Goal: Task Accomplishment & Management: Manage account settings

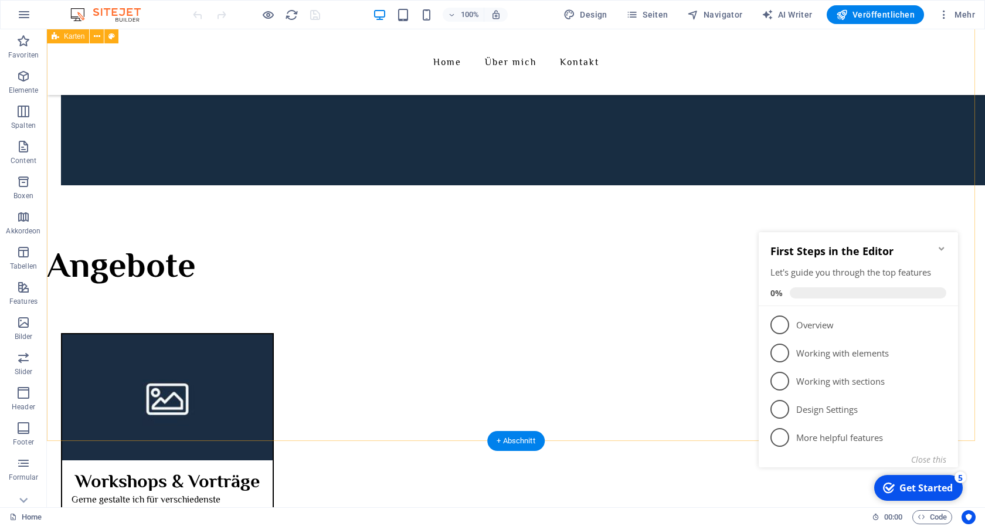
scroll to position [658, 0]
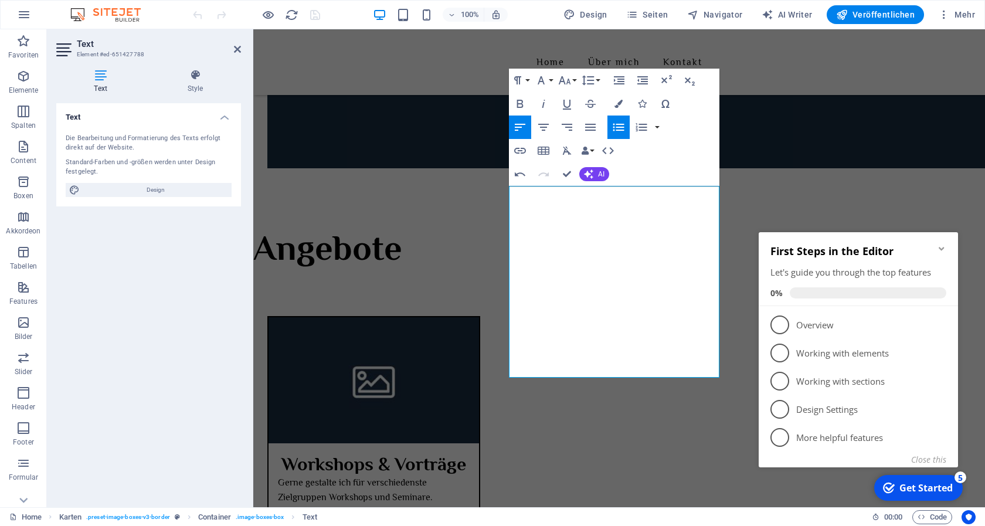
click at [941, 247] on icon "Minimize checklist" at bounding box center [941, 248] width 9 height 9
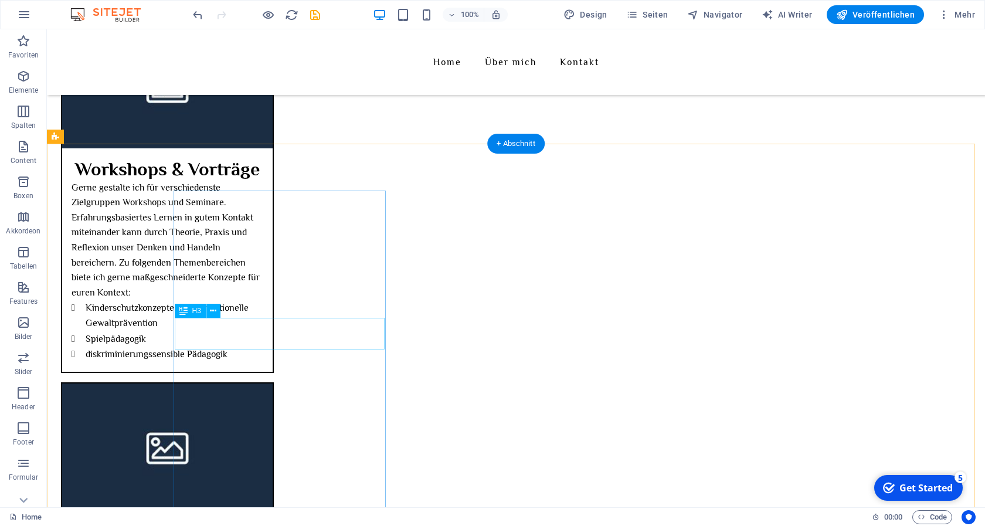
scroll to position [957, 0]
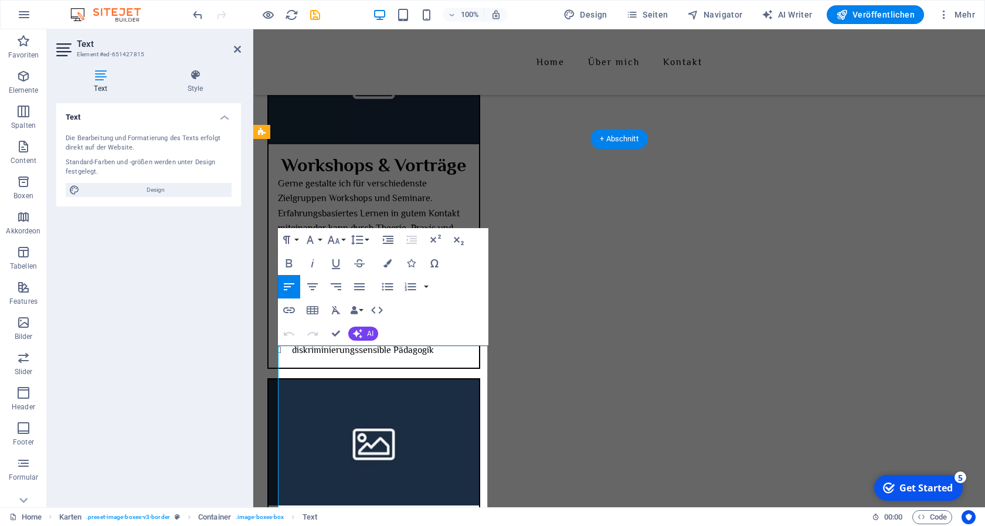
drag, startPoint x: 449, startPoint y: 354, endPoint x: 332, endPoint y: 369, distance: 118.2
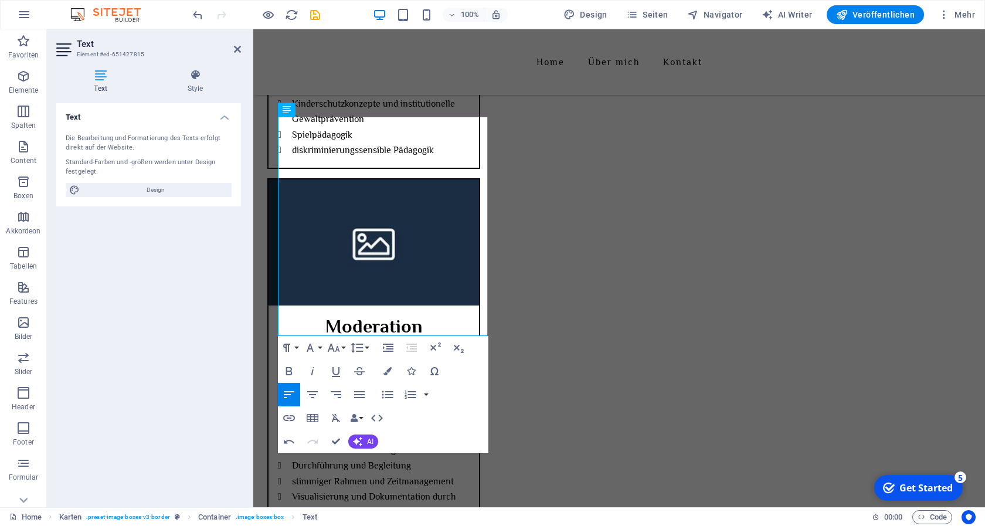
scroll to position [1136, 0]
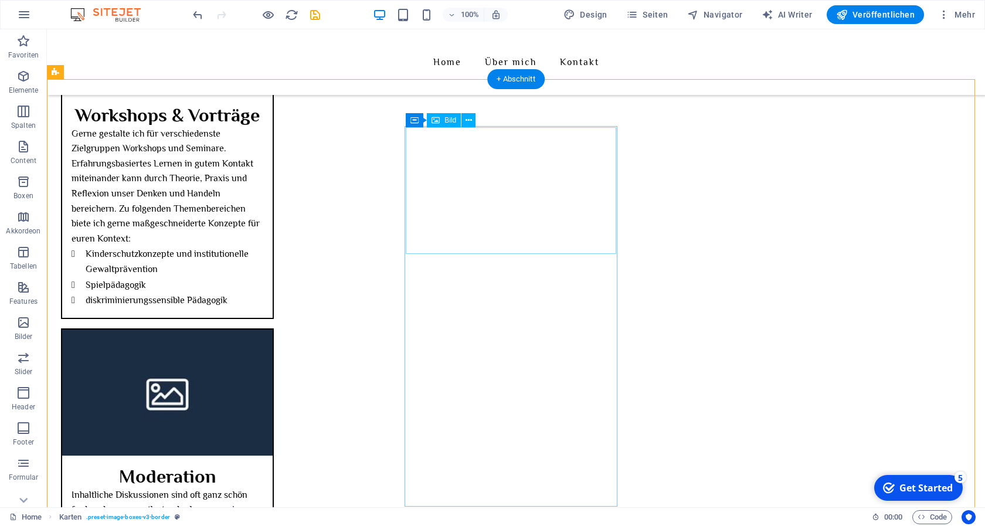
scroll to position [1017, 0]
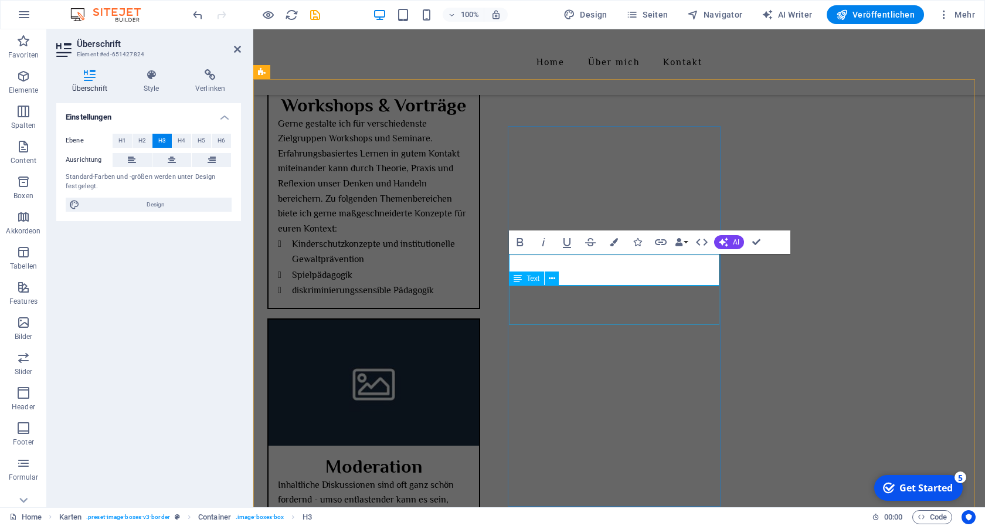
drag, startPoint x: 677, startPoint y: 287, endPoint x: 651, endPoint y: 288, distance: 25.2
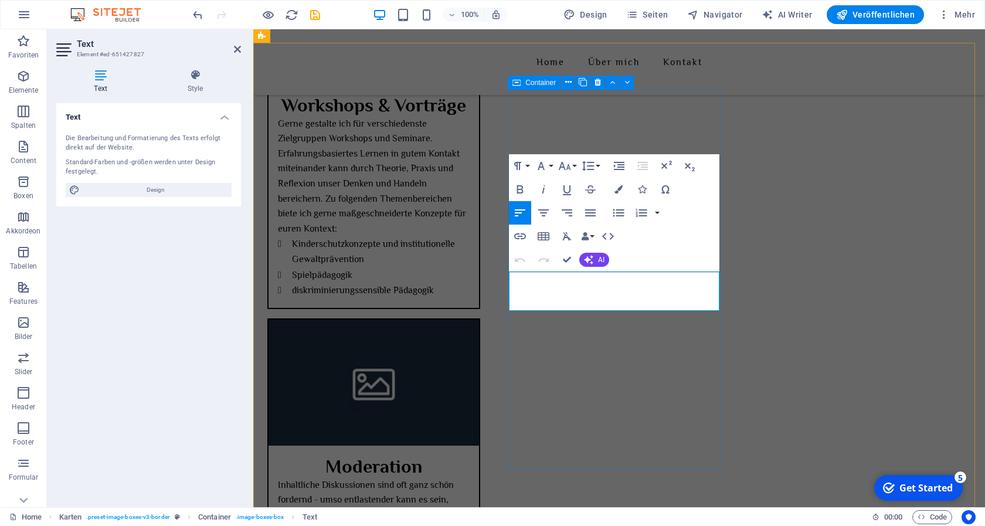
scroll to position [1076, 0]
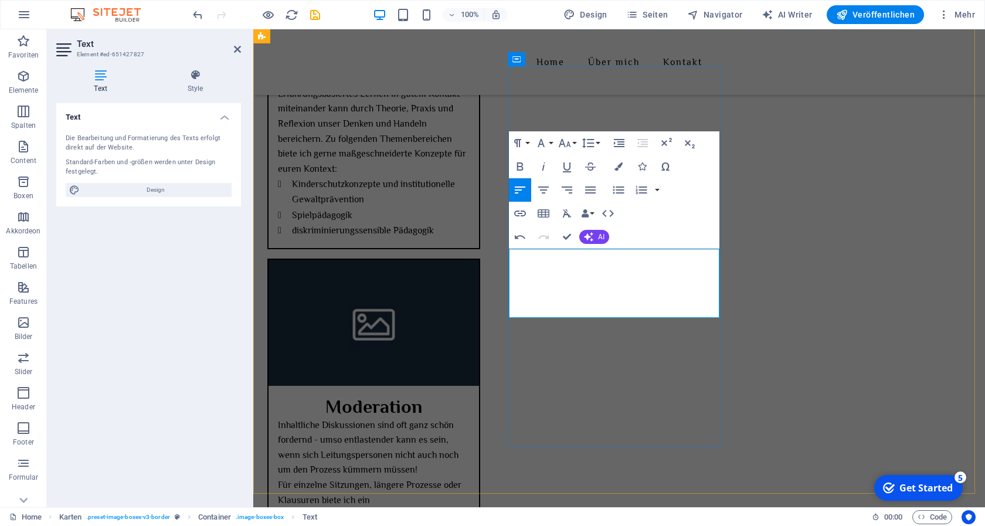
drag, startPoint x: 643, startPoint y: 288, endPoint x: 536, endPoint y: 303, distance: 107.8
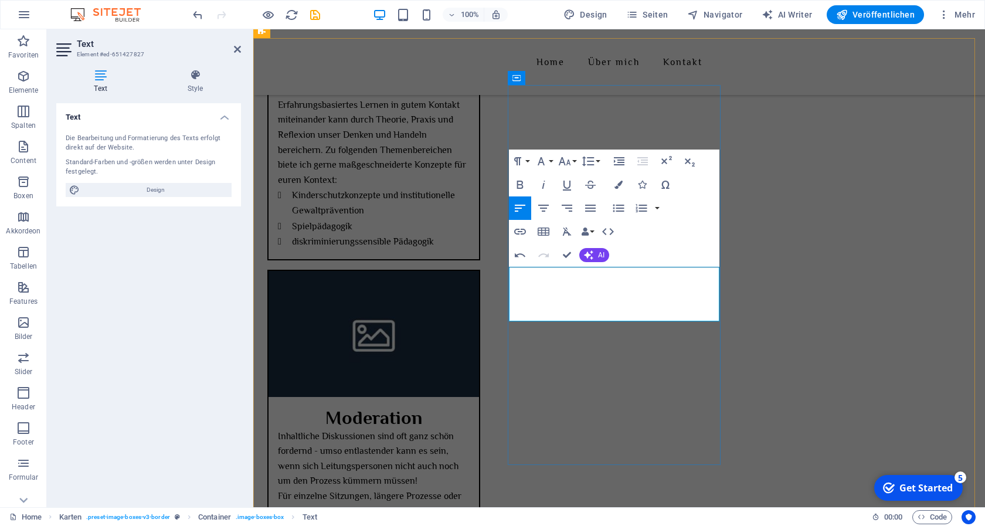
scroll to position [1087, 0]
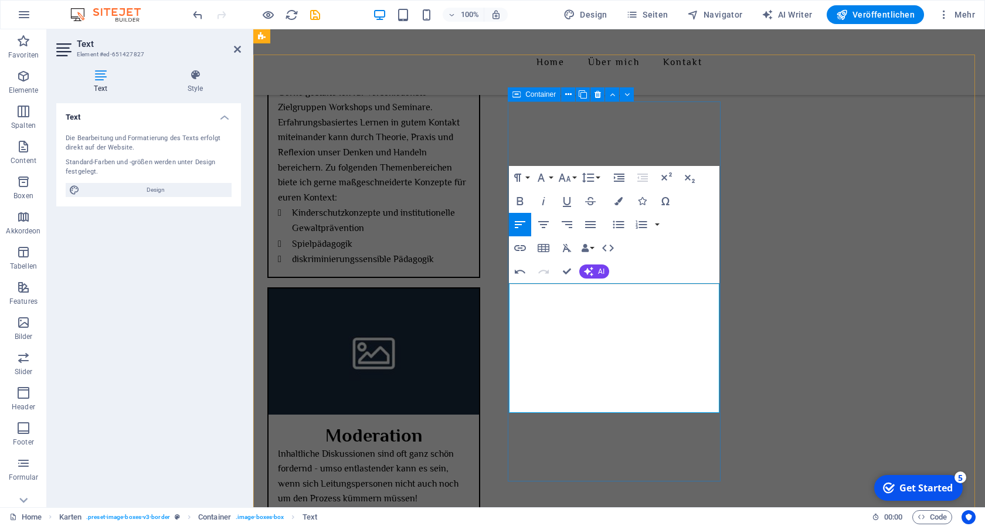
scroll to position [1028, 0]
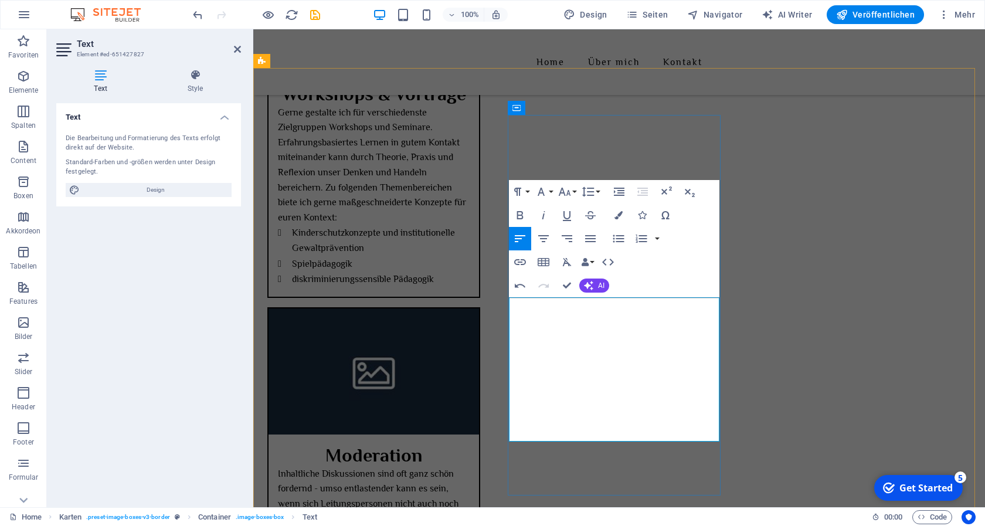
drag, startPoint x: 602, startPoint y: 423, endPoint x: 570, endPoint y: 424, distance: 31.7
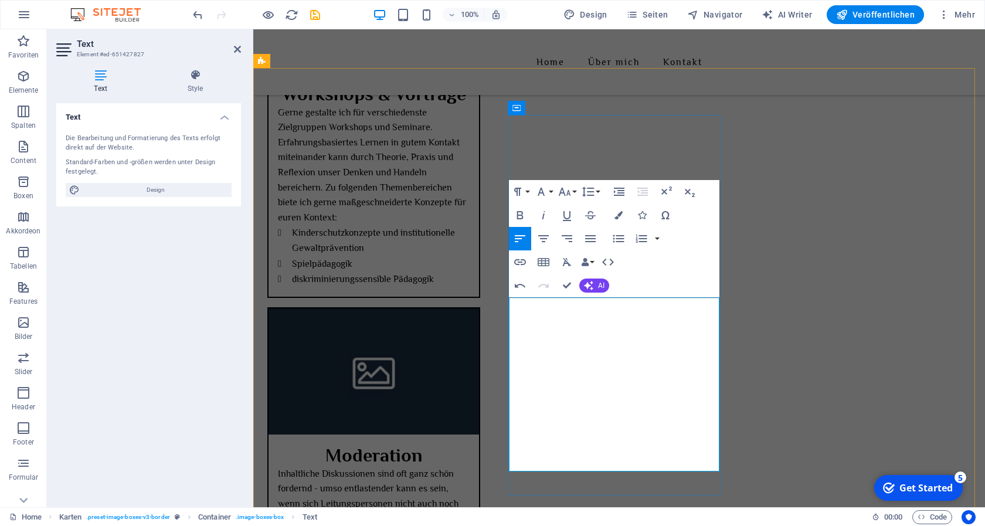
drag, startPoint x: 605, startPoint y: 456, endPoint x: 589, endPoint y: 441, distance: 22.0
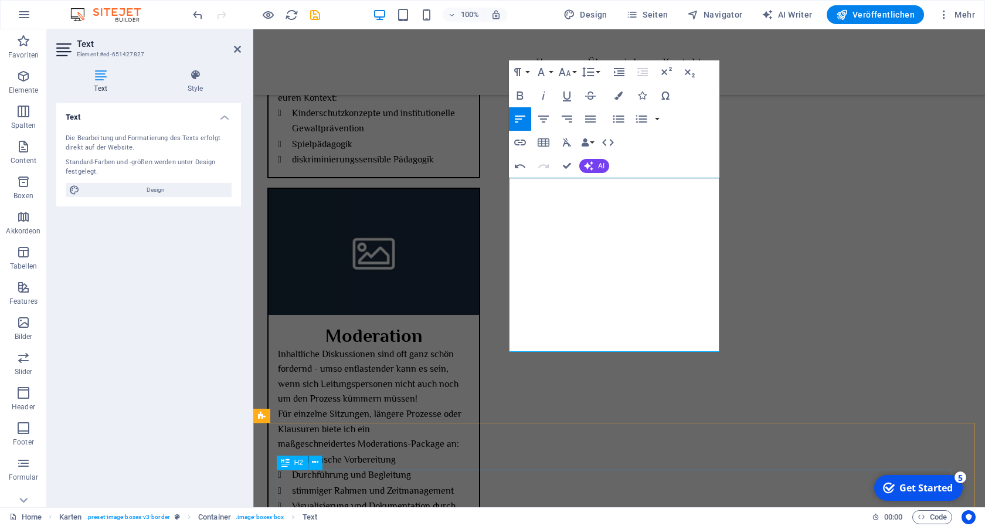
scroll to position [1087, 0]
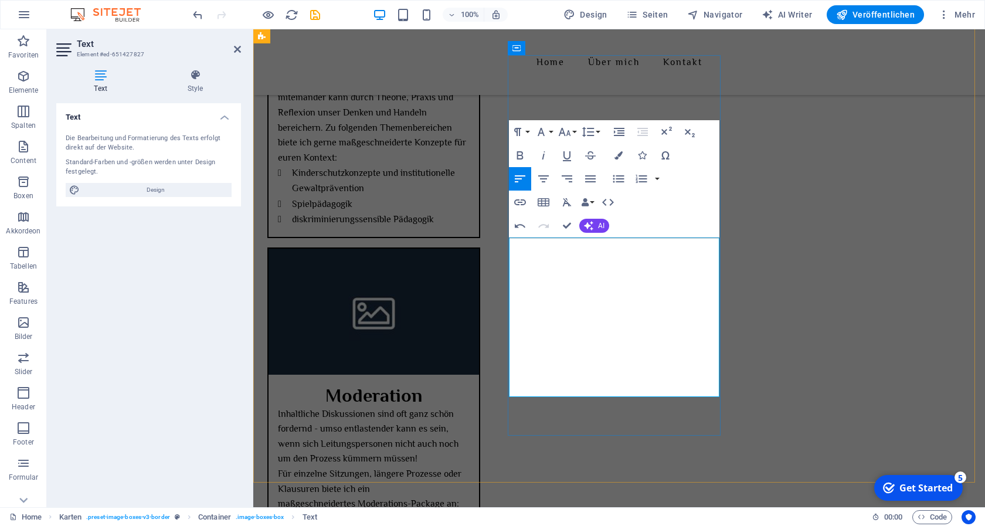
drag, startPoint x: 627, startPoint y: 351, endPoint x: 518, endPoint y: 351, distance: 108.5
drag, startPoint x: 648, startPoint y: 350, endPoint x: 627, endPoint y: 349, distance: 21.7
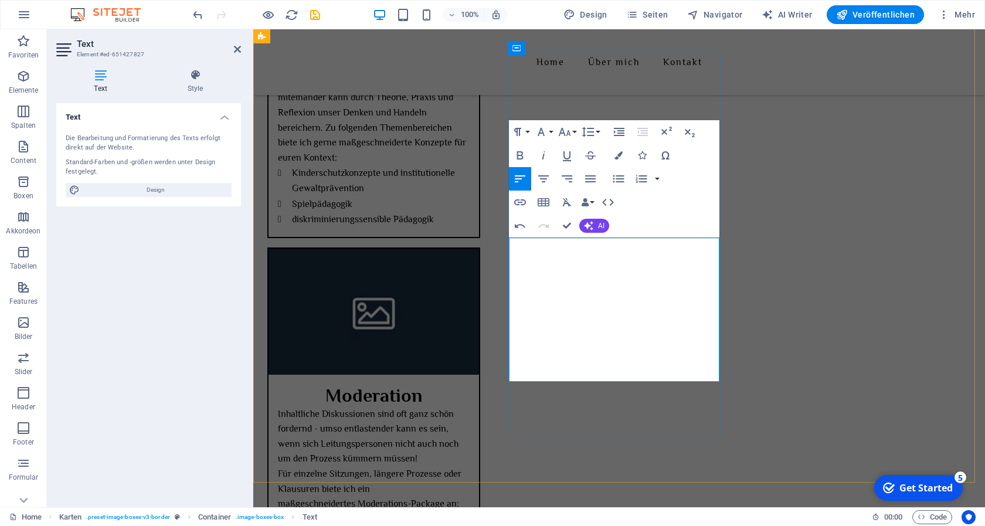
drag, startPoint x: 519, startPoint y: 380, endPoint x: 553, endPoint y: 403, distance: 40.8
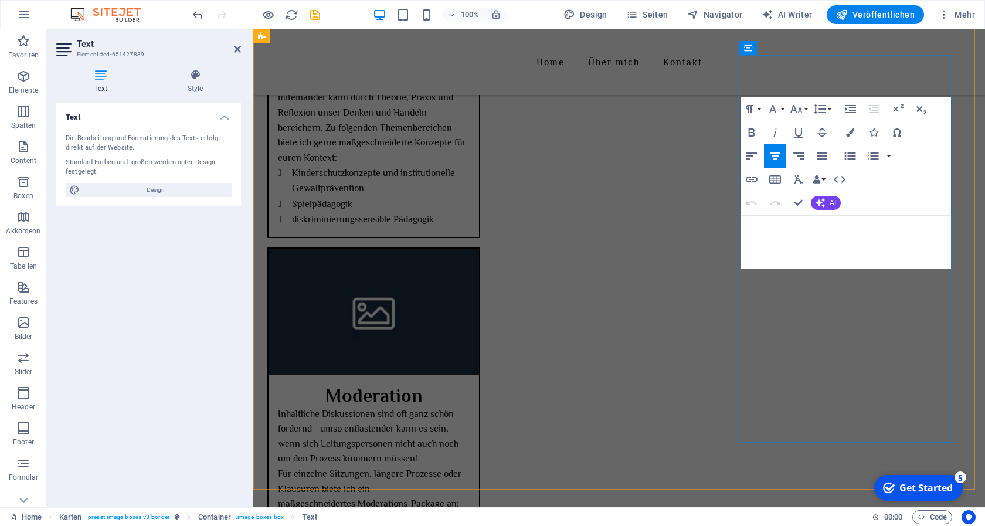
drag, startPoint x: 920, startPoint y: 251, endPoint x: 748, endPoint y: 225, distance: 174.5
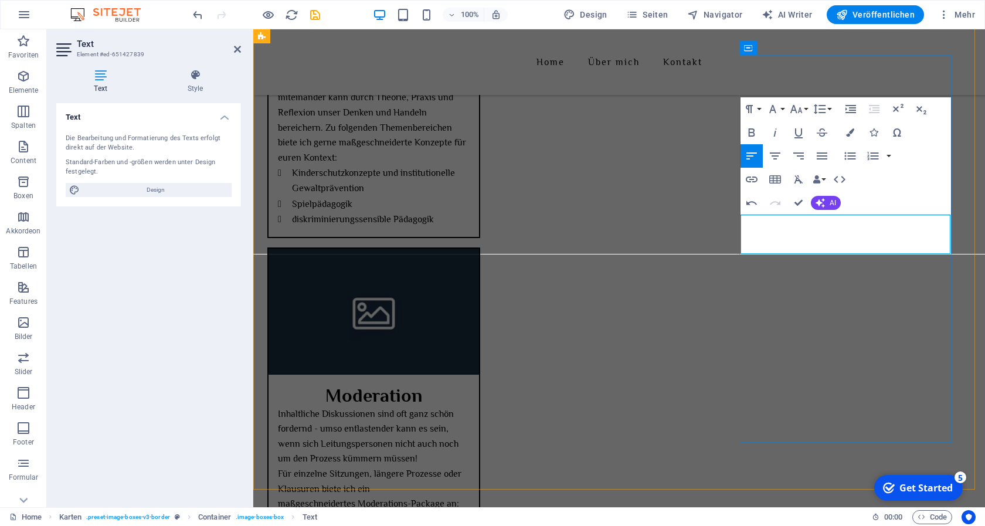
drag, startPoint x: 786, startPoint y: 232, endPoint x: 751, endPoint y: 223, distance: 35.7
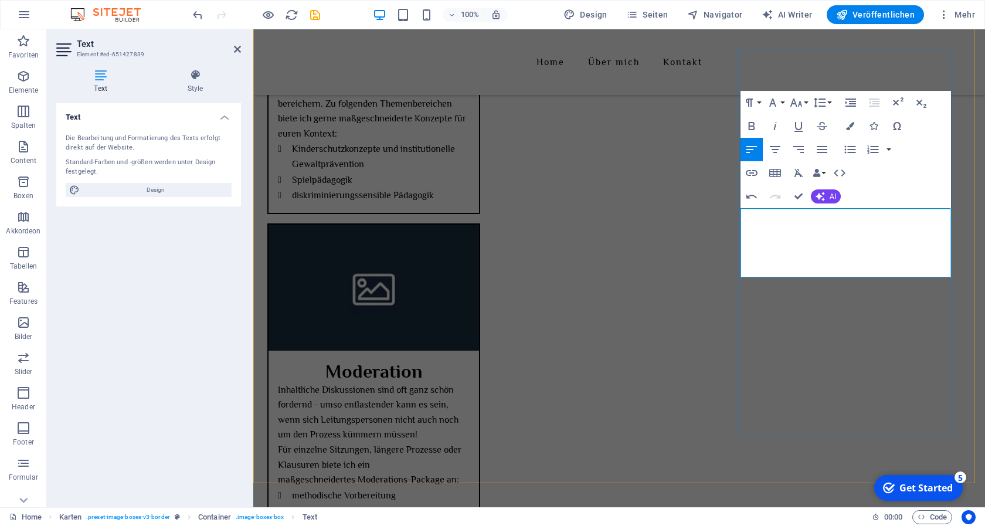
scroll to position [1147, 0]
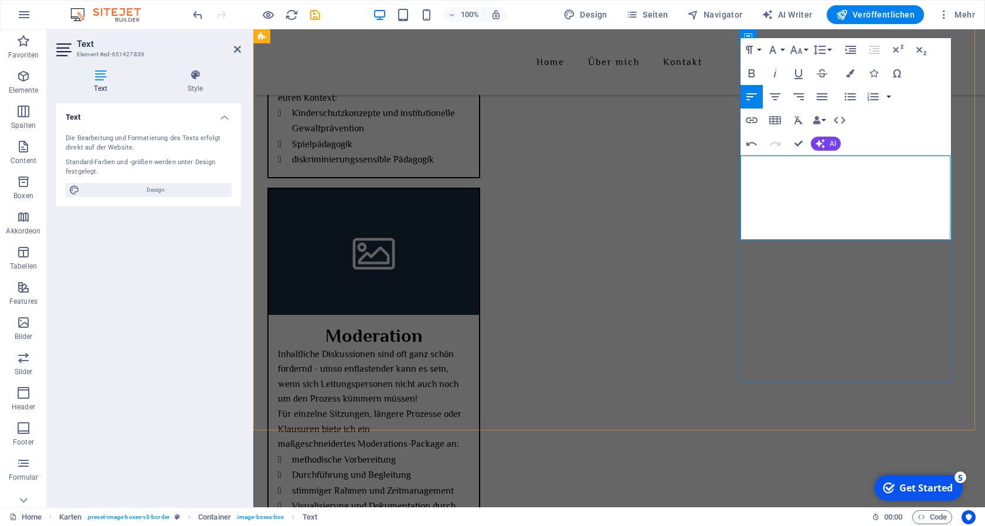
drag, startPoint x: 815, startPoint y: 223, endPoint x: 939, endPoint y: 223, distance: 124.3
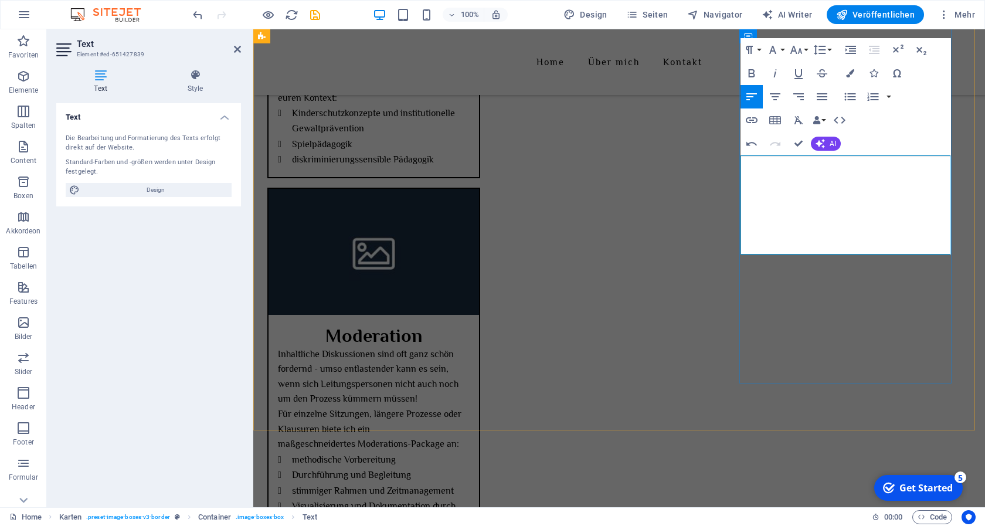
drag, startPoint x: 763, startPoint y: 223, endPoint x: 749, endPoint y: 222, distance: 14.1
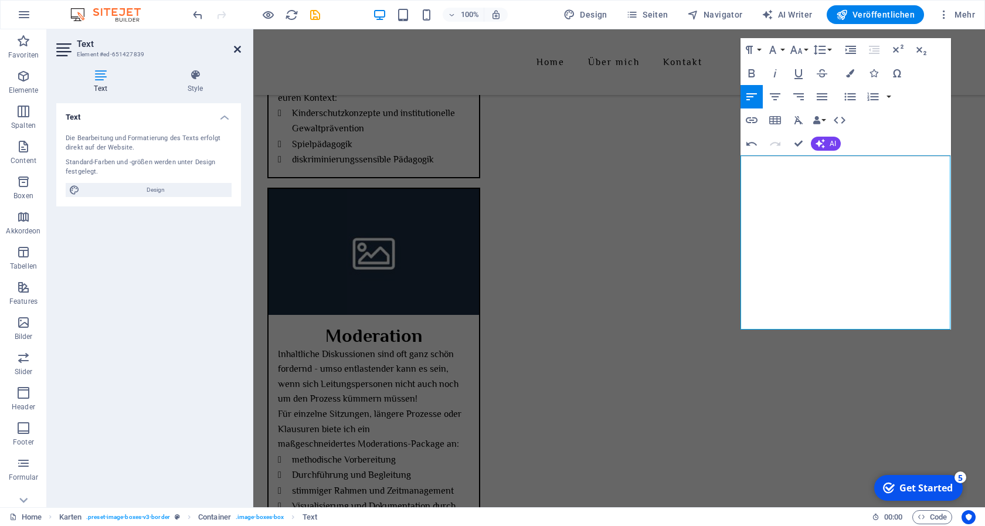
click at [239, 47] on icon at bounding box center [237, 49] width 7 height 9
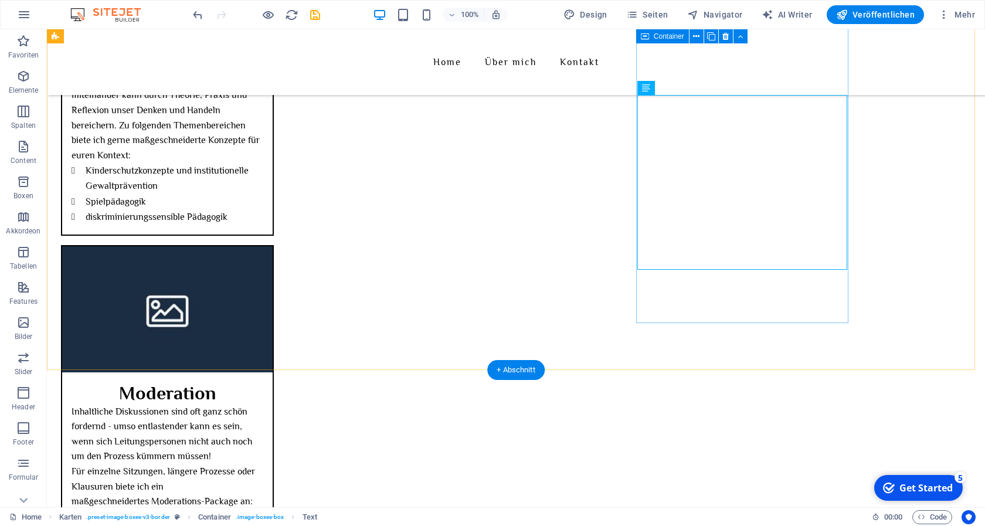
scroll to position [1207, 0]
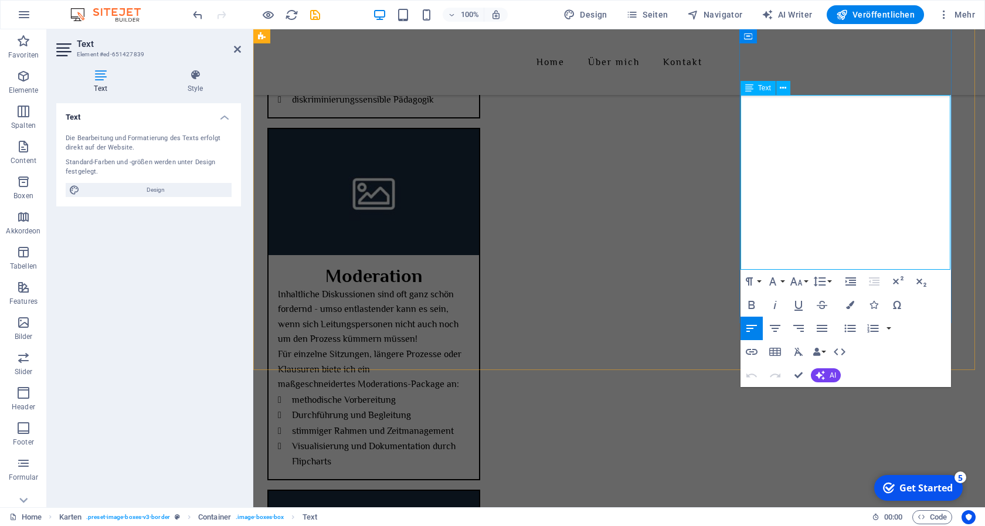
drag, startPoint x: 856, startPoint y: 147, endPoint x: 780, endPoint y: 127, distance: 79.3
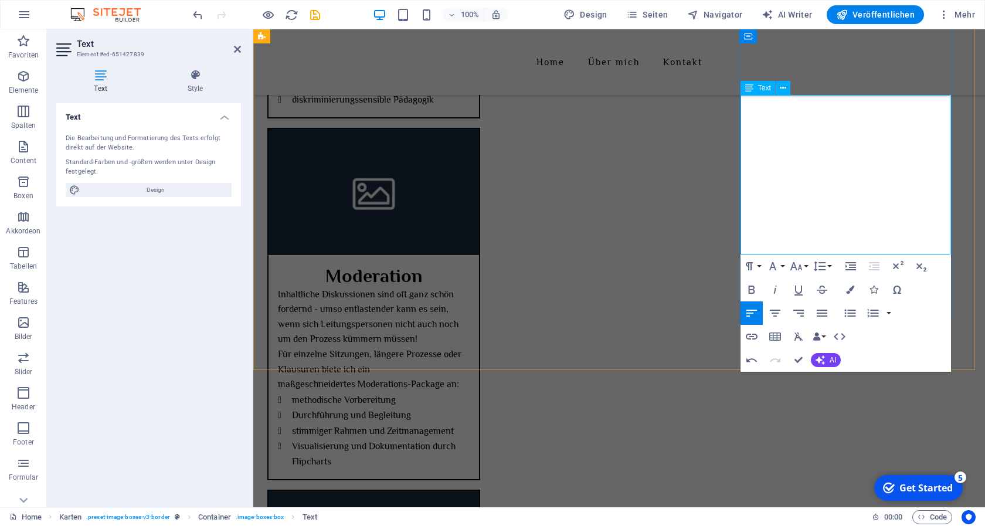
drag, startPoint x: 748, startPoint y: 146, endPoint x: 753, endPoint y: 149, distance: 6.3
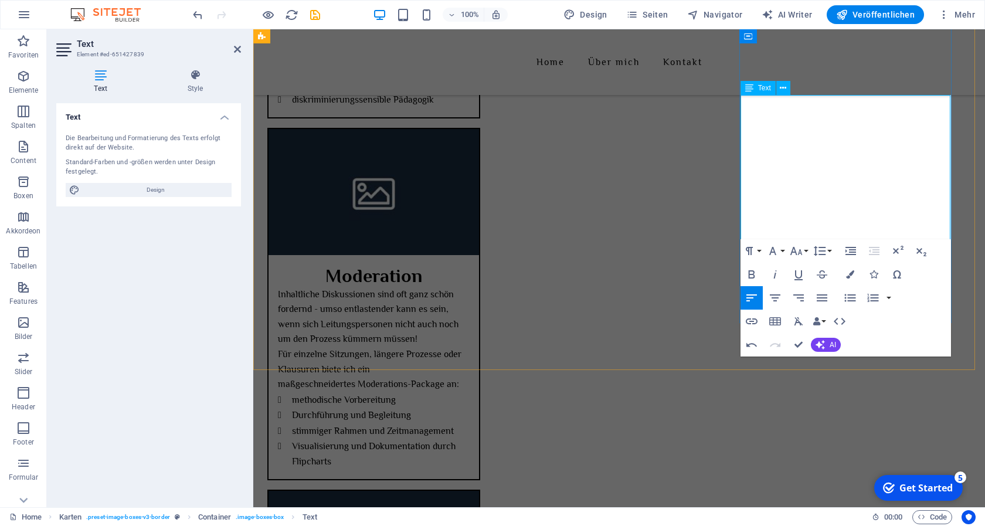
drag, startPoint x: 781, startPoint y: 133, endPoint x: 752, endPoint y: 106, distance: 40.7
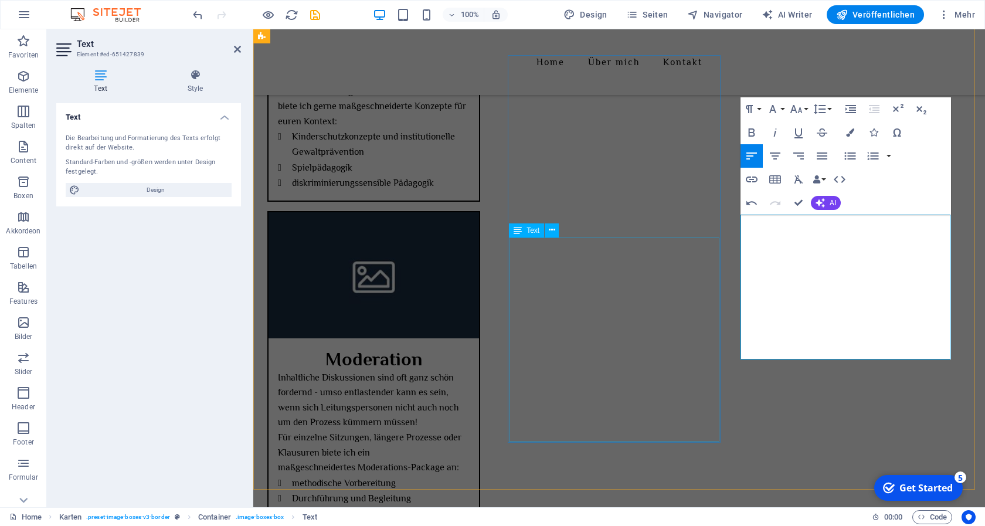
scroll to position [1147, 0]
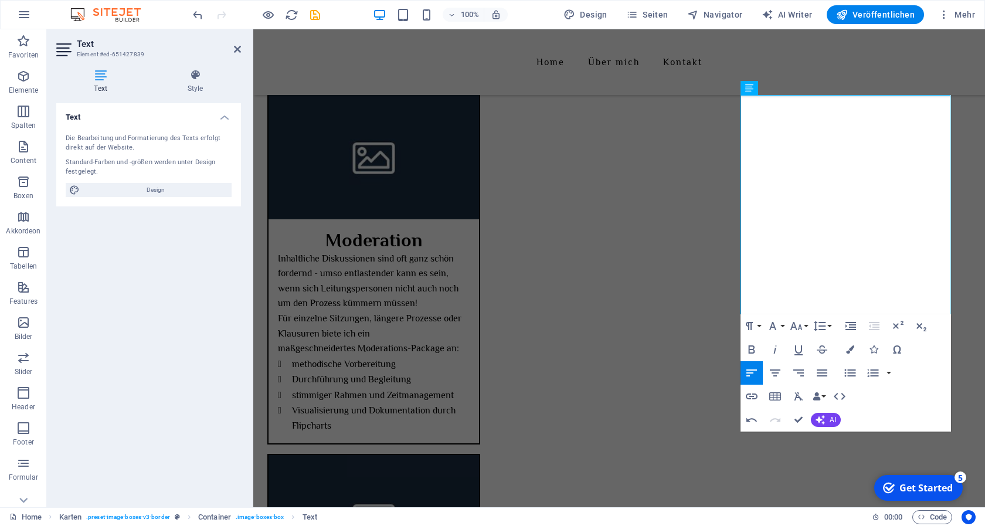
scroll to position [1267, 0]
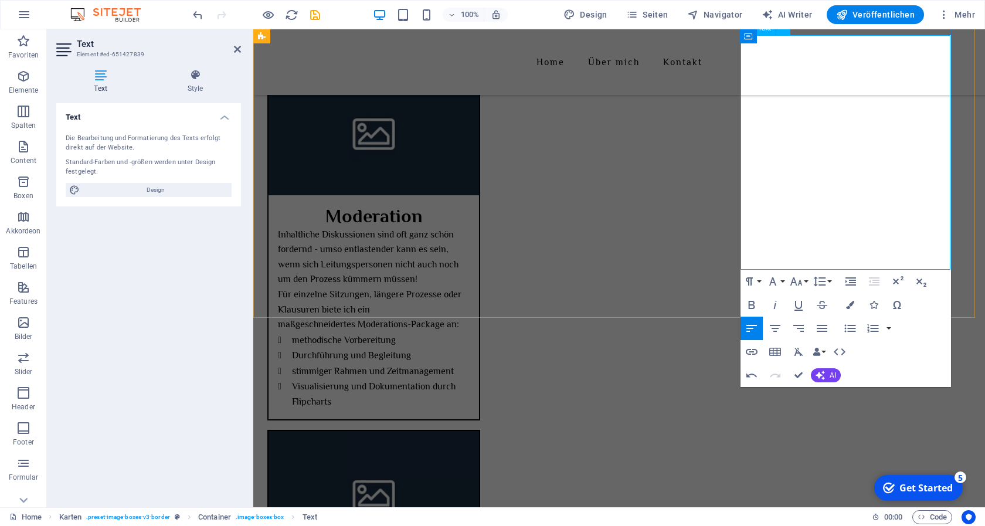
drag, startPoint x: 876, startPoint y: 250, endPoint x: 816, endPoint y: 253, distance: 59.9
drag, startPoint x: 859, startPoint y: 194, endPoint x: 750, endPoint y: 163, distance: 112.8
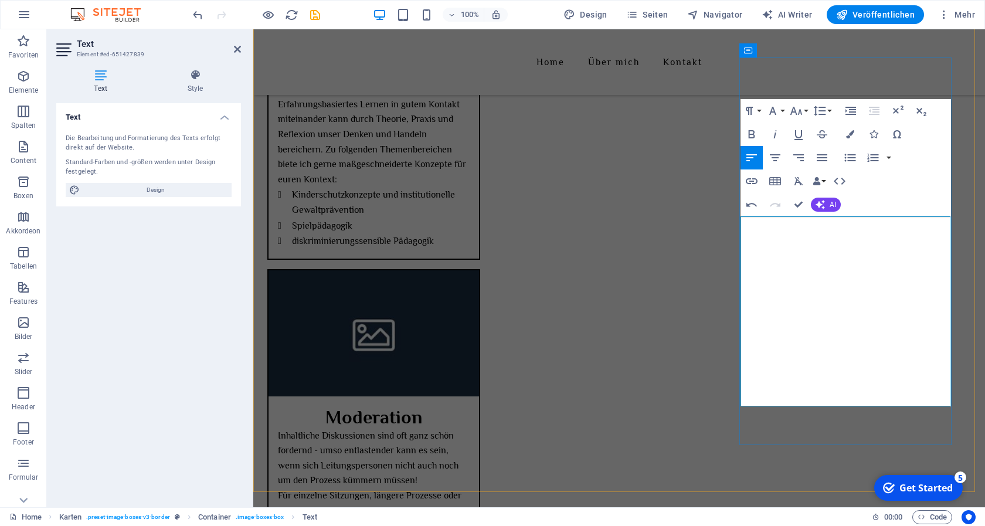
scroll to position [1087, 0]
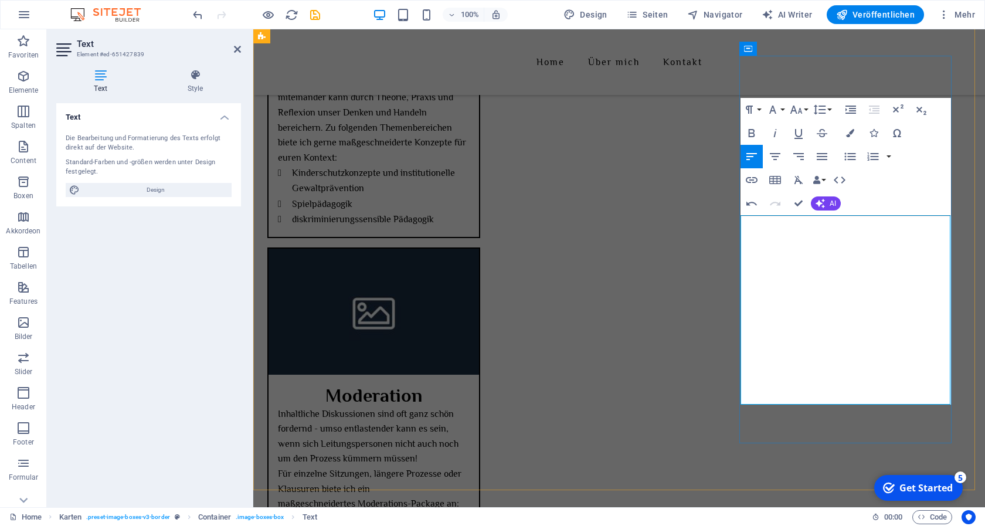
drag, startPoint x: 838, startPoint y: 389, endPoint x: 839, endPoint y: 401, distance: 11.9
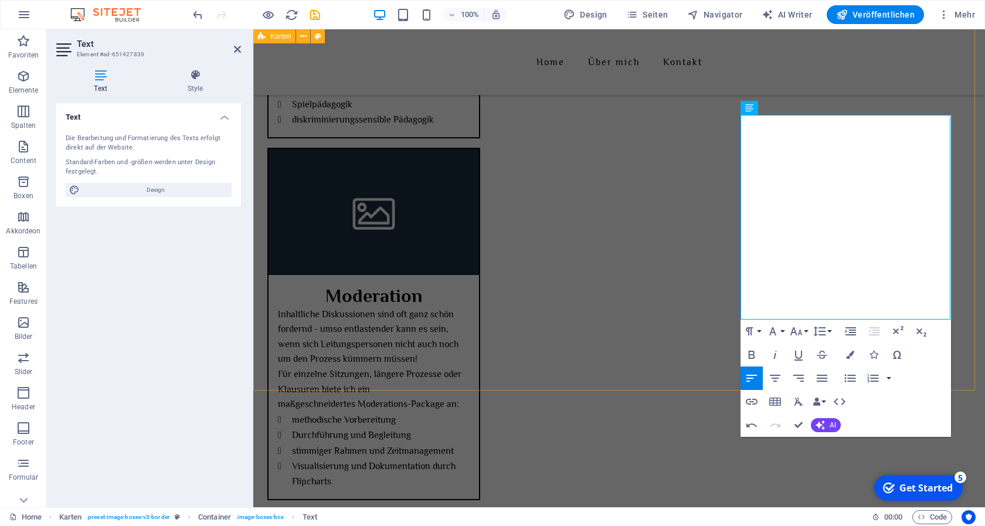
scroll to position [1207, 0]
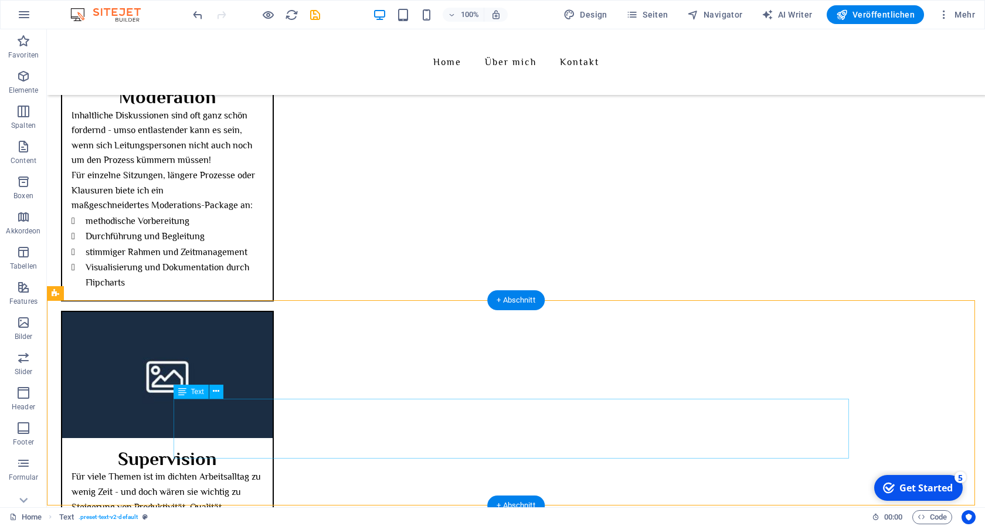
scroll to position [1386, 0]
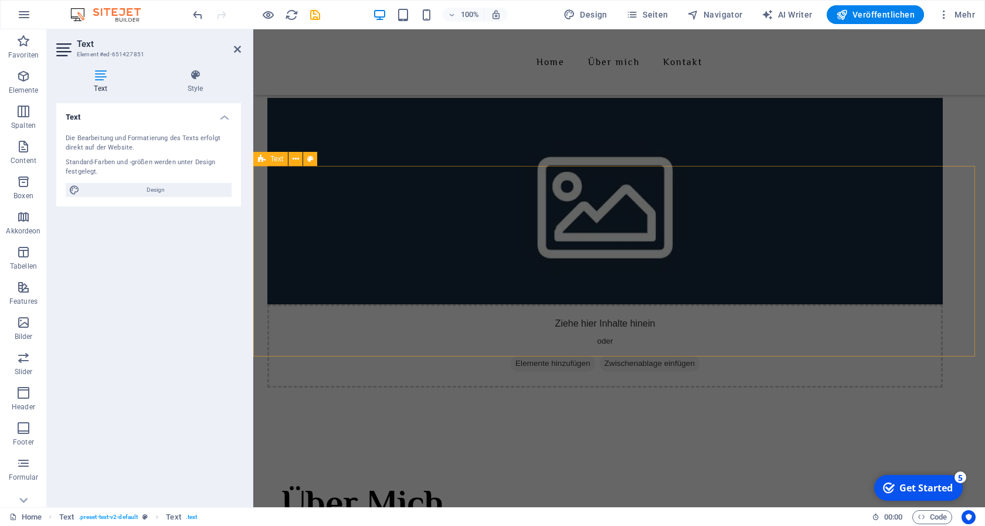
scroll to position [191, 0]
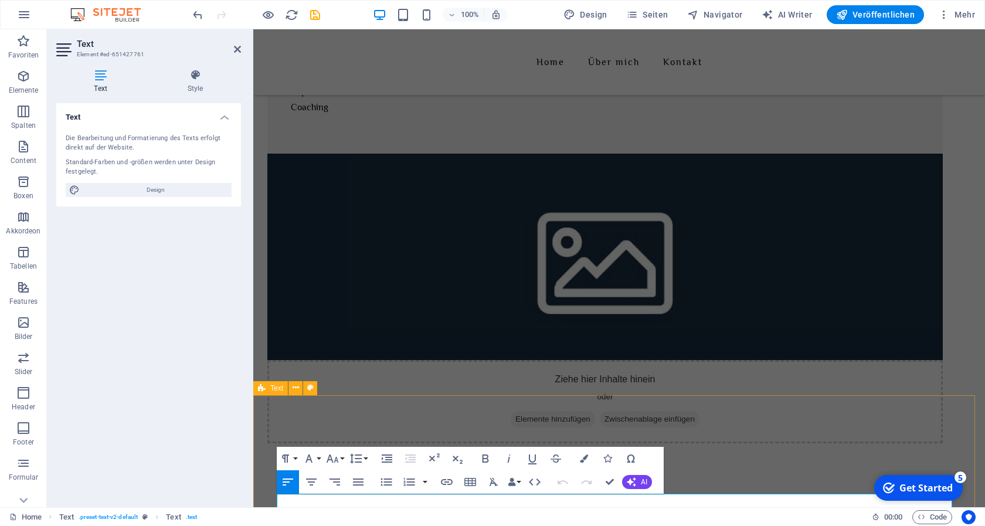
scroll to position [239, 0]
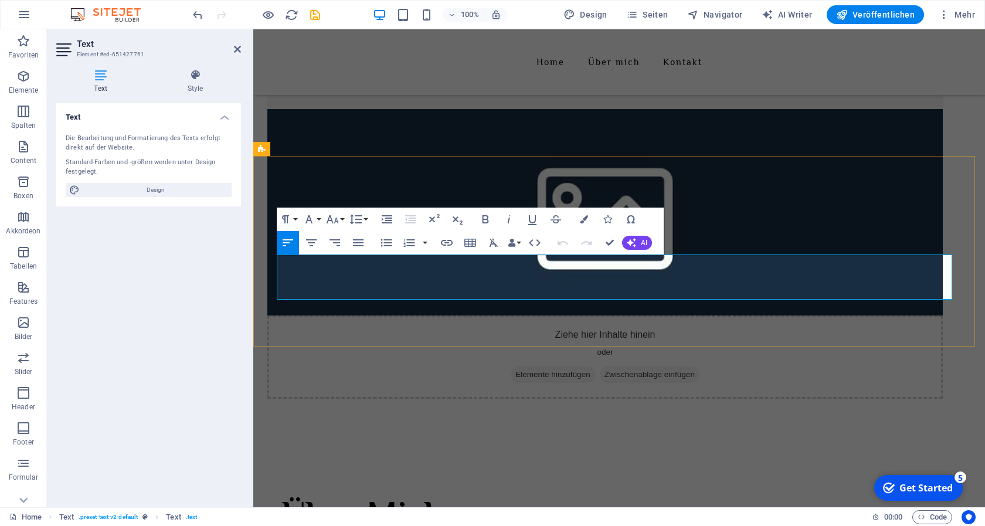
drag, startPoint x: 388, startPoint y: 291, endPoint x: 277, endPoint y: 290, distance: 110.8
drag, startPoint x: 390, startPoint y: 293, endPoint x: 278, endPoint y: 294, distance: 111.4
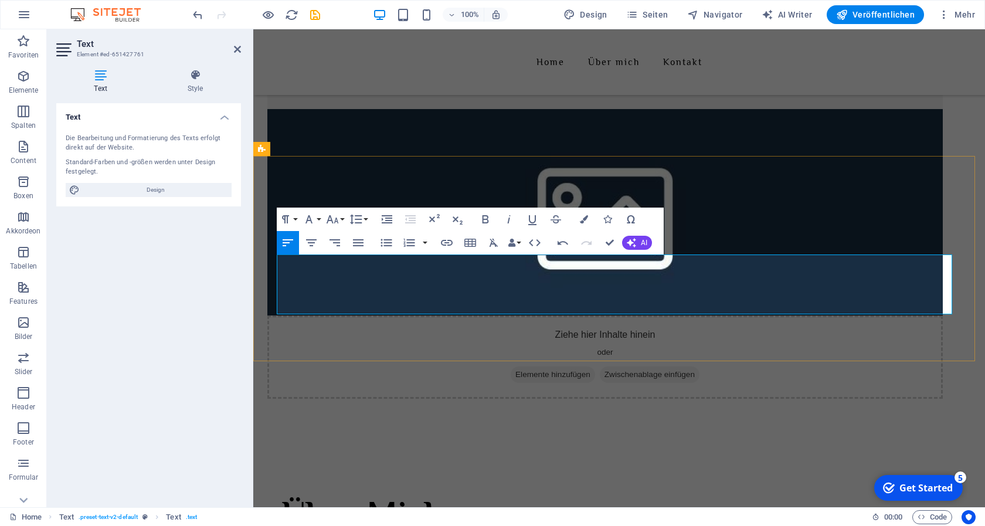
drag, startPoint x: 500, startPoint y: 280, endPoint x: 450, endPoint y: 277, distance: 49.9
drag, startPoint x: 613, startPoint y: 278, endPoint x: 335, endPoint y: 277, distance: 277.9
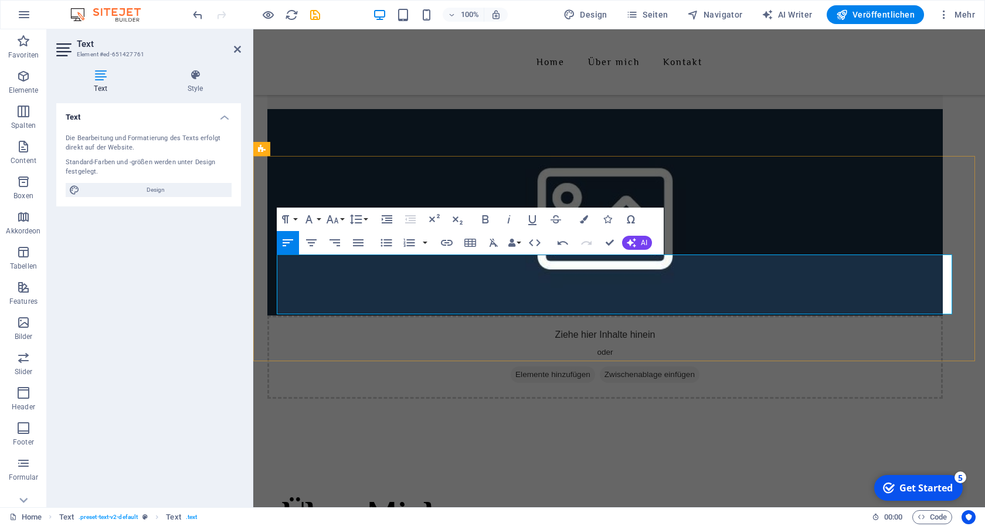
drag, startPoint x: 332, startPoint y: 277, endPoint x: 694, endPoint y: 275, distance: 361.7
drag, startPoint x: 907, startPoint y: 293, endPoint x: 896, endPoint y: 293, distance: 10.6
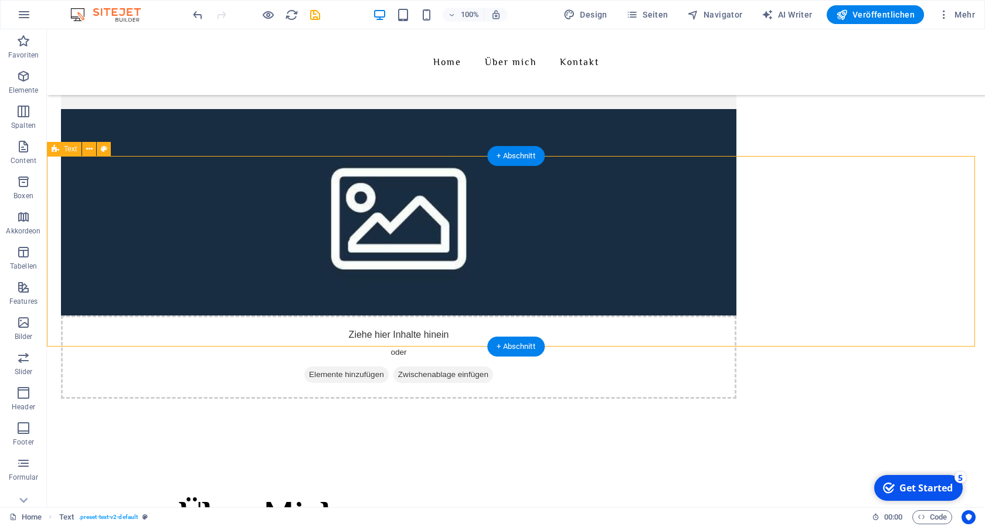
drag, startPoint x: 932, startPoint y: 312, endPoint x: 943, endPoint y: 320, distance: 13.5
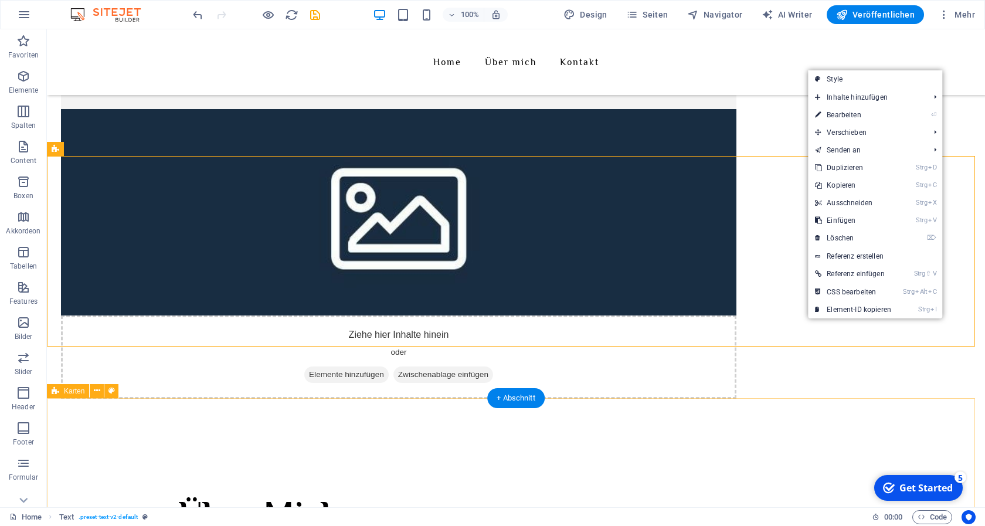
drag, startPoint x: 832, startPoint y: 332, endPoint x: 760, endPoint y: 332, distance: 72.1
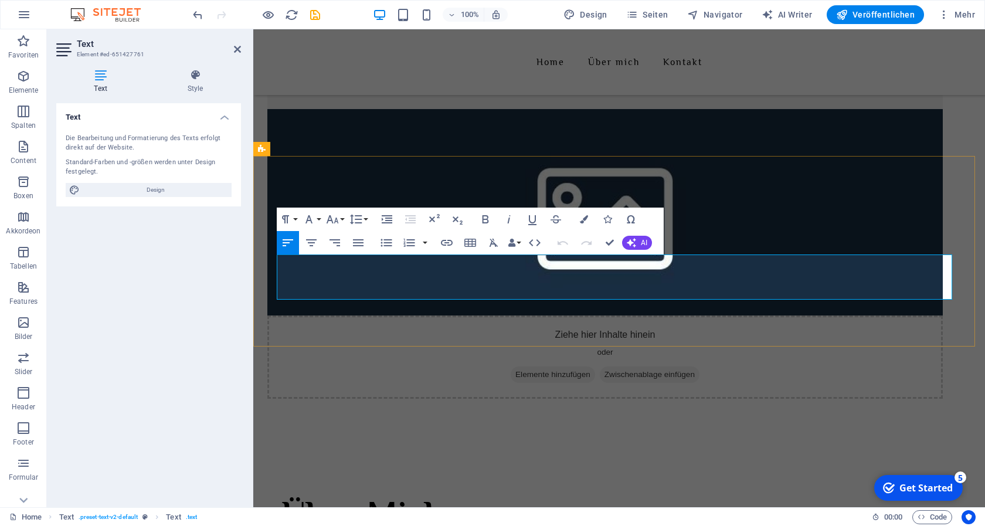
drag, startPoint x: 333, startPoint y: 277, endPoint x: 341, endPoint y: 286, distance: 12.1
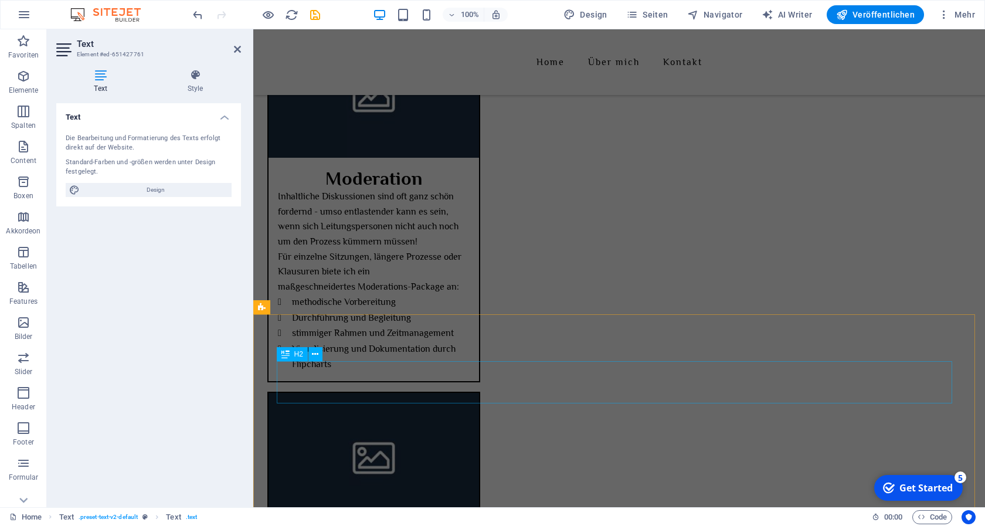
scroll to position [1375, 0]
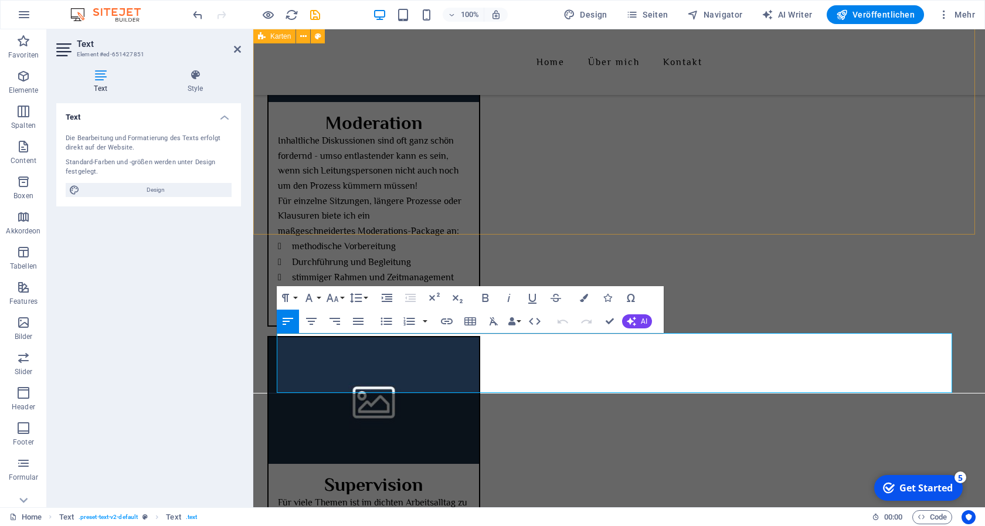
scroll to position [1453, 0]
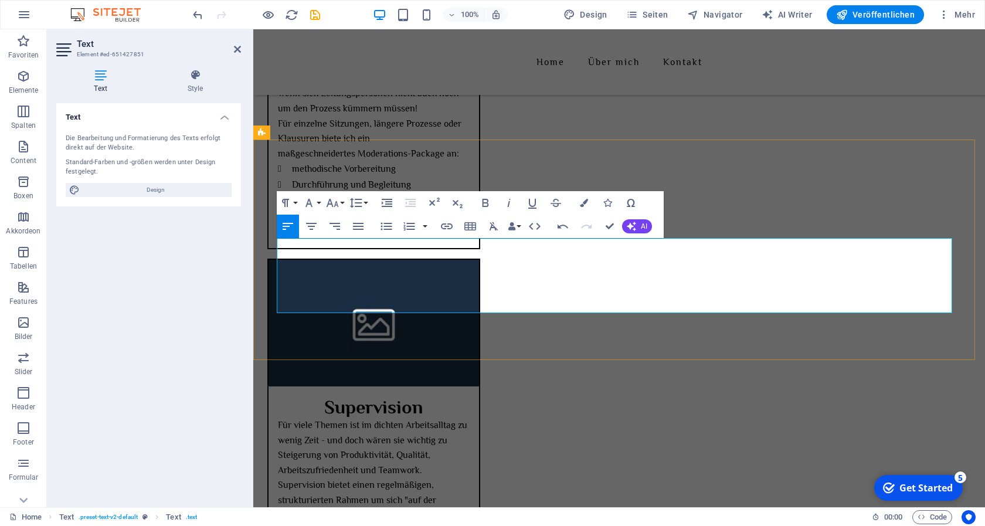
drag, startPoint x: 349, startPoint y: 293, endPoint x: 382, endPoint y: 320, distance: 43.3
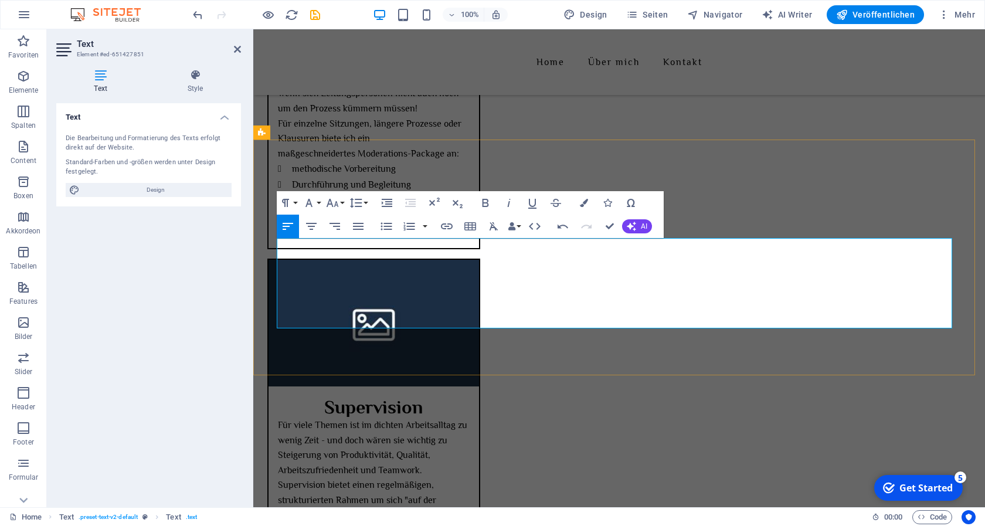
click at [485, 205] on icon "button" at bounding box center [485, 203] width 14 height 14
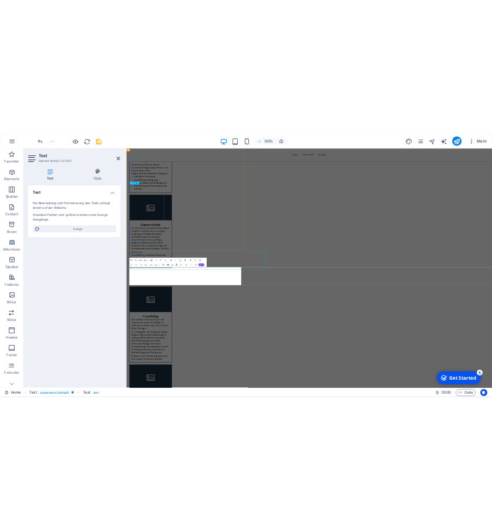
scroll to position [1160, 0]
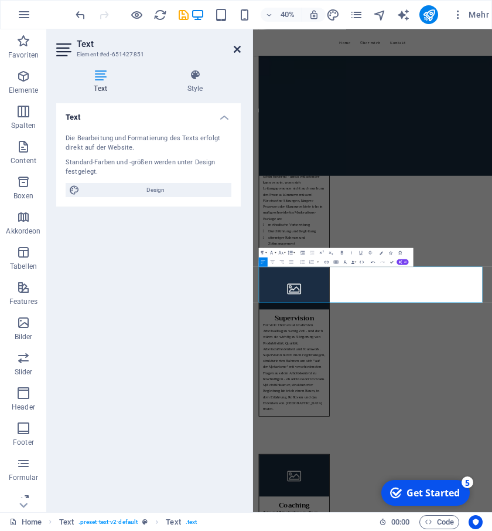
drag, startPoint x: 237, startPoint y: 47, endPoint x: 251, endPoint y: 31, distance: 21.2
click at [237, 47] on icon at bounding box center [237, 49] width 7 height 9
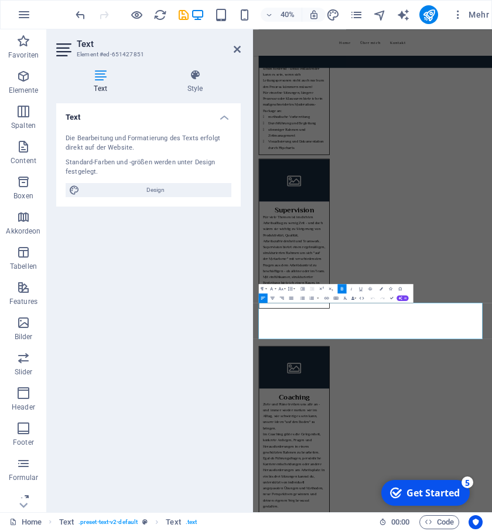
scroll to position [1069, 0]
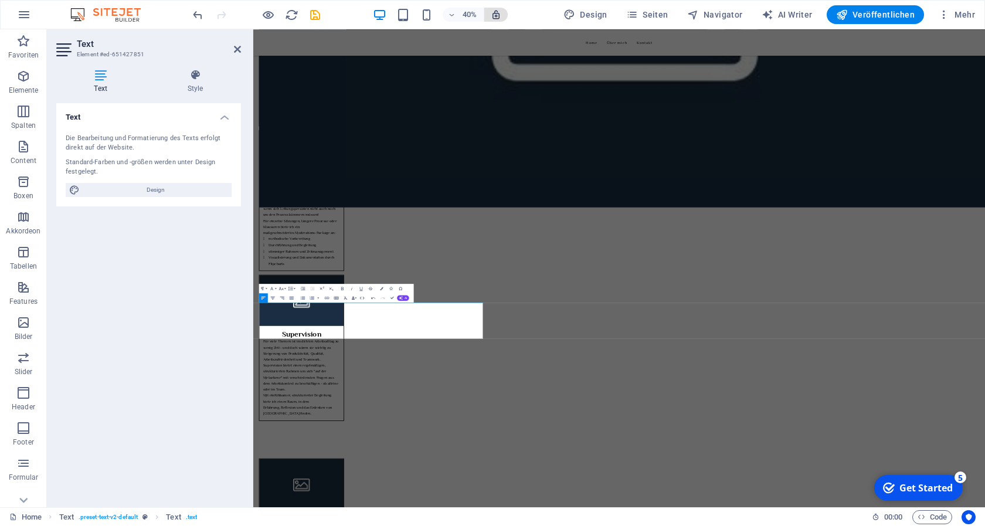
scroll to position [1467, 0]
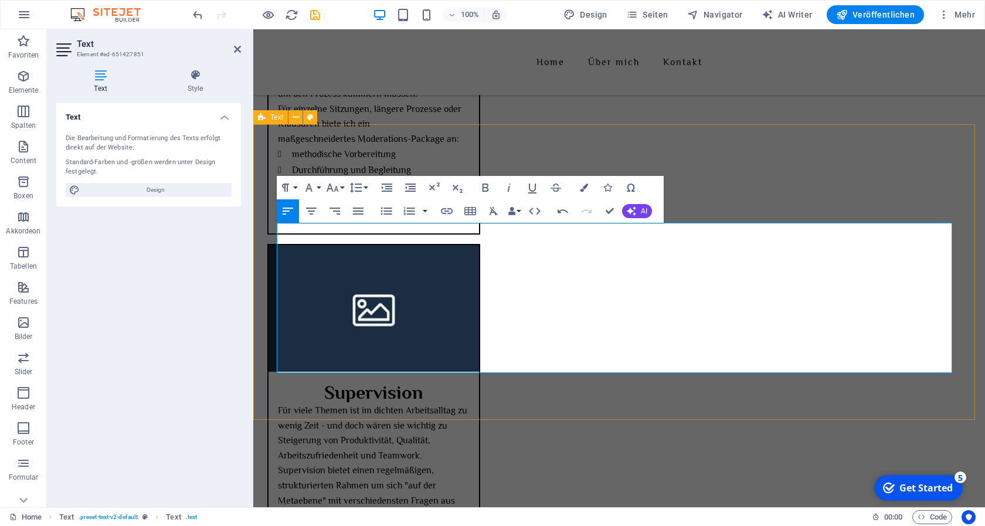
drag, startPoint x: 304, startPoint y: 332, endPoint x: 255, endPoint y: 340, distance: 49.3
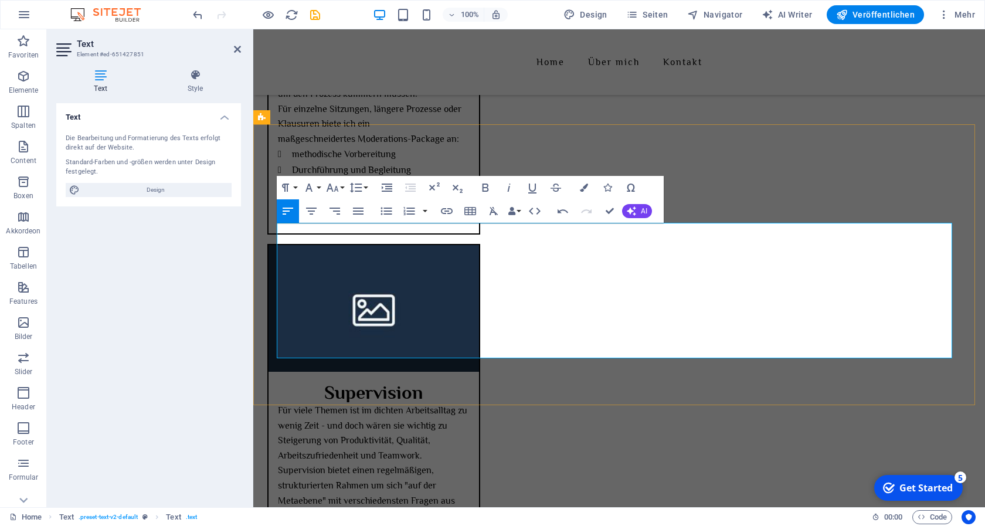
drag, startPoint x: 402, startPoint y: 246, endPoint x: 598, endPoint y: 243, distance: 195.8
click at [317, 189] on button "Font Family" at bounding box center [311, 187] width 22 height 23
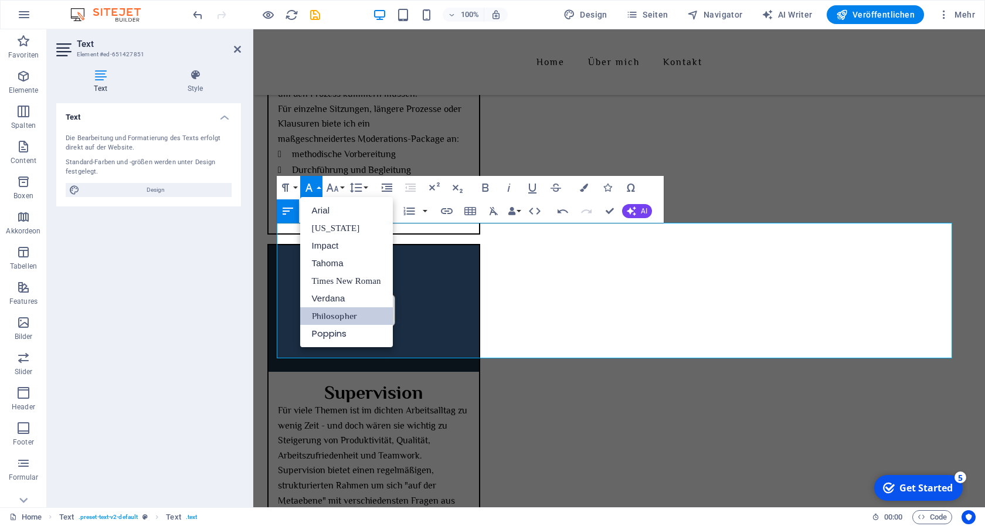
scroll to position [0, 0]
click at [316, 186] on button "Font Family" at bounding box center [311, 187] width 22 height 23
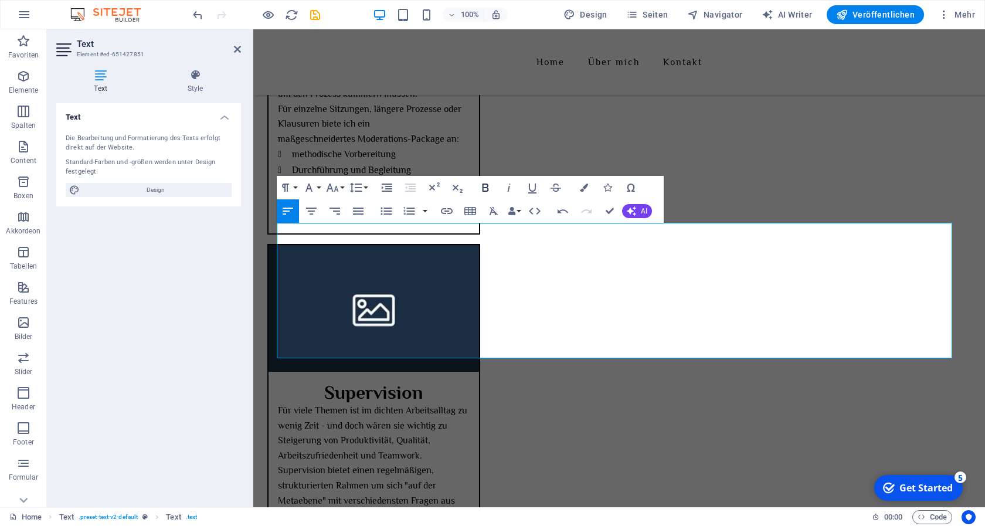
click at [483, 186] on icon "button" at bounding box center [485, 187] width 6 height 8
drag, startPoint x: 339, startPoint y: 259, endPoint x: 534, endPoint y: 257, distance: 194.6
drag, startPoint x: 337, startPoint y: 259, endPoint x: 647, endPoint y: 259, distance: 310.1
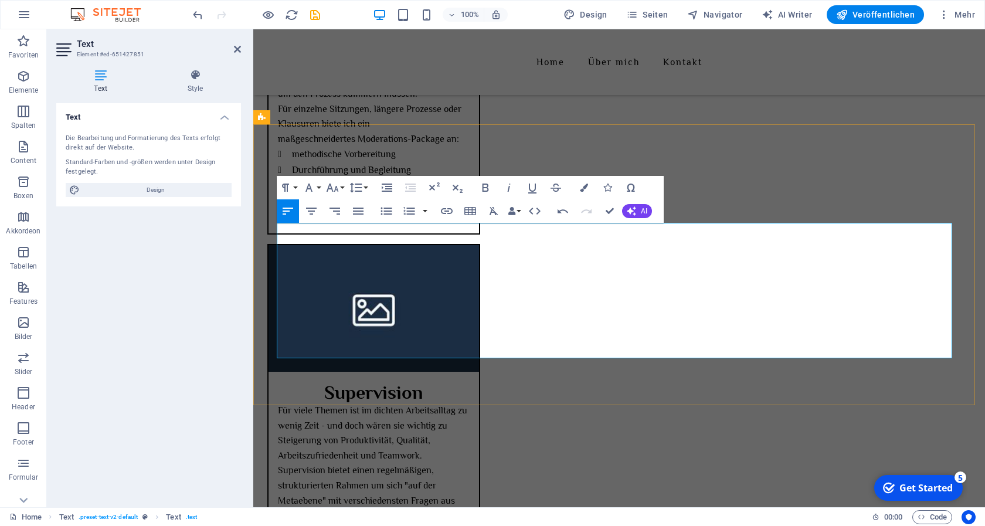
click at [487, 188] on icon "button" at bounding box center [485, 187] width 6 height 8
drag, startPoint x: 283, startPoint y: 273, endPoint x: 482, endPoint y: 278, distance: 199.4
click at [487, 186] on icon "button" at bounding box center [485, 188] width 14 height 14
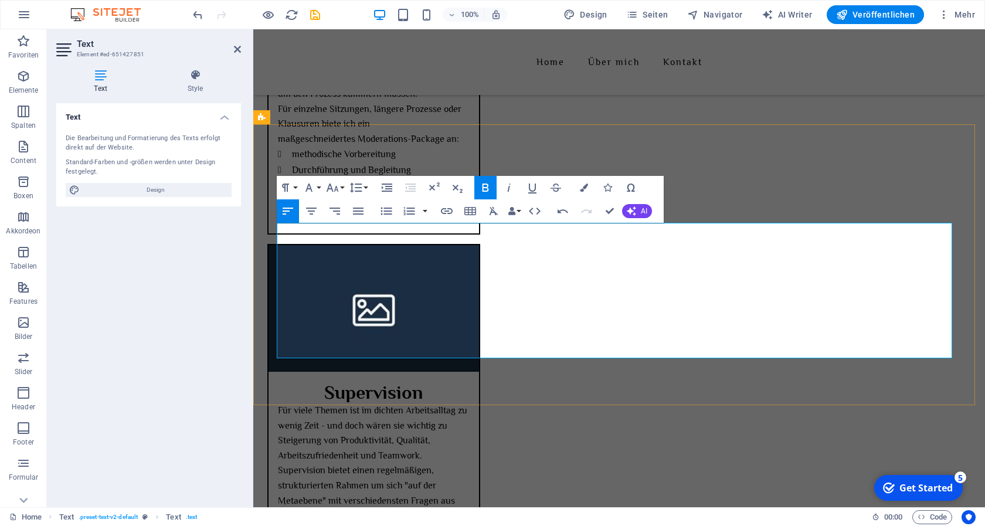
drag, startPoint x: 283, startPoint y: 290, endPoint x: 405, endPoint y: 285, distance: 122.0
click at [484, 186] on icon "button" at bounding box center [485, 188] width 14 height 14
drag, startPoint x: 309, startPoint y: 321, endPoint x: 271, endPoint y: 322, distance: 38.1
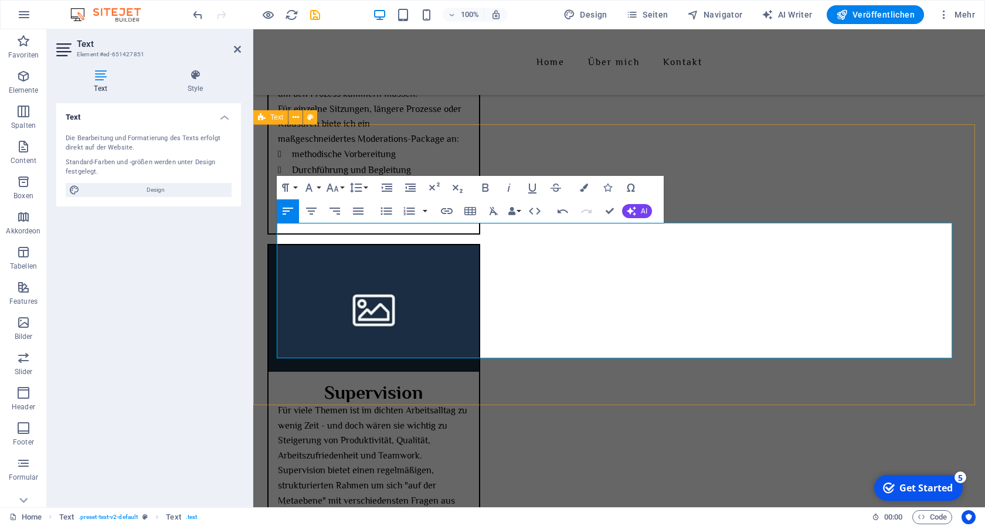
drag, startPoint x: 359, startPoint y: 333, endPoint x: 271, endPoint y: 338, distance: 88.1
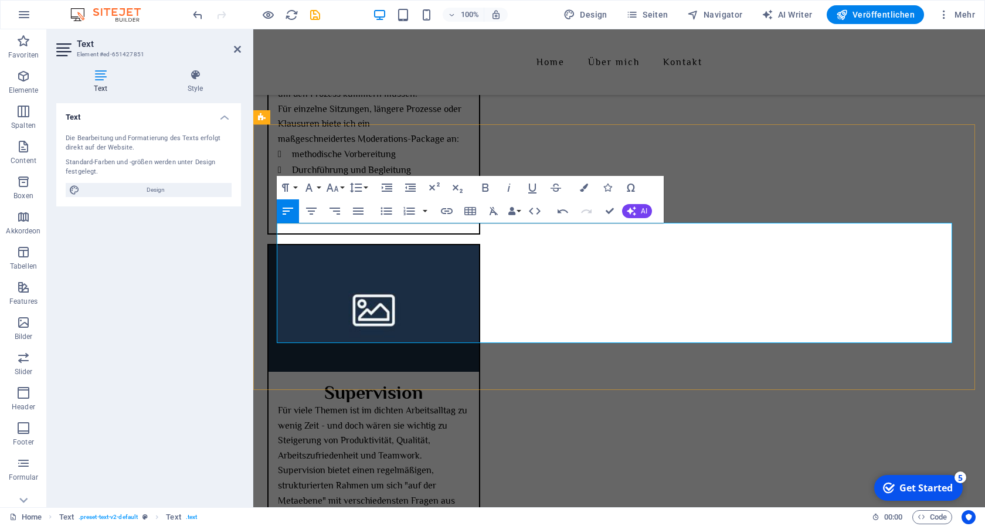
drag, startPoint x: 606, startPoint y: 307, endPoint x: 526, endPoint y: 308, distance: 79.2
click at [487, 184] on icon "button" at bounding box center [485, 187] width 6 height 8
click at [484, 187] on icon "button" at bounding box center [485, 187] width 6 height 8
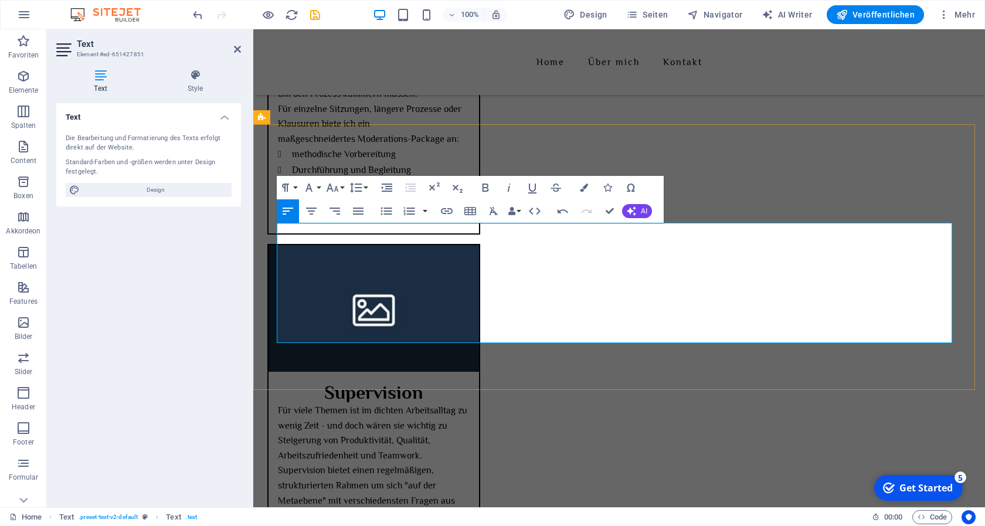
drag, startPoint x: 594, startPoint y: 305, endPoint x: 523, endPoint y: 306, distance: 70.9
click at [488, 185] on icon "button" at bounding box center [485, 187] width 6 height 8
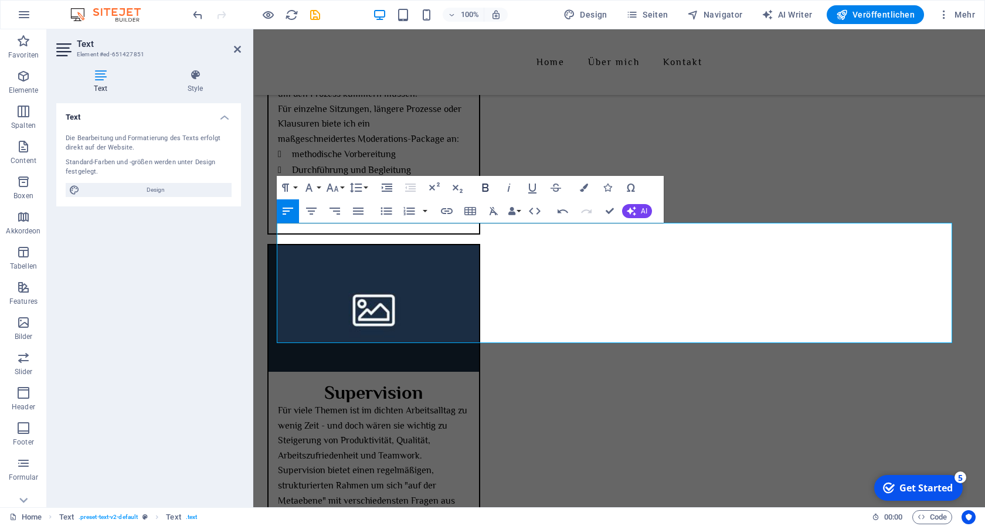
click at [483, 188] on icon "button" at bounding box center [485, 187] width 6 height 8
click at [509, 186] on icon "button" at bounding box center [508, 187] width 3 height 8
click at [487, 185] on icon "button" at bounding box center [485, 187] width 6 height 8
drag, startPoint x: 618, startPoint y: 308, endPoint x: 525, endPoint y: 304, distance: 93.3
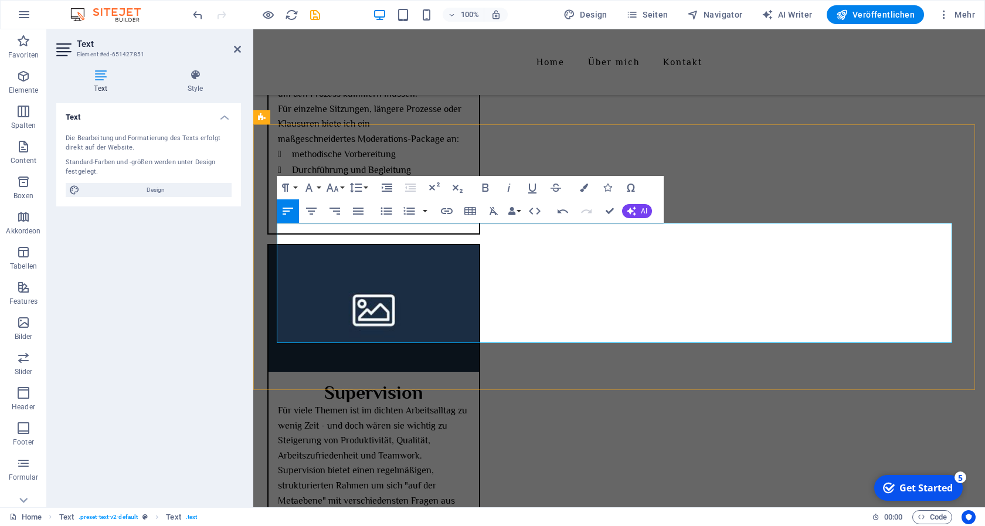
drag, startPoint x: 678, startPoint y: 295, endPoint x: 596, endPoint y: 293, distance: 82.1
drag, startPoint x: 580, startPoint y: 325, endPoint x: 515, endPoint y: 325, distance: 65.1
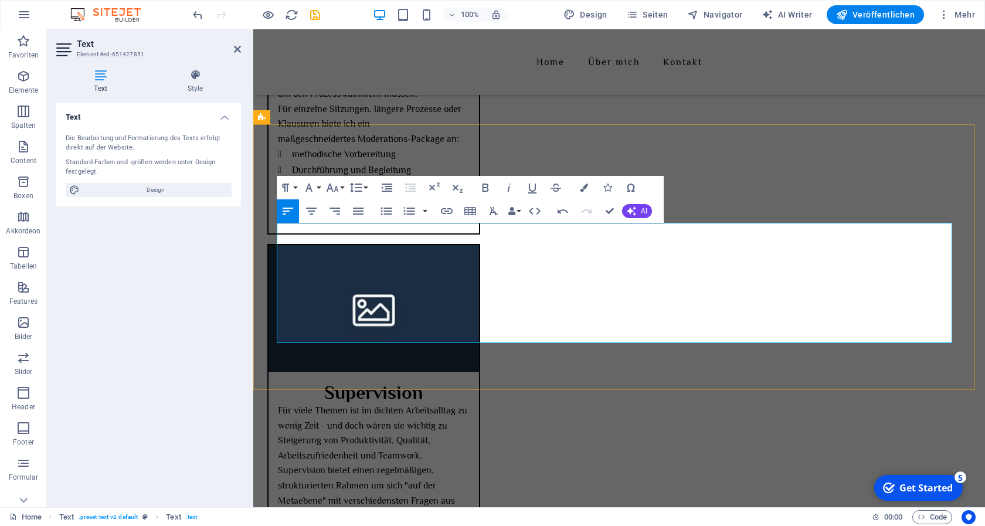
drag, startPoint x: 629, startPoint y: 304, endPoint x: 522, endPoint y: 303, distance: 106.7
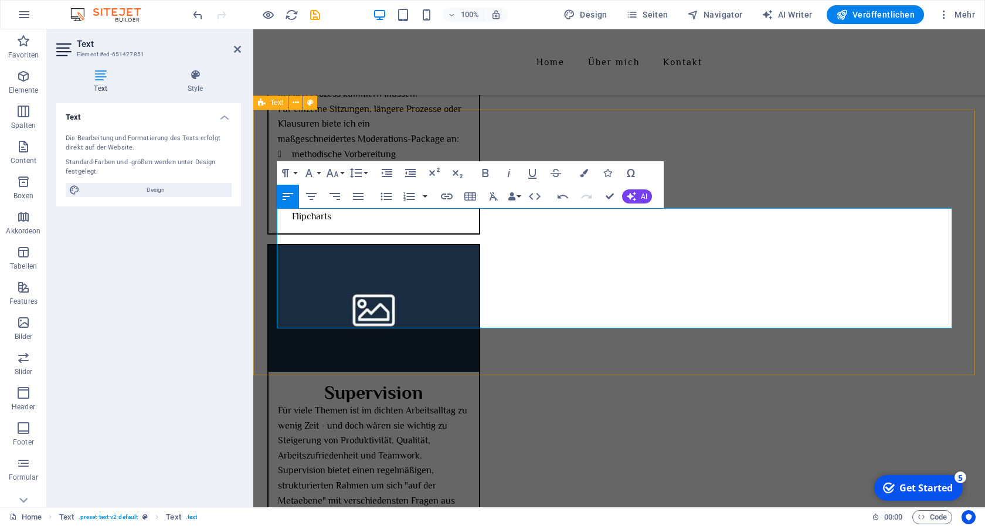
scroll to position [1527, 0]
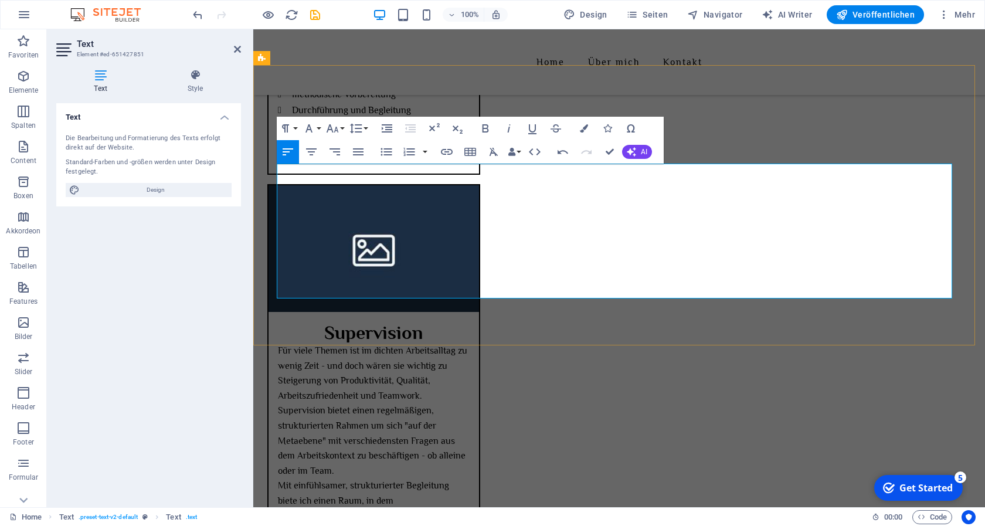
drag, startPoint x: 277, startPoint y: 185, endPoint x: 422, endPoint y: 182, distance: 145.4
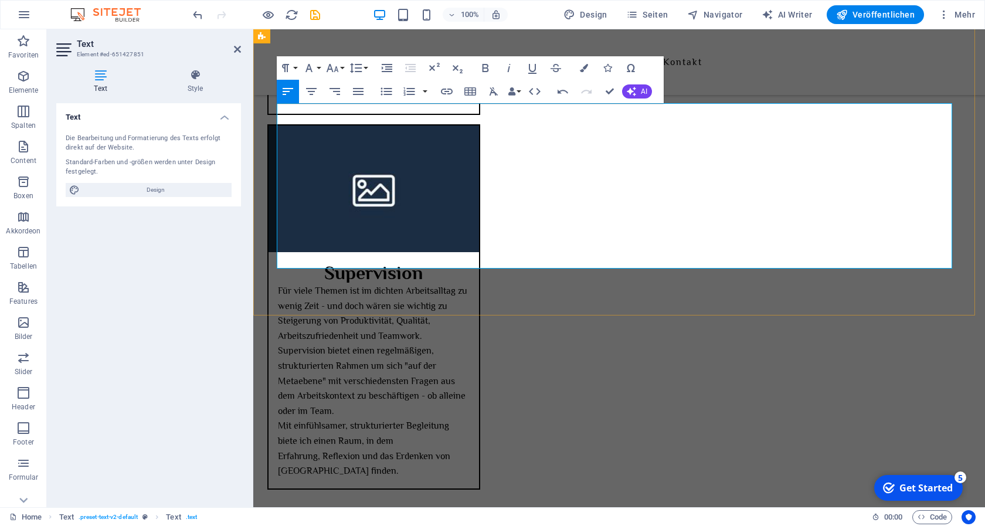
drag, startPoint x: 322, startPoint y: 260, endPoint x: 285, endPoint y: 260, distance: 36.9
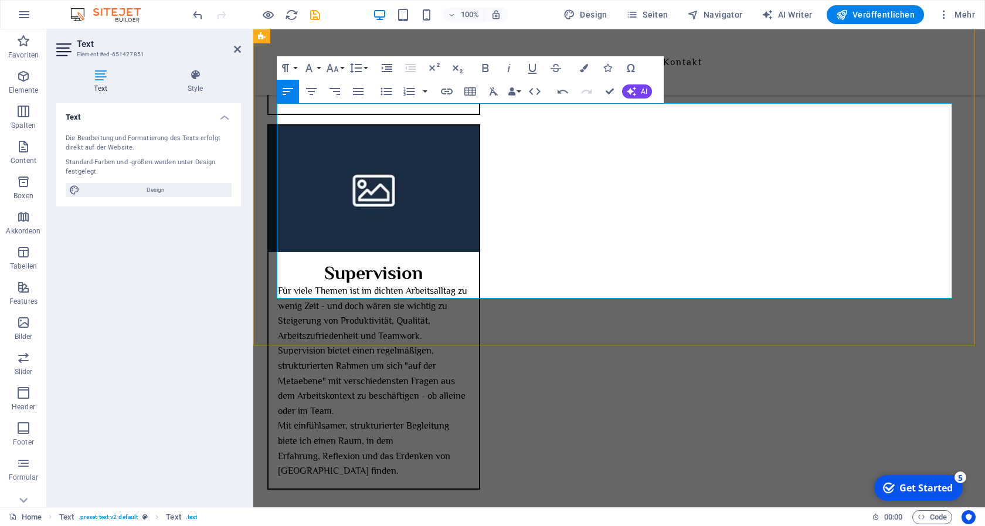
drag, startPoint x: 548, startPoint y: 261, endPoint x: 536, endPoint y: 264, distance: 12.1
click at [483, 68] on icon "button" at bounding box center [485, 68] width 6 height 8
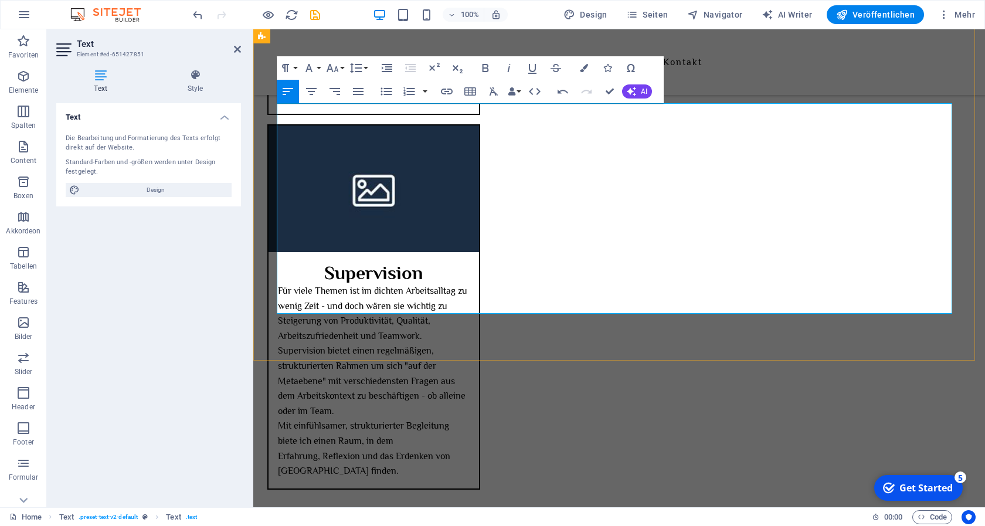
drag, startPoint x: 371, startPoint y: 261, endPoint x: 532, endPoint y: 263, distance: 161.2
drag, startPoint x: 370, startPoint y: 263, endPoint x: 318, endPoint y: 263, distance: 52.2
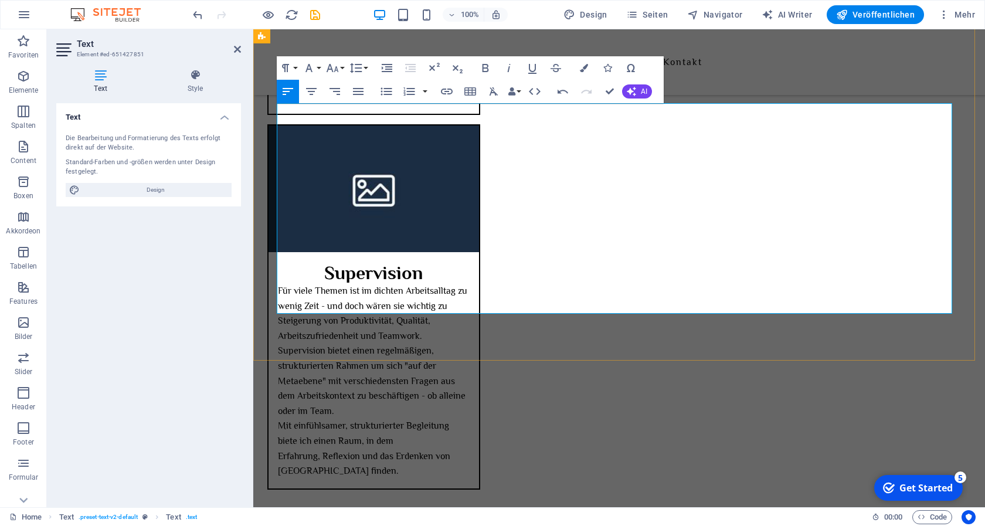
drag, startPoint x: 529, startPoint y: 260, endPoint x: 450, endPoint y: 258, distance: 79.2
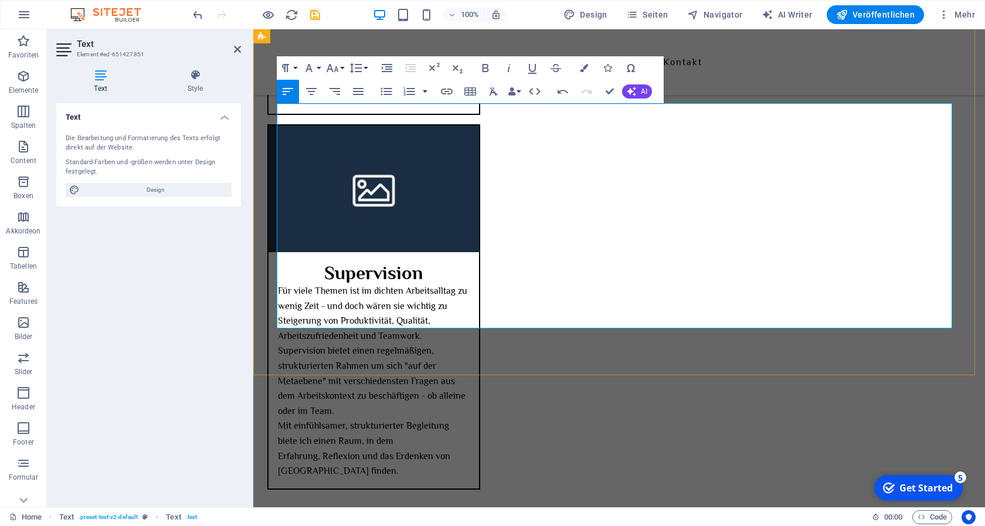
drag, startPoint x: 336, startPoint y: 321, endPoint x: 418, endPoint y: 375, distance: 98.2
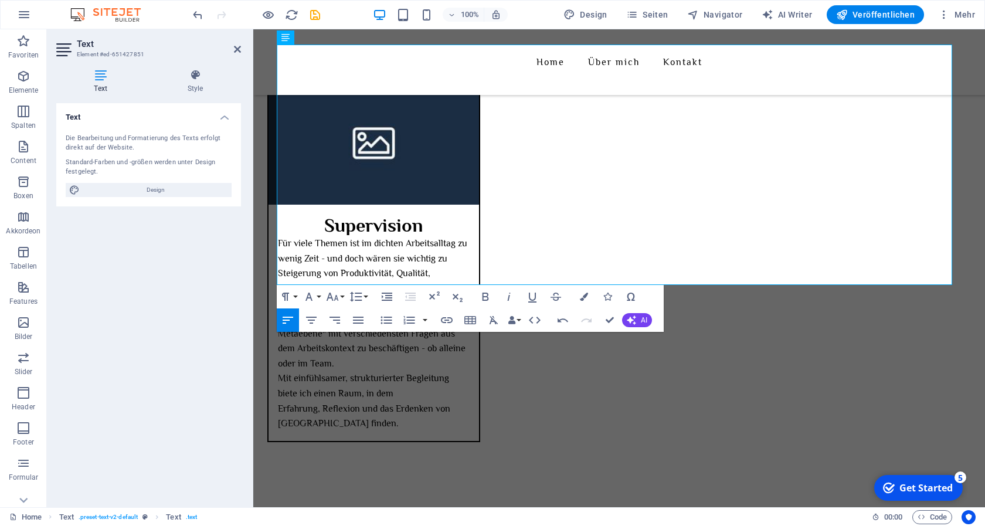
scroll to position [1647, 0]
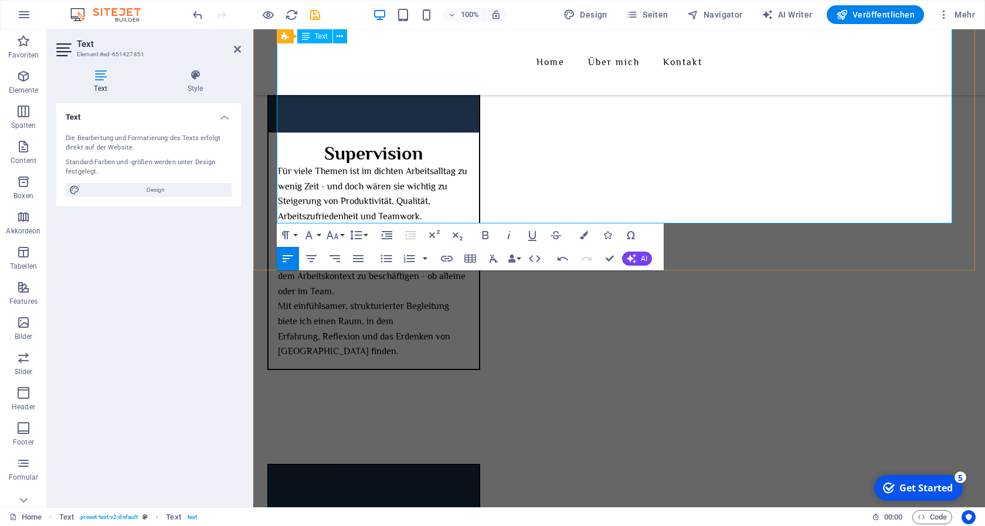
scroll to position [1766, 0]
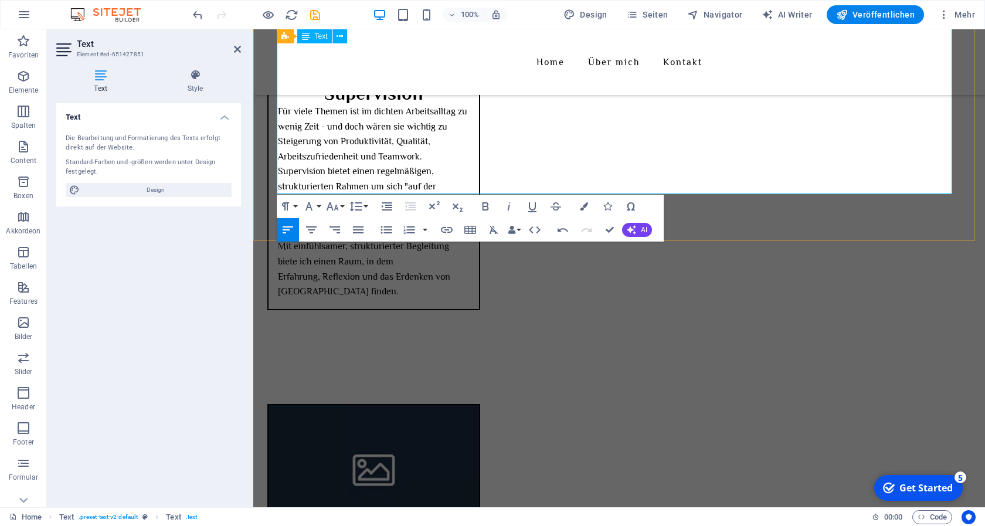
drag, startPoint x: 617, startPoint y: 183, endPoint x: 886, endPoint y: 232, distance: 273.4
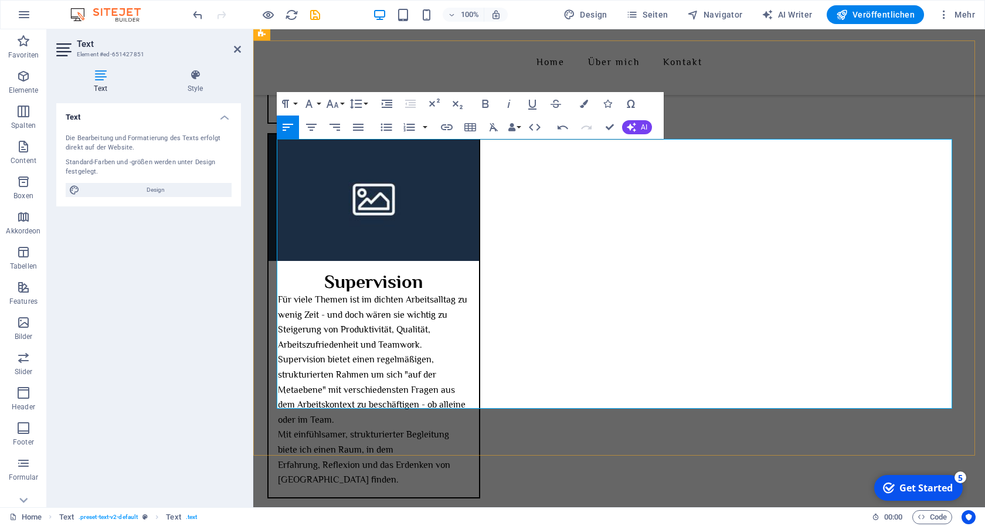
scroll to position [1587, 0]
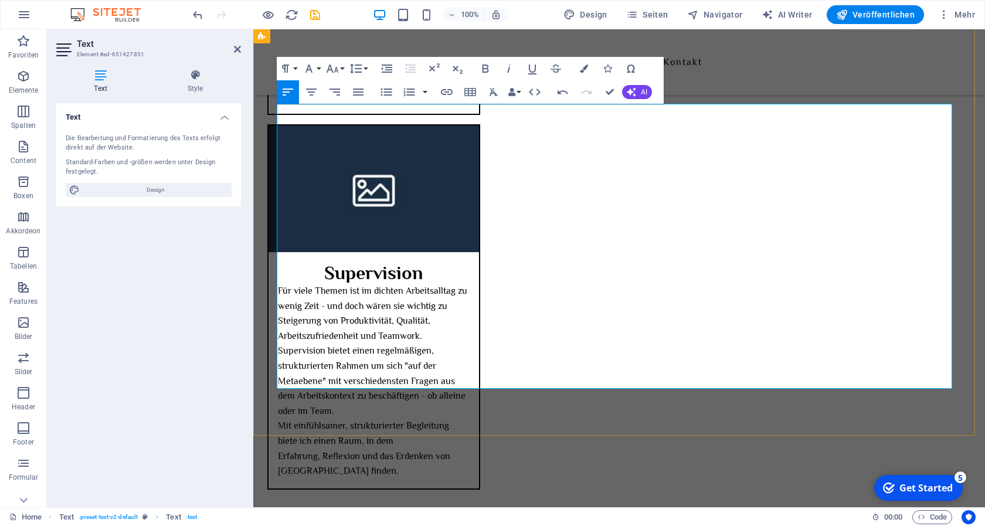
drag, startPoint x: 575, startPoint y: 382, endPoint x: 657, endPoint y: 388, distance: 82.3
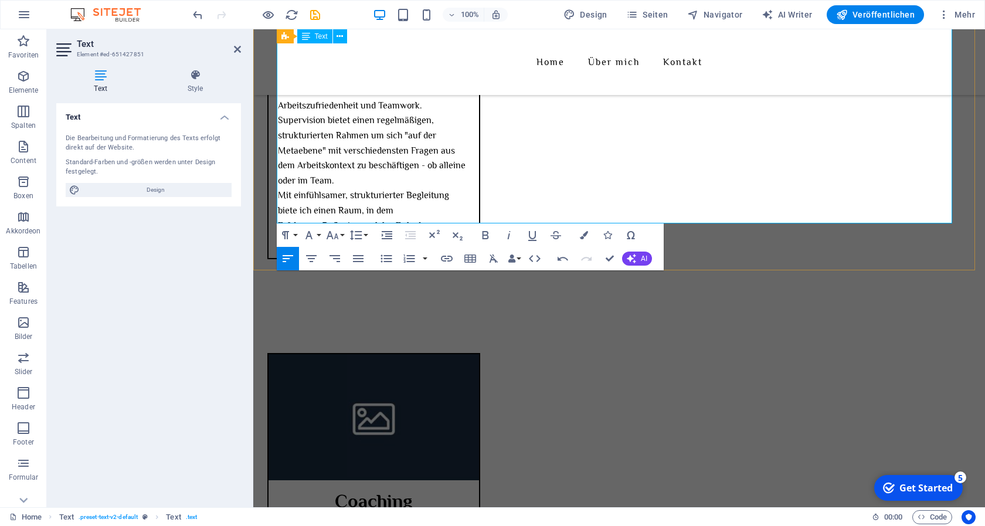
scroll to position [1826, 0]
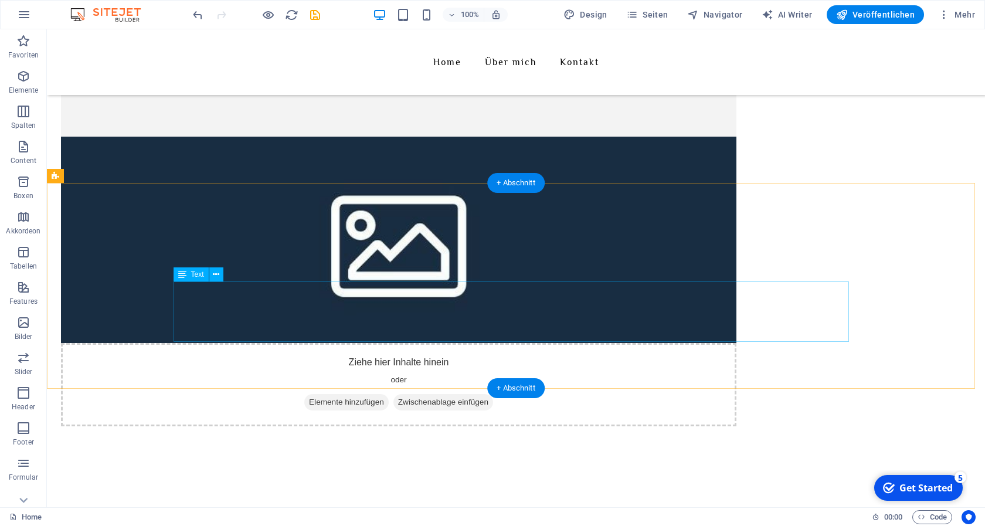
scroll to position [0, 0]
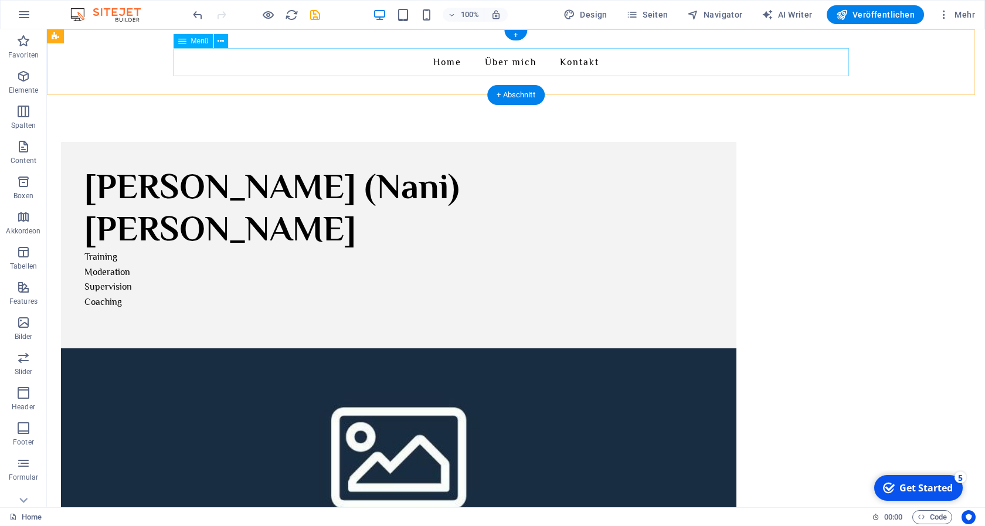
click at [509, 63] on nav "Home Über mich Kontakt" at bounding box center [515, 62] width 675 height 28
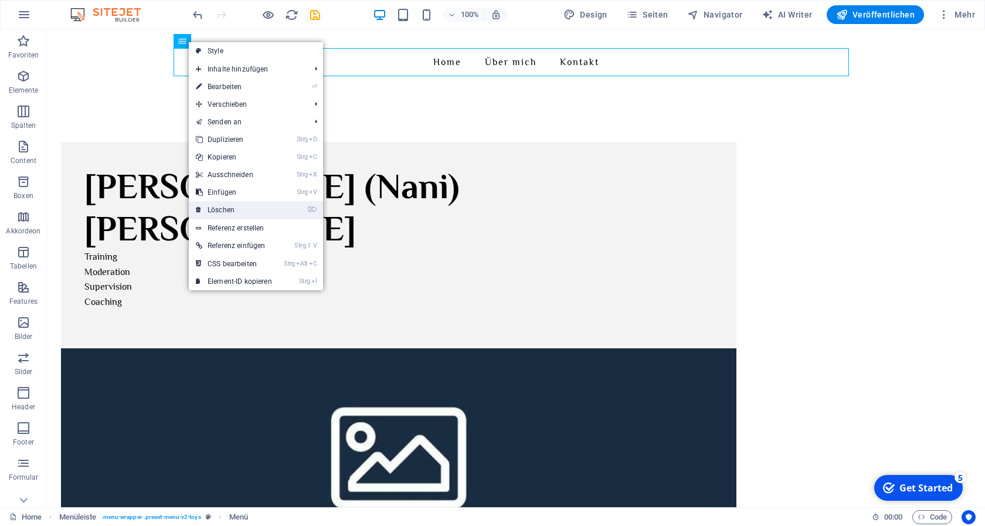
click at [244, 206] on link "⌦ Löschen" at bounding box center [234, 210] width 90 height 18
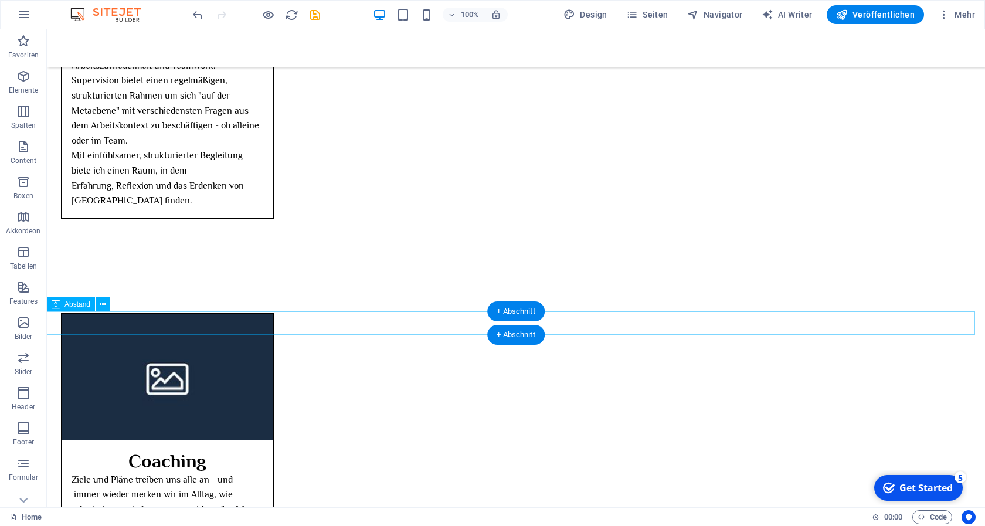
scroll to position [1920, 0]
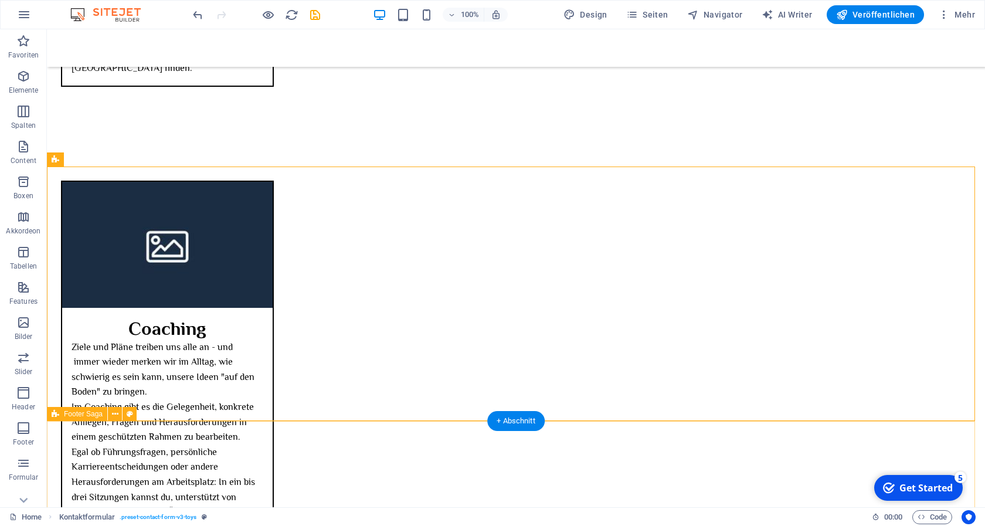
scroll to position [1980, 0]
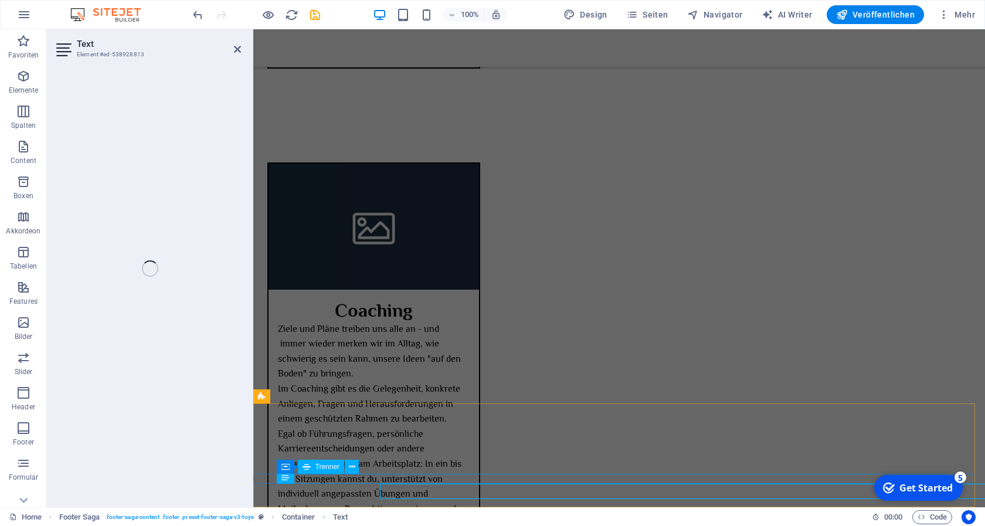
scroll to position [1964, 0]
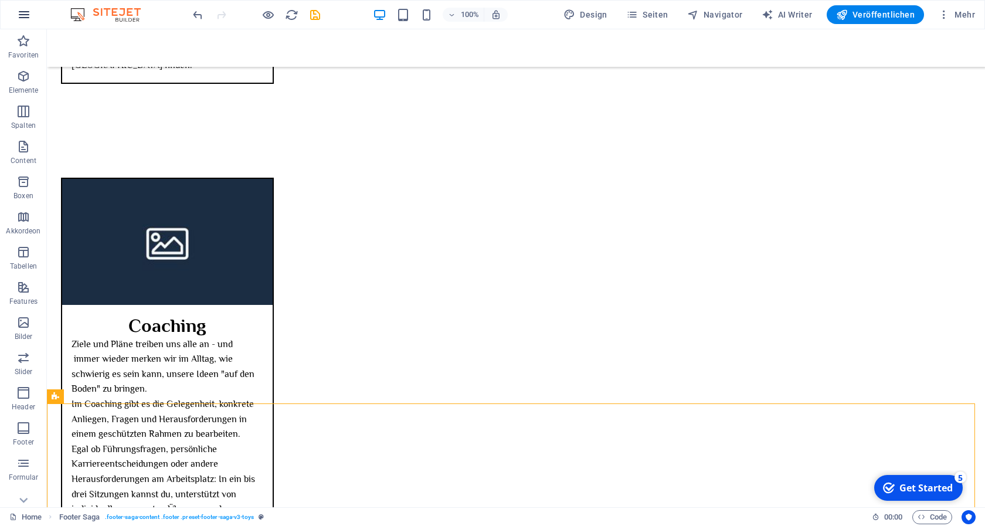
click at [26, 12] on icon "button" at bounding box center [24, 15] width 14 height 14
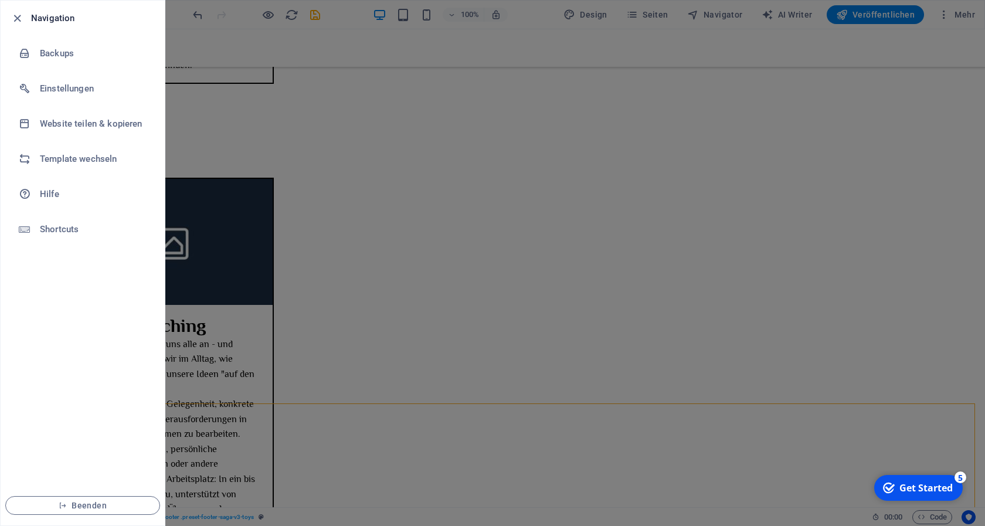
click at [278, 144] on div at bounding box center [492, 263] width 985 height 526
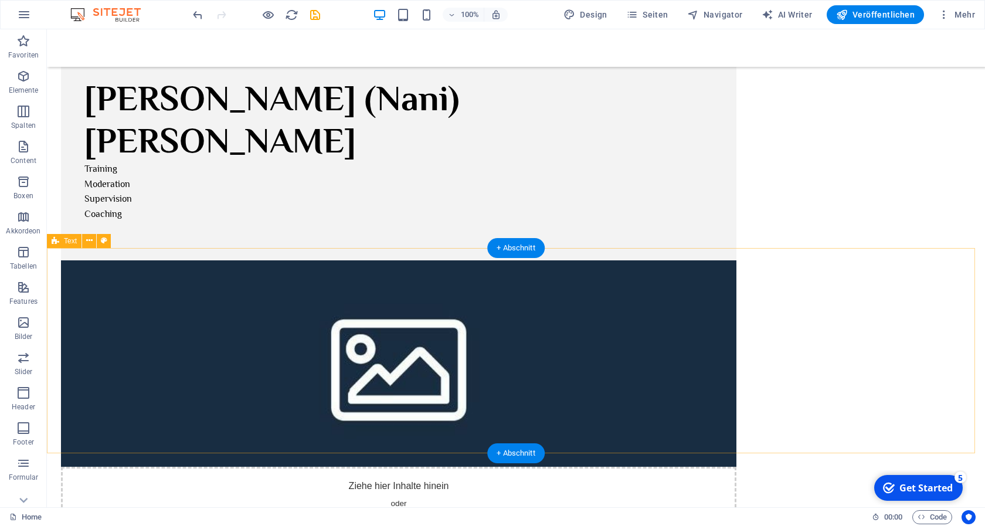
scroll to position [0, 0]
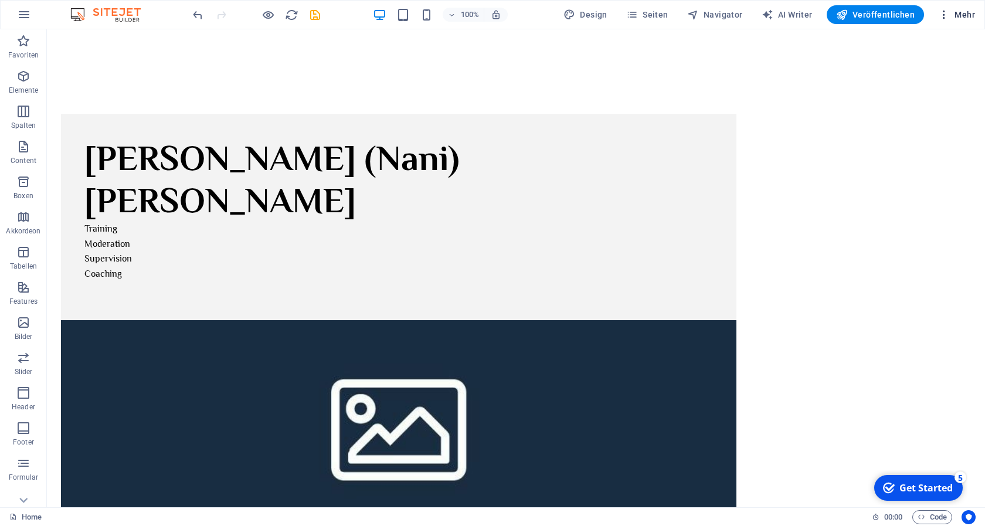
click at [963, 14] on span "Mehr" at bounding box center [956, 15] width 37 height 12
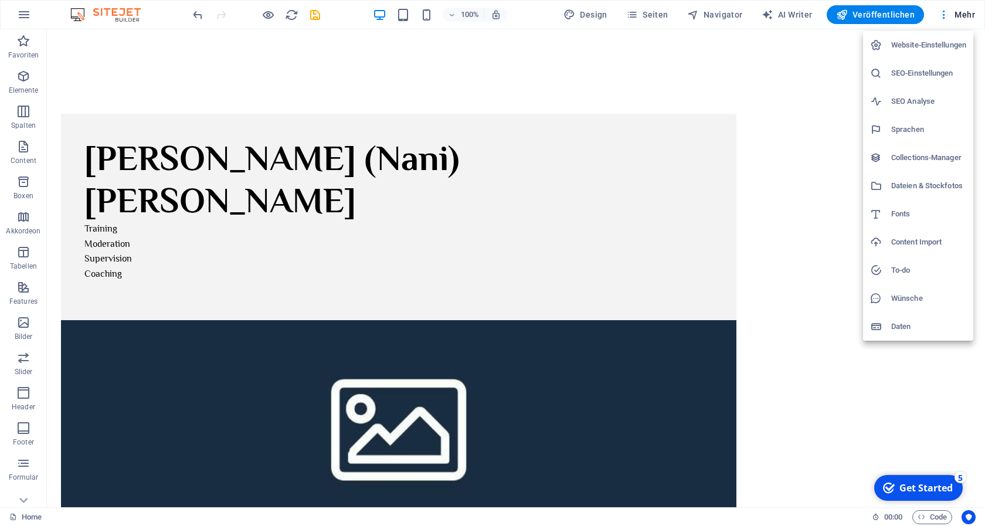
click at [662, 13] on div at bounding box center [492, 263] width 985 height 526
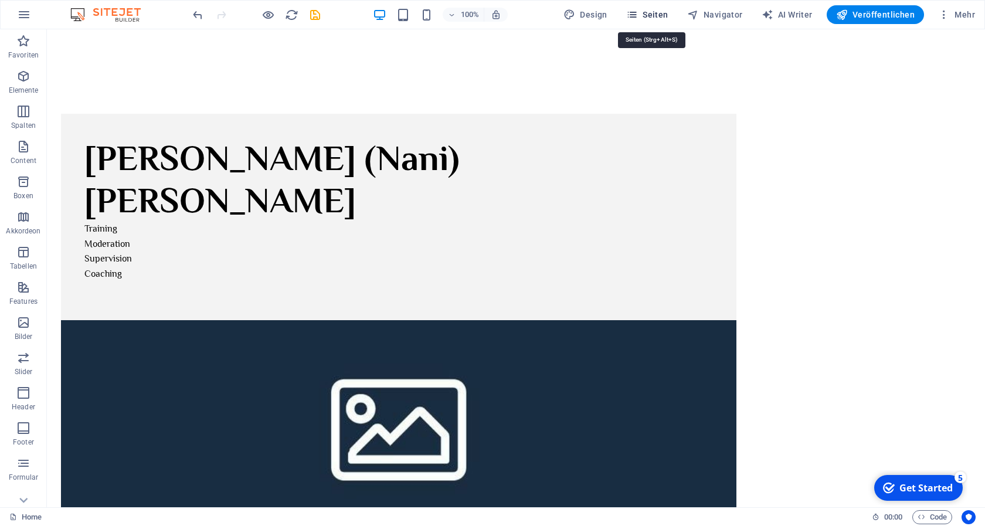
click at [655, 15] on span "Seiten" at bounding box center [647, 15] width 42 height 12
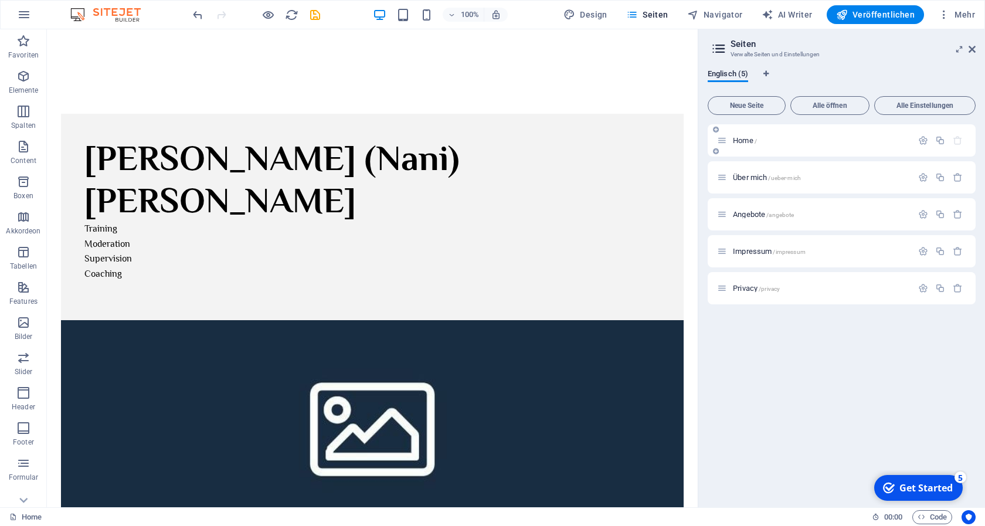
click at [739, 137] on span "Home /" at bounding box center [745, 140] width 24 height 9
click at [749, 175] on span "Über mich /ueber-mich" at bounding box center [767, 177] width 68 height 9
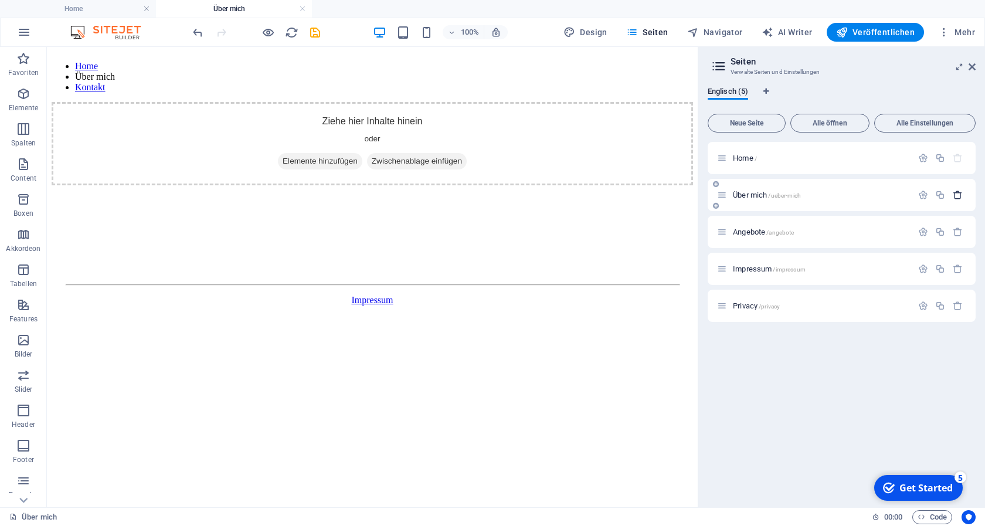
click at [959, 195] on icon "button" at bounding box center [958, 195] width 10 height 10
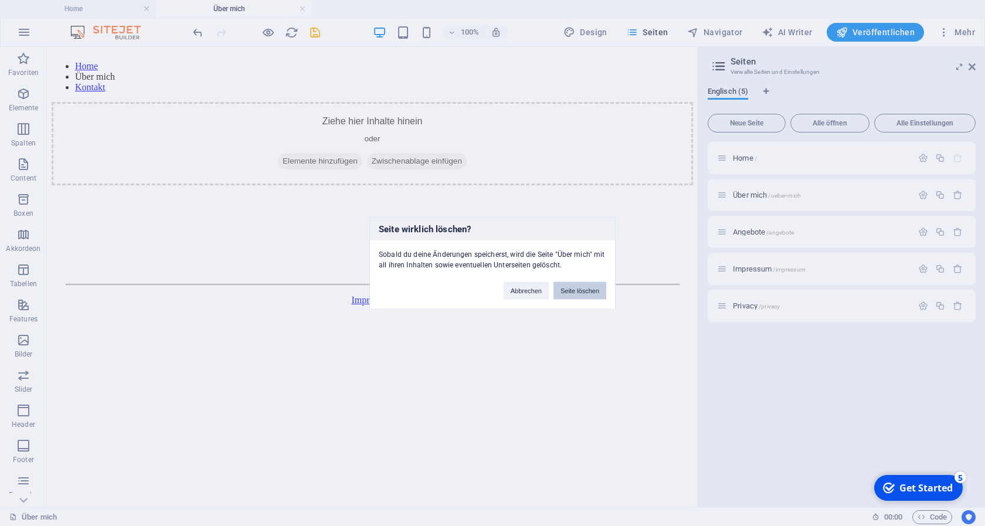
click at [567, 289] on button "Seite löschen" at bounding box center [579, 290] width 53 height 18
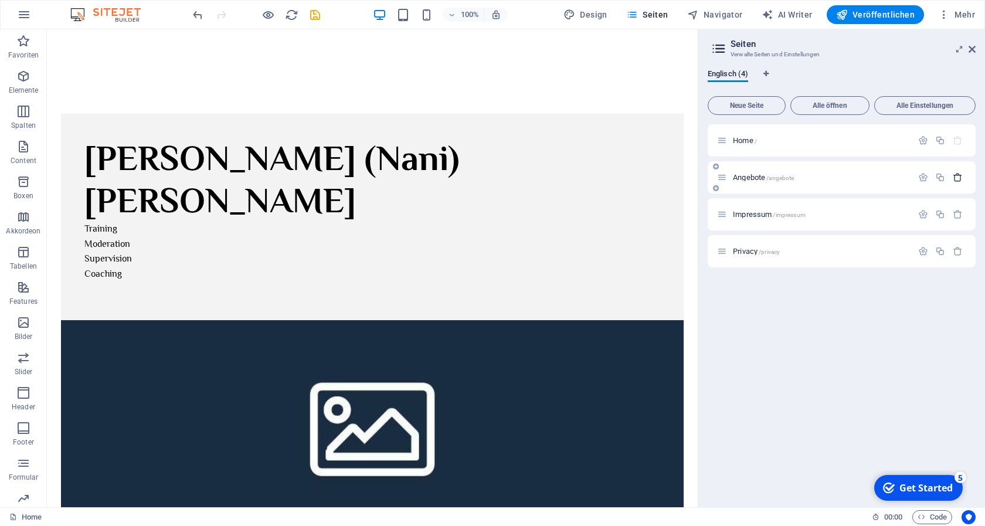
click at [957, 175] on icon "button" at bounding box center [958, 177] width 10 height 10
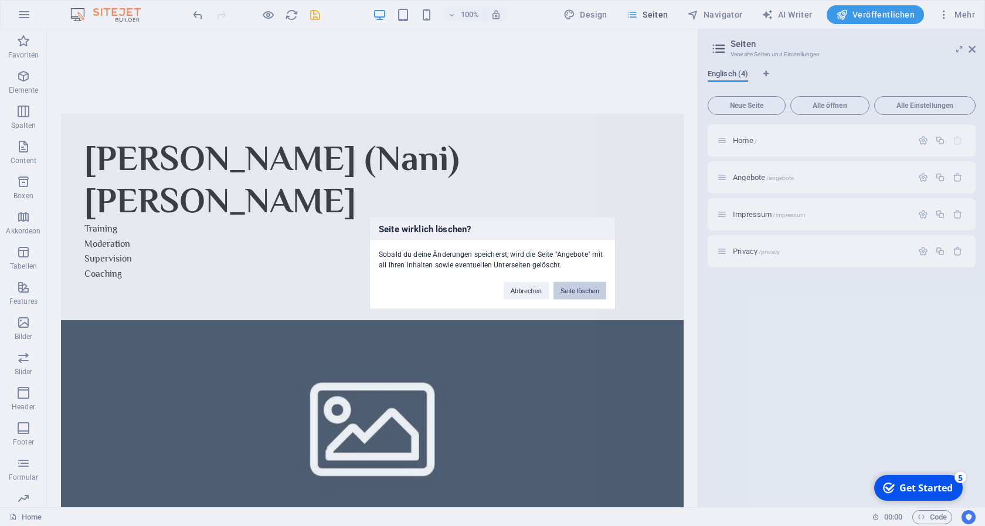
click at [602, 290] on button "Seite löschen" at bounding box center [579, 290] width 53 height 18
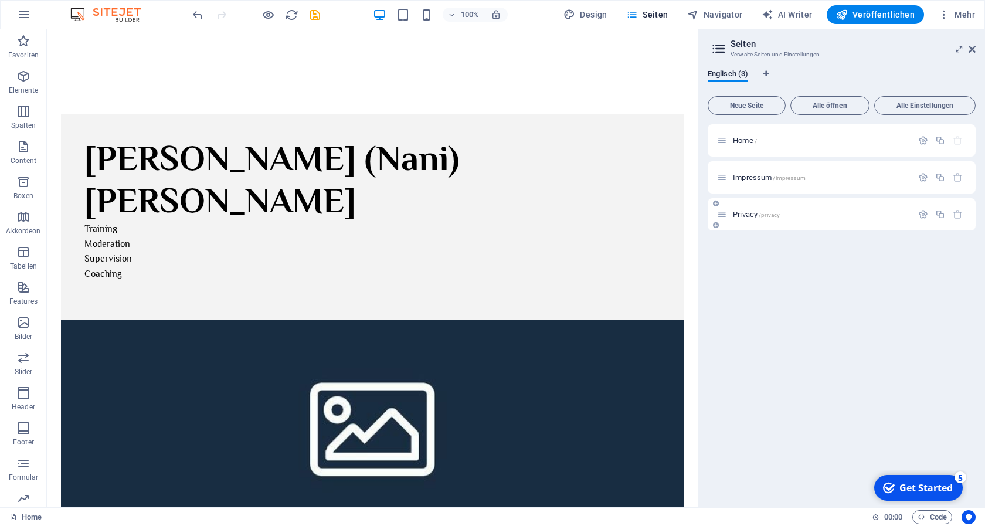
click at [743, 214] on span "Privacy /privacy" at bounding box center [756, 214] width 47 height 9
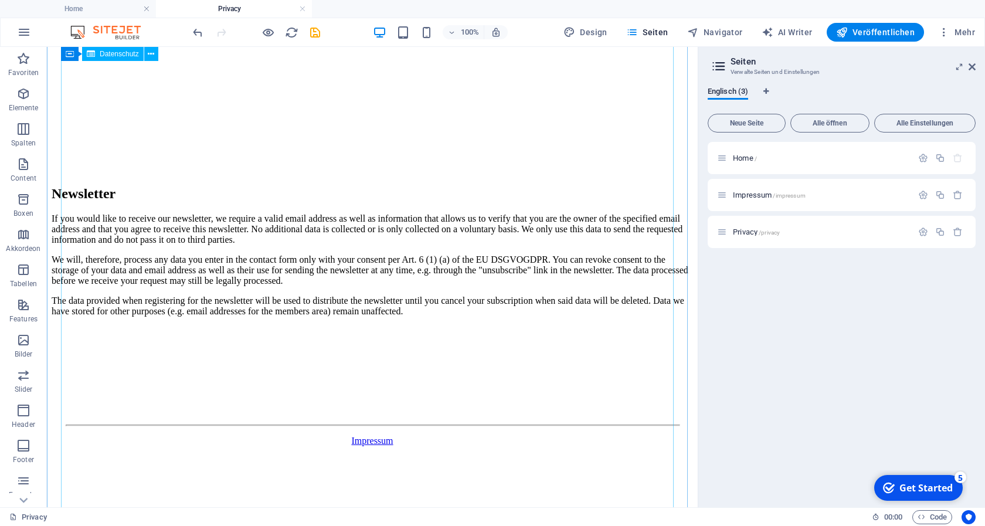
scroll to position [3140, 0]
drag, startPoint x: 482, startPoint y: 320, endPoint x: 264, endPoint y: 254, distance: 227.6
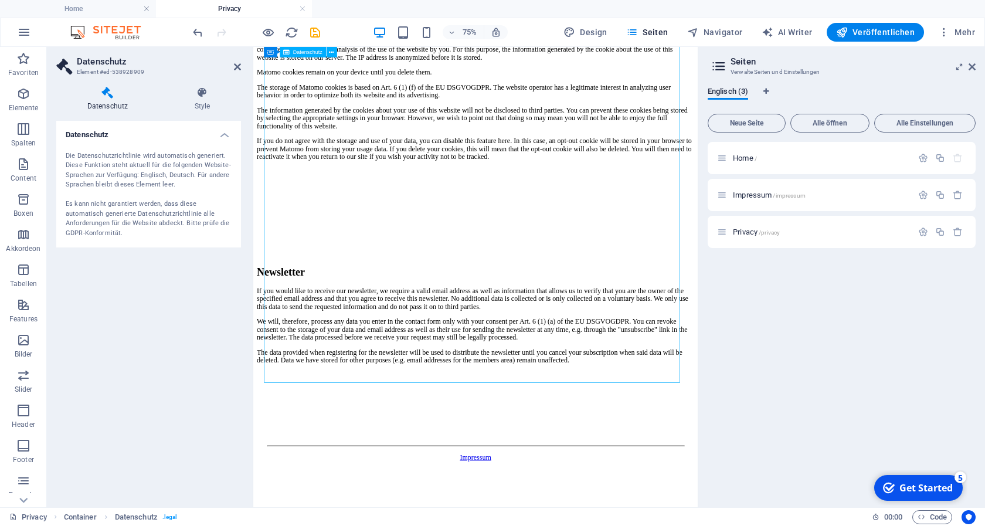
drag, startPoint x: 779, startPoint y: 474, endPoint x: 486, endPoint y: 385, distance: 305.6
click at [738, 91] on span "Englisch (3)" at bounding box center [728, 92] width 40 height 16
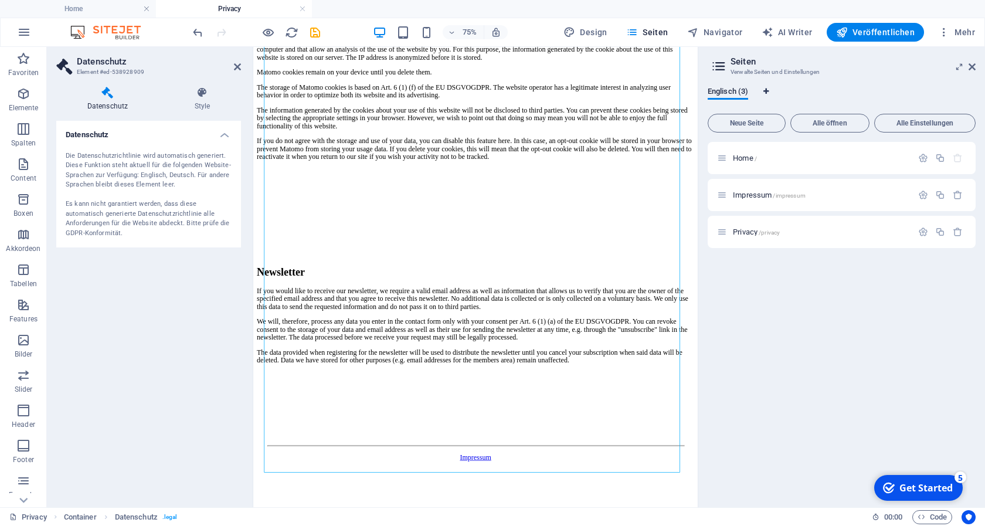
click at [767, 90] on icon "Sprachen-Tabs" at bounding box center [765, 91] width 5 height 7
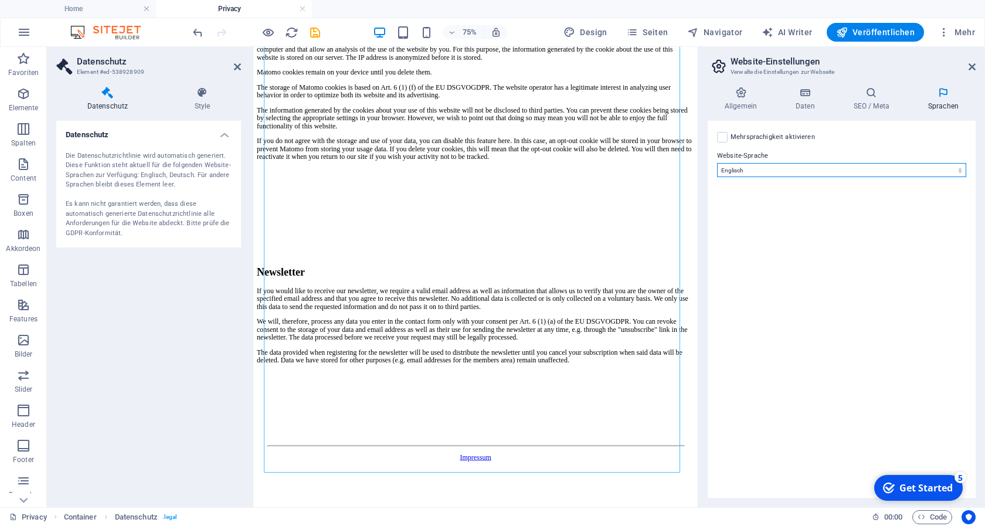
click at [717, 163] on select "Abchasisch Afar Afrikaans Akan Albanisch Amharisch Arabisch Aragonisch Armenisc…" at bounding box center [841, 170] width 249 height 14
select select "31"
click option "Deutsch" at bounding box center [0, 0] width 0 height 0
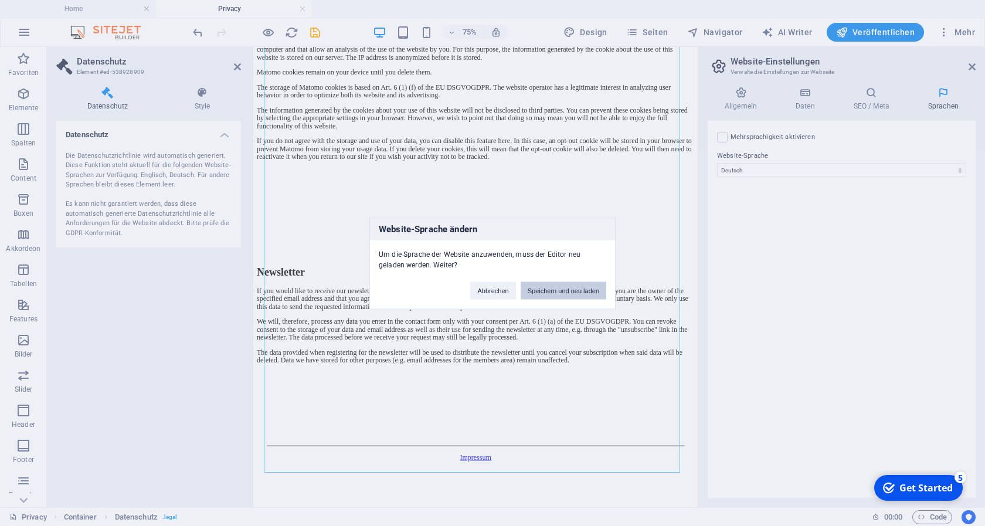
click at [545, 291] on button "Speichern und neu laden" at bounding box center [564, 290] width 86 height 18
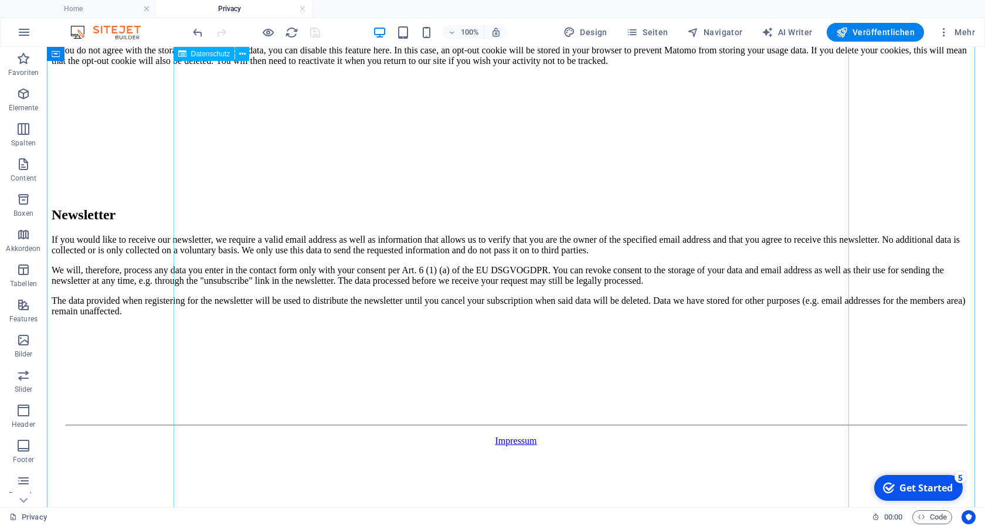
scroll to position [2403, 0]
drag, startPoint x: 644, startPoint y: 40, endPoint x: 644, endPoint y: 30, distance: 9.4
click at [644, 33] on button "Seiten" at bounding box center [647, 32] width 52 height 19
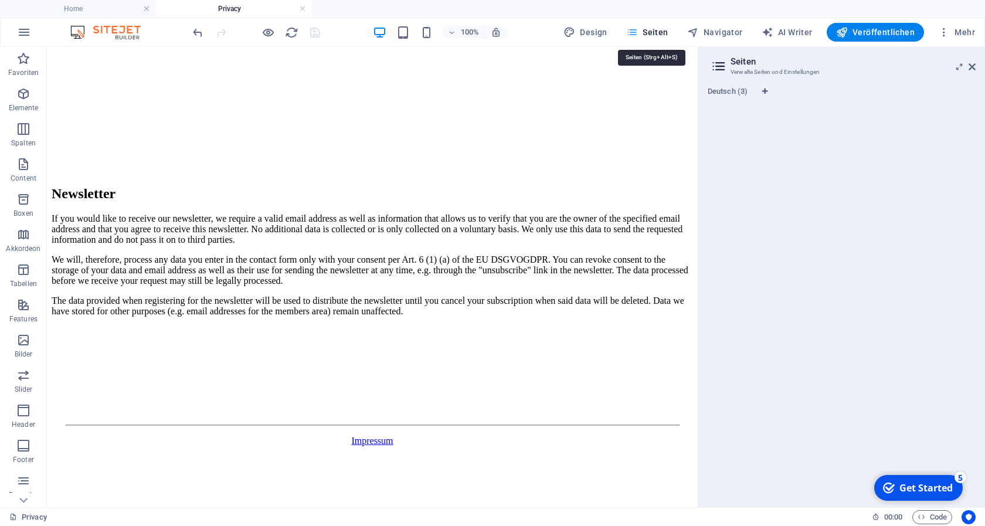
scroll to position [2538, 0]
click at [714, 66] on icon at bounding box center [719, 66] width 18 height 16
click at [734, 59] on h2 "Seiten" at bounding box center [852, 61] width 245 height 11
click at [766, 87] on button "Sprachen-Tabs" at bounding box center [765, 93] width 7 height 13
select select "31"
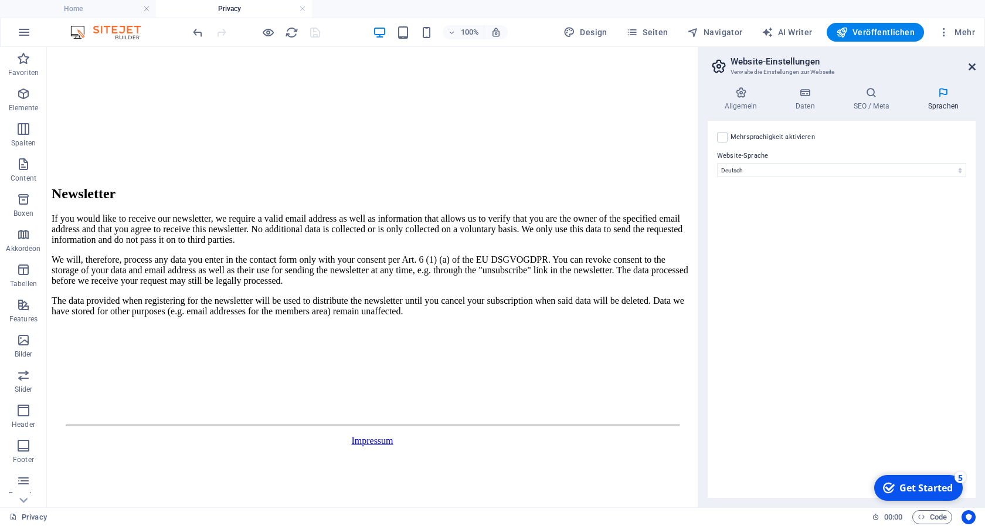
click at [974, 65] on icon at bounding box center [971, 66] width 7 height 9
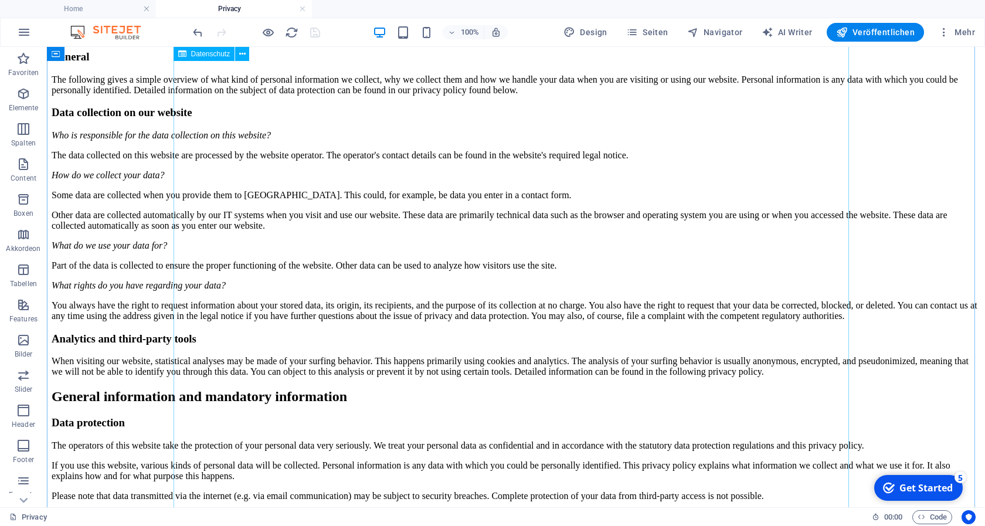
scroll to position [0, 0]
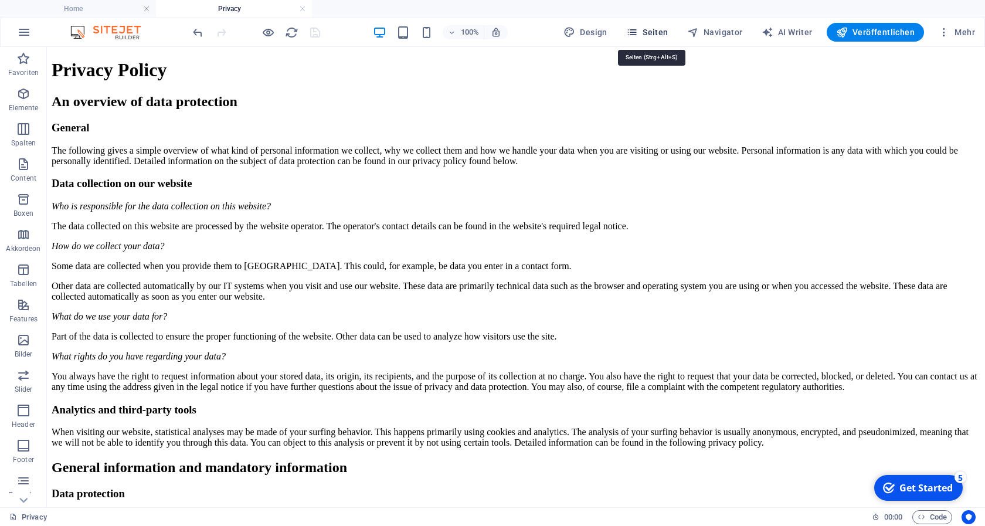
click at [652, 32] on span "Seiten" at bounding box center [647, 32] width 42 height 12
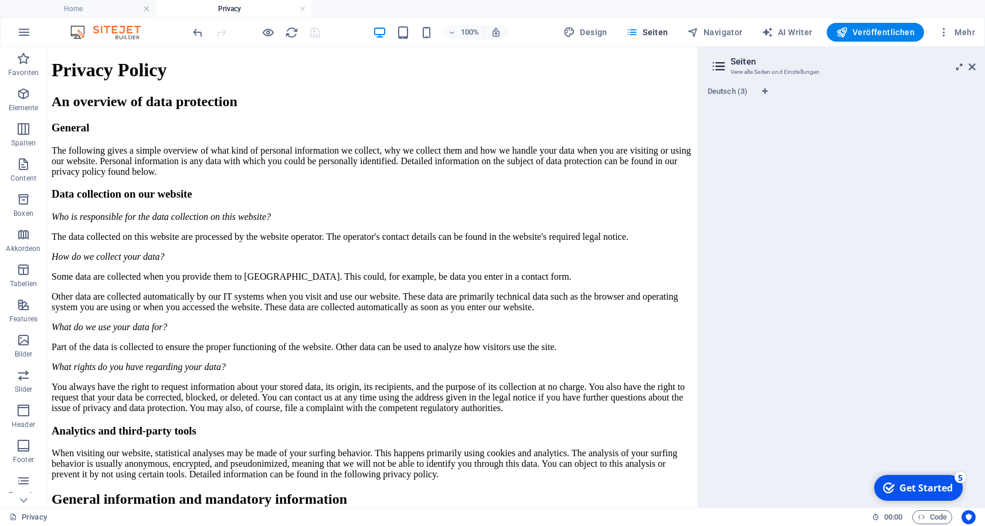
click at [959, 69] on icon at bounding box center [959, 66] width 0 height 9
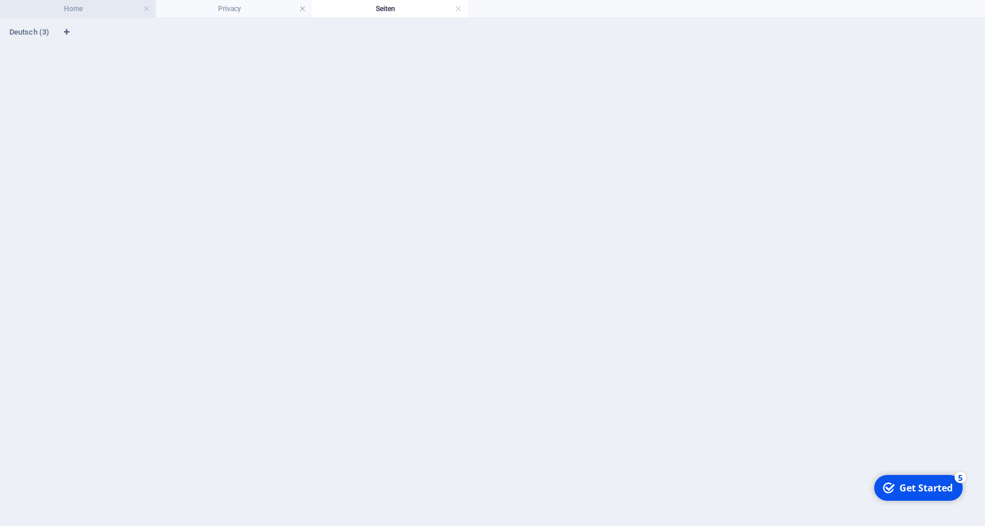
click at [108, 6] on h4 "Home" at bounding box center [78, 8] width 156 height 13
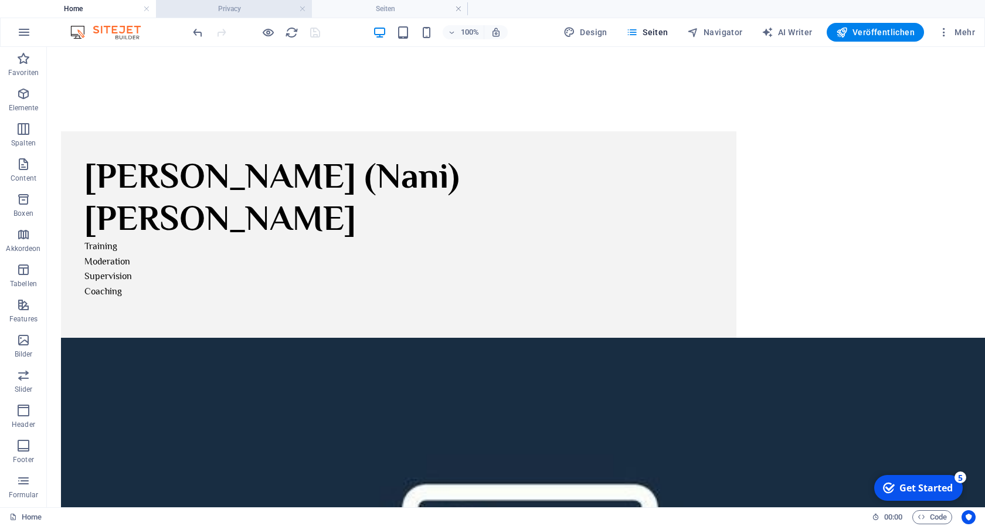
click at [230, 11] on h4 "Privacy" at bounding box center [234, 8] width 156 height 13
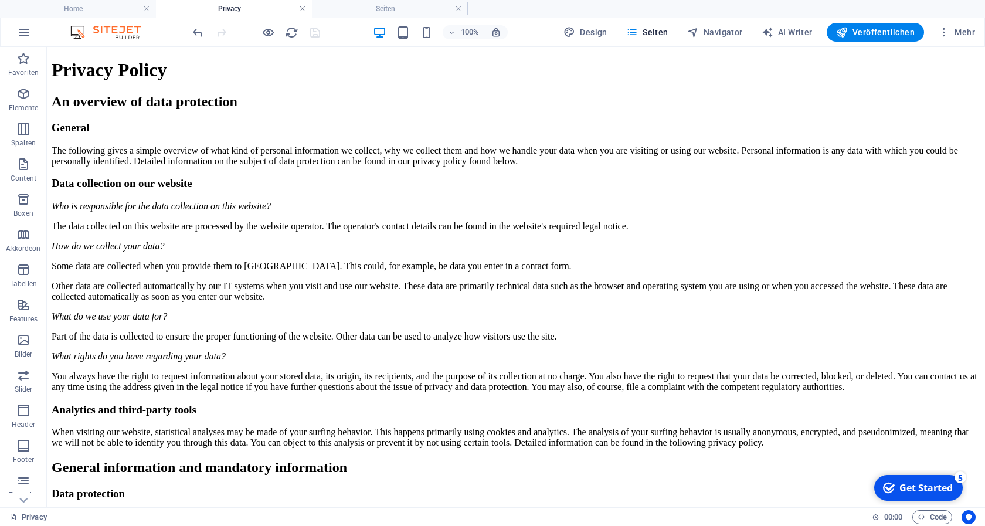
click at [302, 8] on link at bounding box center [302, 9] width 7 height 11
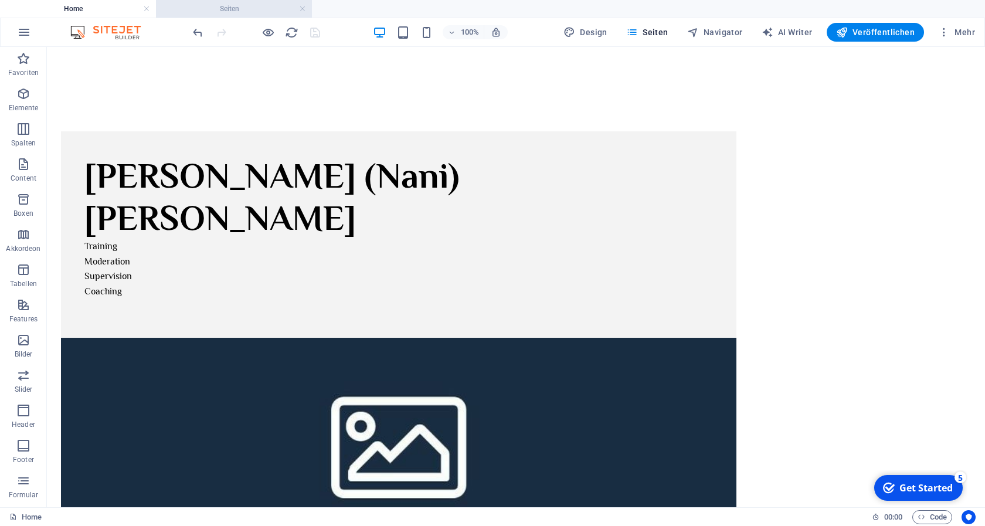
click at [249, 9] on h4 "Seiten" at bounding box center [234, 8] width 156 height 13
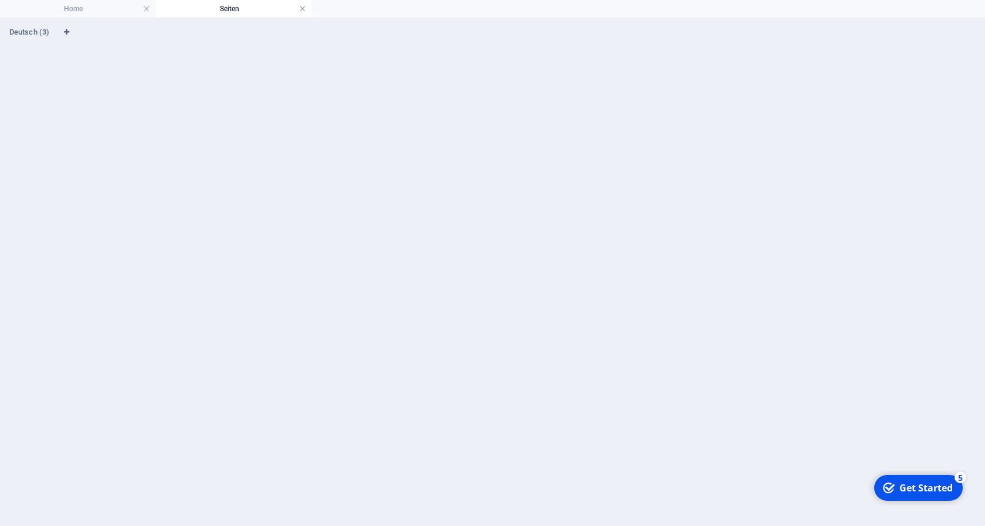
click at [302, 9] on link at bounding box center [302, 9] width 7 height 11
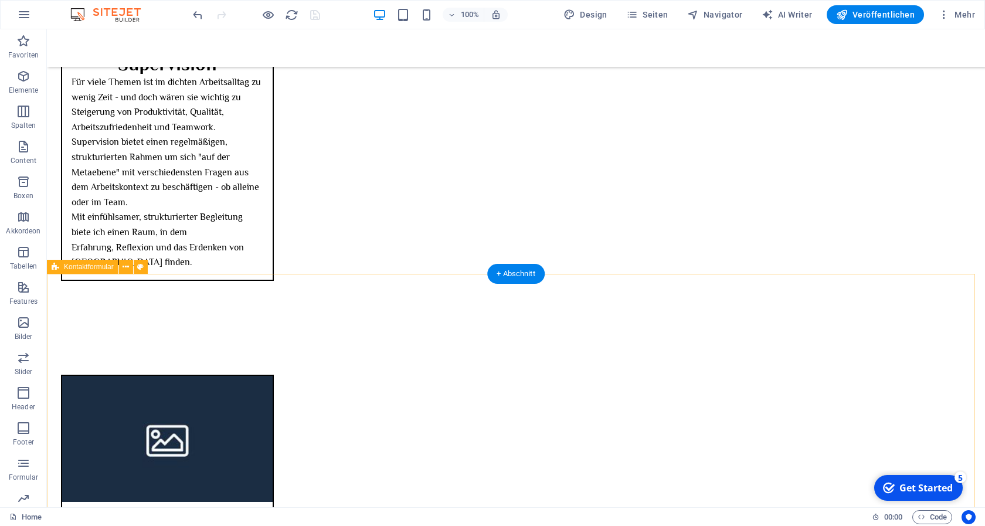
scroll to position [1621, 0]
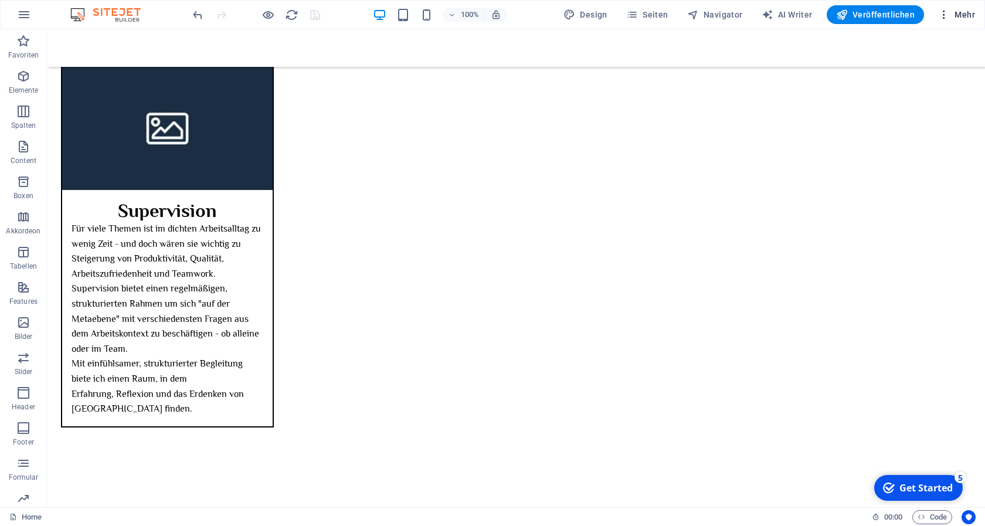
click at [943, 16] on icon "button" at bounding box center [944, 15] width 12 height 12
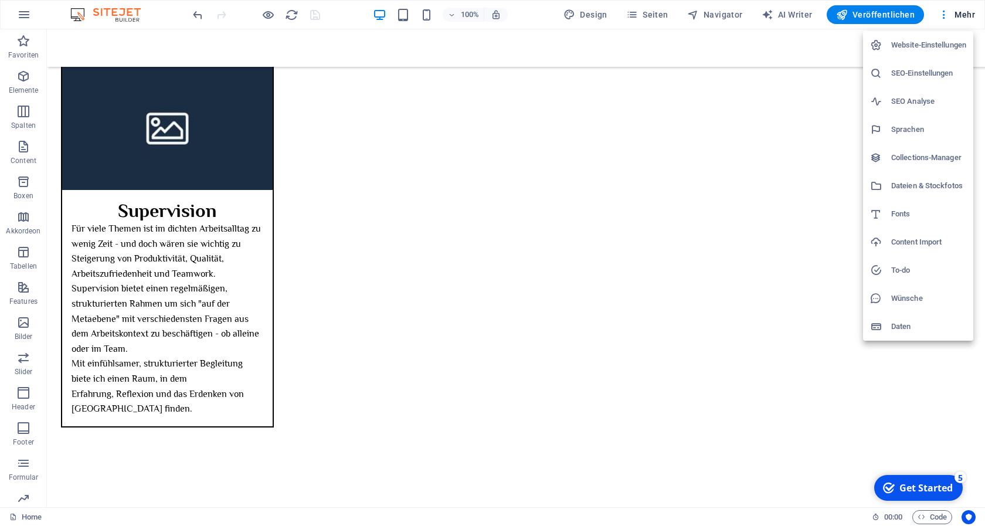
click at [634, 13] on div at bounding box center [492, 263] width 985 height 526
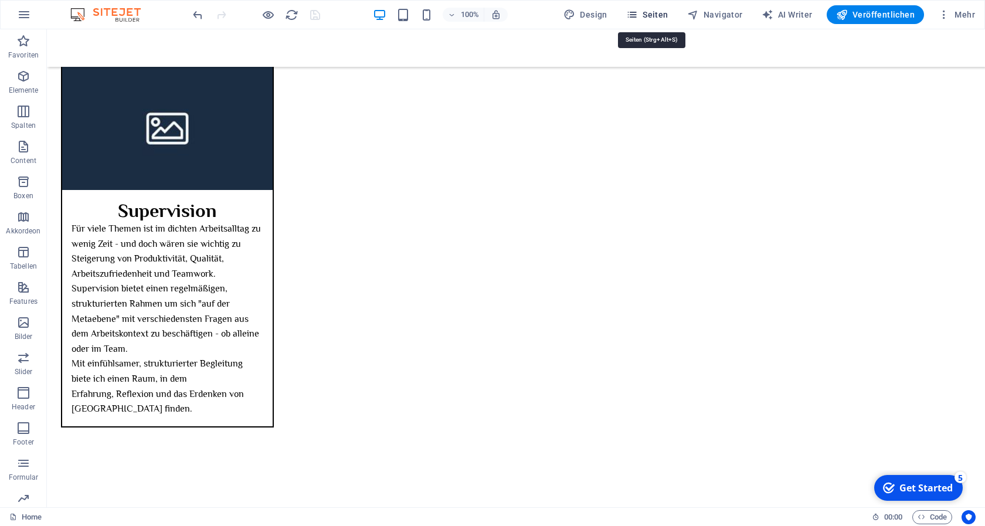
click at [661, 14] on span "Seiten" at bounding box center [647, 15] width 42 height 12
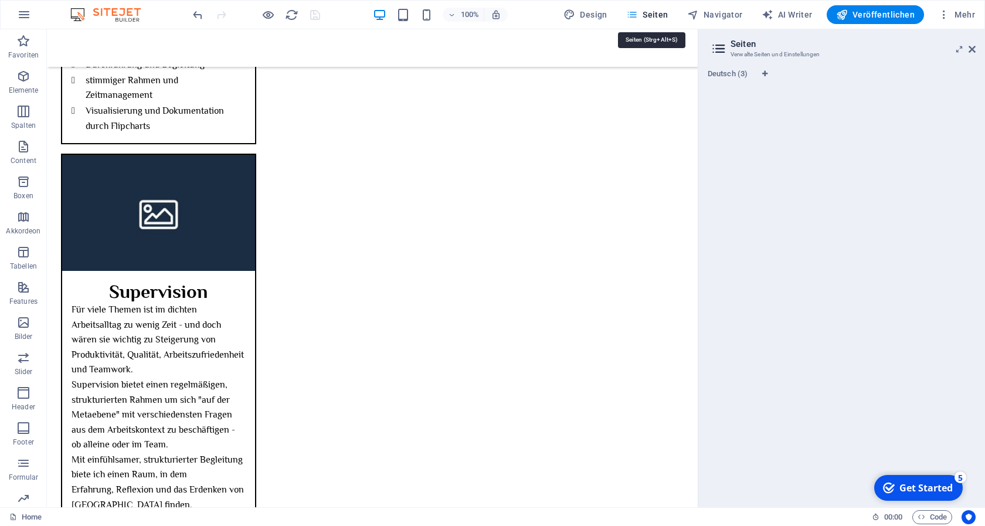
scroll to position [1680, 0]
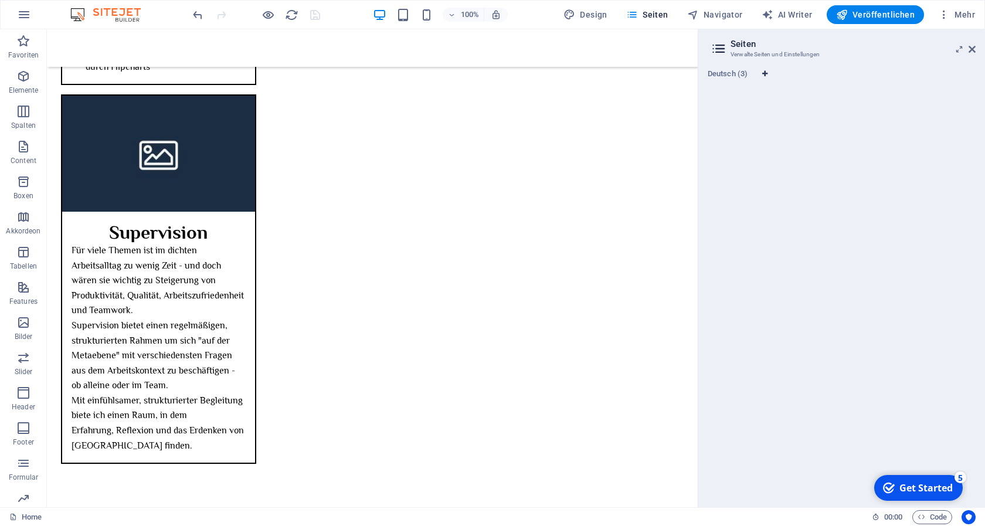
click at [764, 72] on icon "Sprachen-Tabs" at bounding box center [764, 73] width 5 height 7
select select "31"
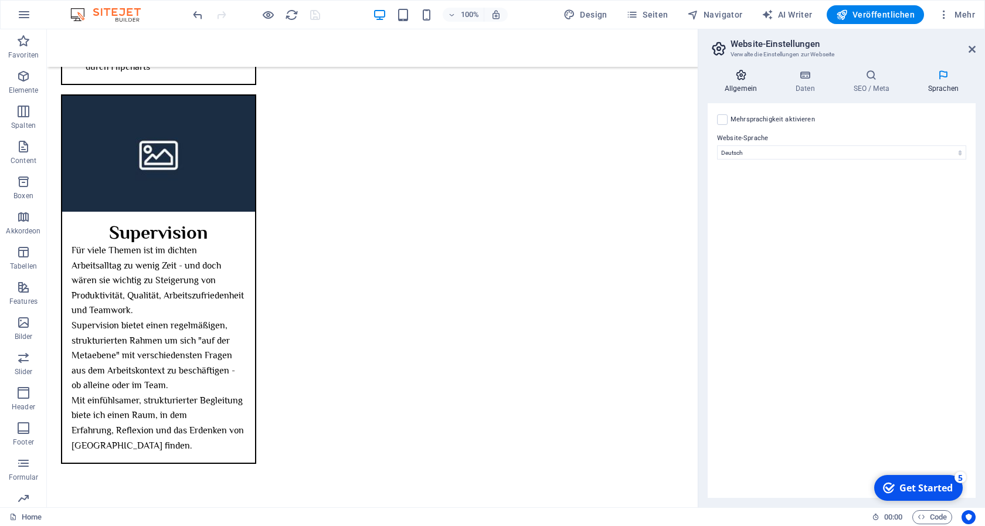
click at [747, 74] on icon at bounding box center [741, 75] width 66 height 12
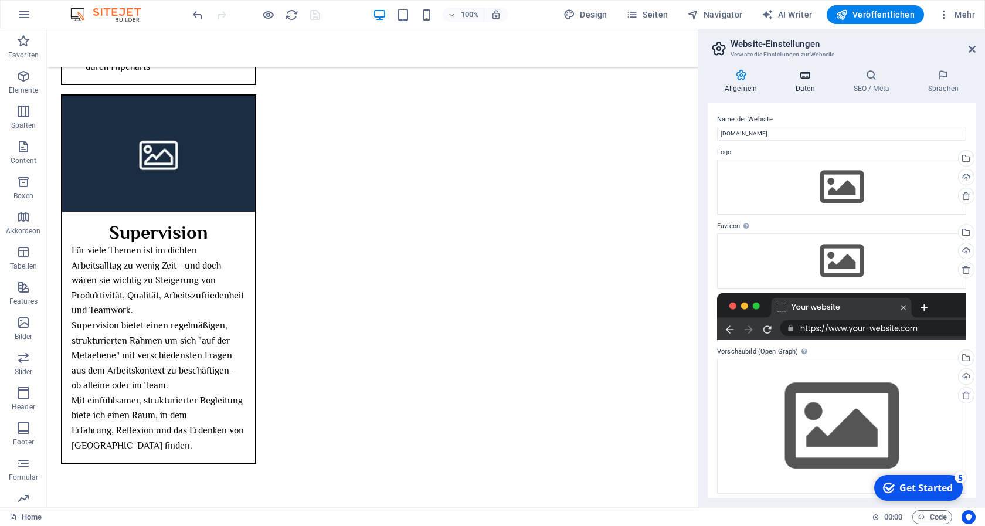
click at [796, 80] on icon at bounding box center [805, 75] width 53 height 12
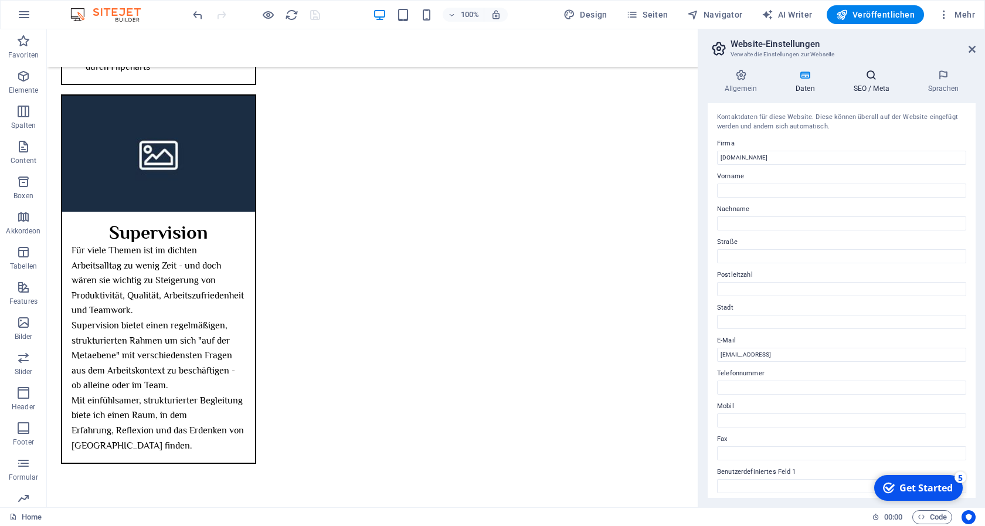
click at [875, 82] on h4 "SEO / Meta" at bounding box center [874, 81] width 74 height 25
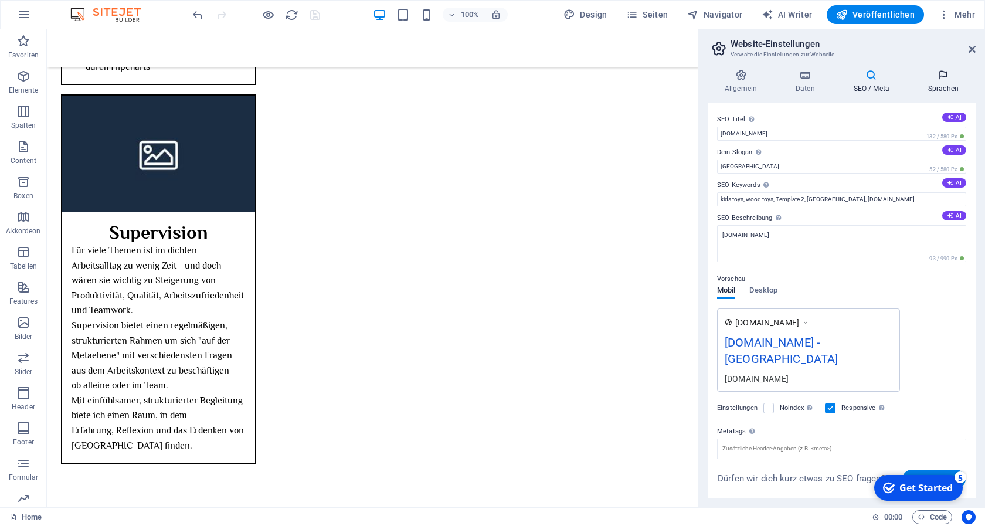
click at [943, 83] on h4 "Sprachen" at bounding box center [943, 81] width 64 height 25
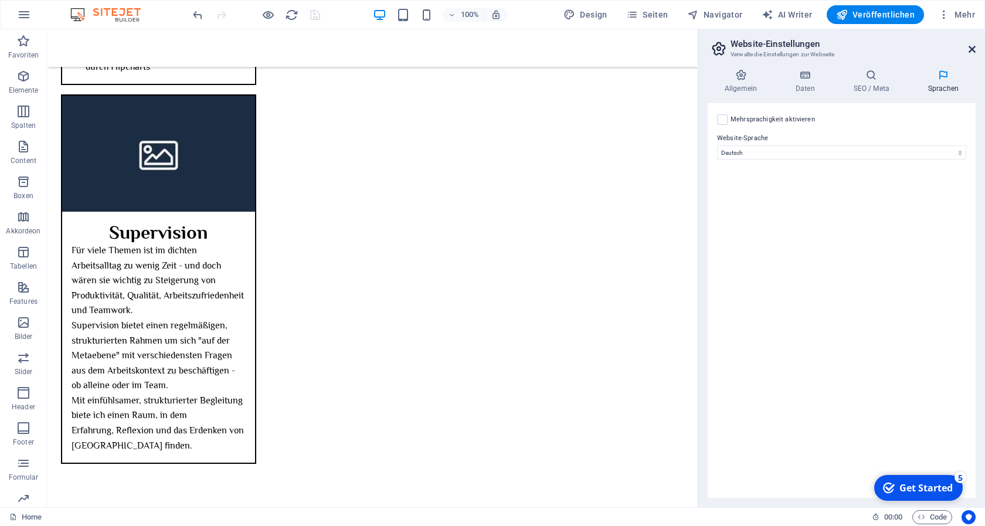
click at [974, 51] on icon at bounding box center [971, 49] width 7 height 9
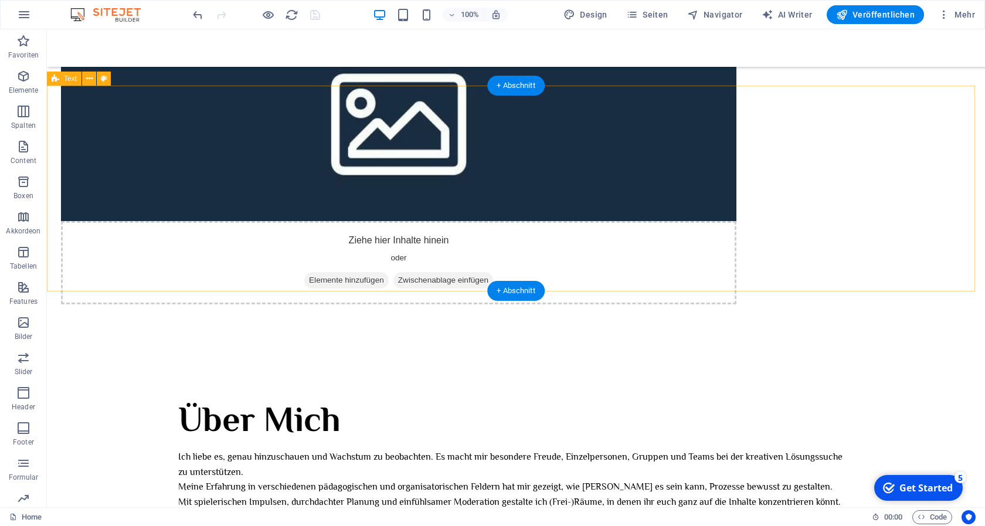
scroll to position [0, 0]
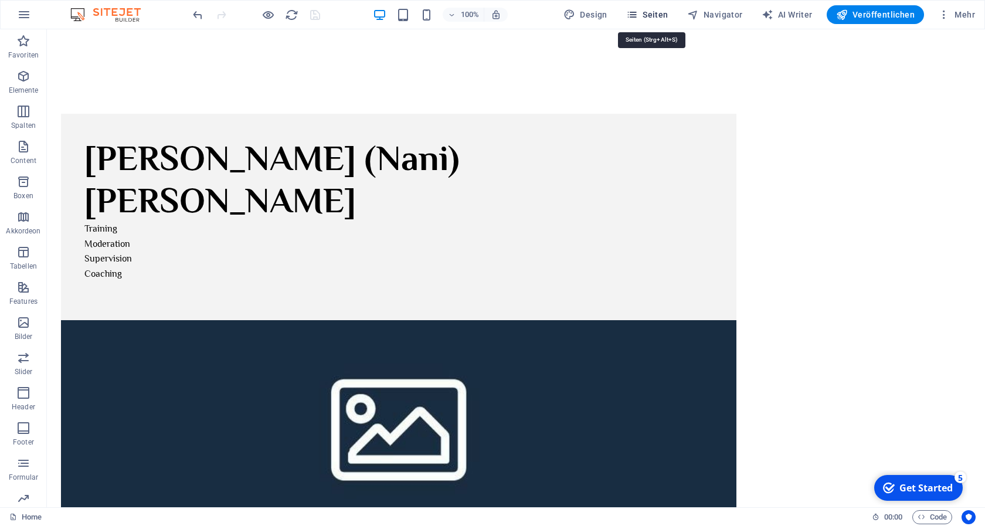
click at [651, 14] on span "Seiten" at bounding box center [647, 15] width 42 height 12
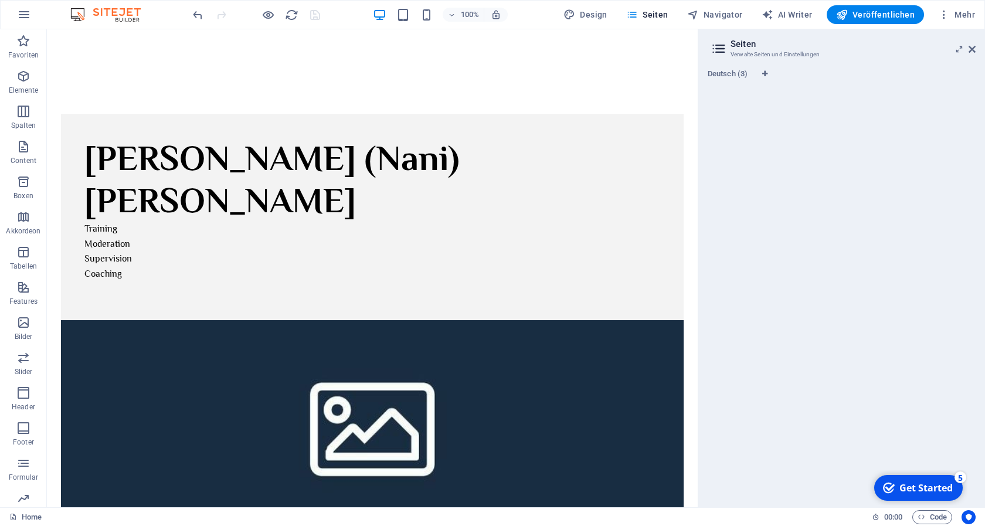
click at [716, 47] on icon at bounding box center [719, 48] width 18 height 16
click at [751, 39] on h2 "Seiten" at bounding box center [852, 44] width 245 height 11
click at [763, 72] on icon "Sprachen-Tabs" at bounding box center [764, 73] width 5 height 7
select select "31"
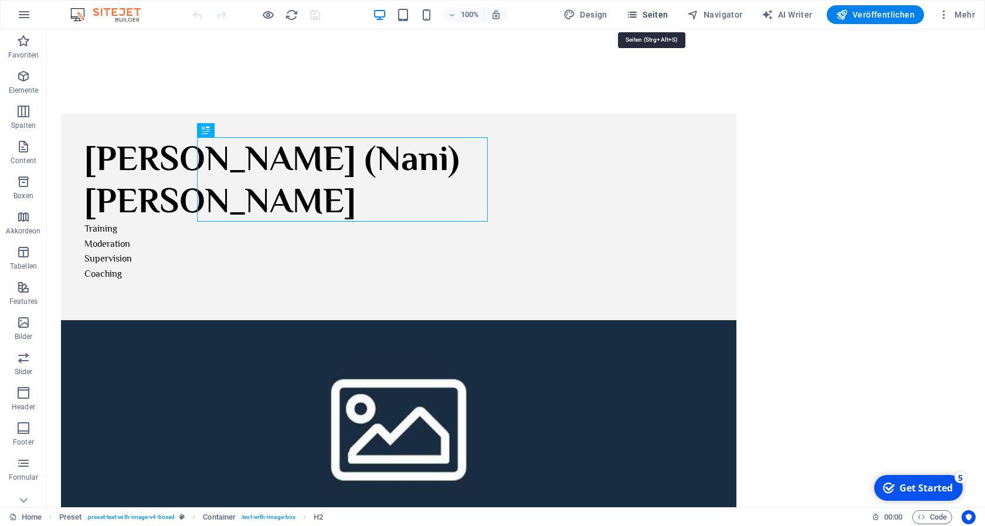
click at [654, 14] on span "Seiten" at bounding box center [647, 15] width 42 height 12
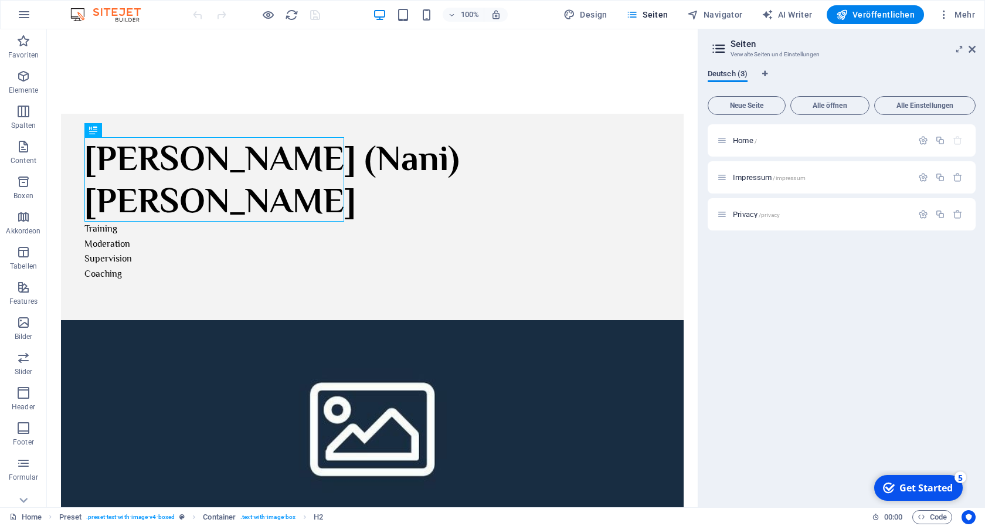
click at [739, 72] on span "Deutsch (3)" at bounding box center [728, 75] width 40 height 16
click at [743, 213] on span "Privacy /privacy" at bounding box center [756, 214] width 47 height 9
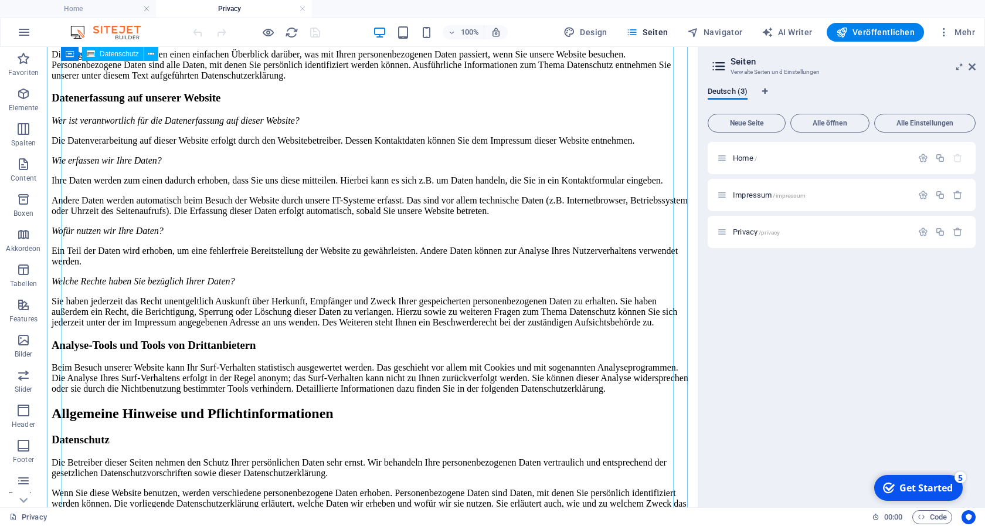
scroll to position [120, 0]
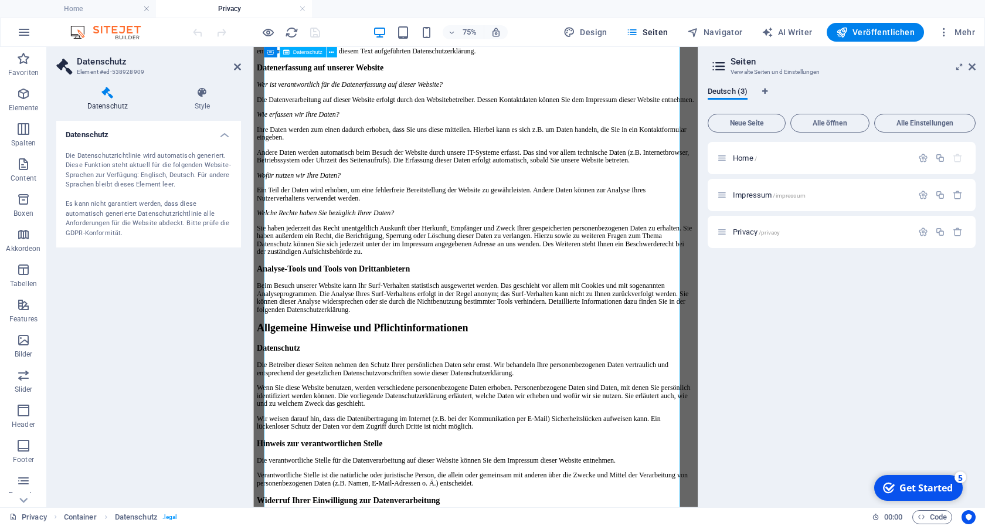
drag, startPoint x: 235, startPoint y: 66, endPoint x: 213, endPoint y: 76, distance: 24.1
click at [235, 66] on icon at bounding box center [237, 66] width 7 height 9
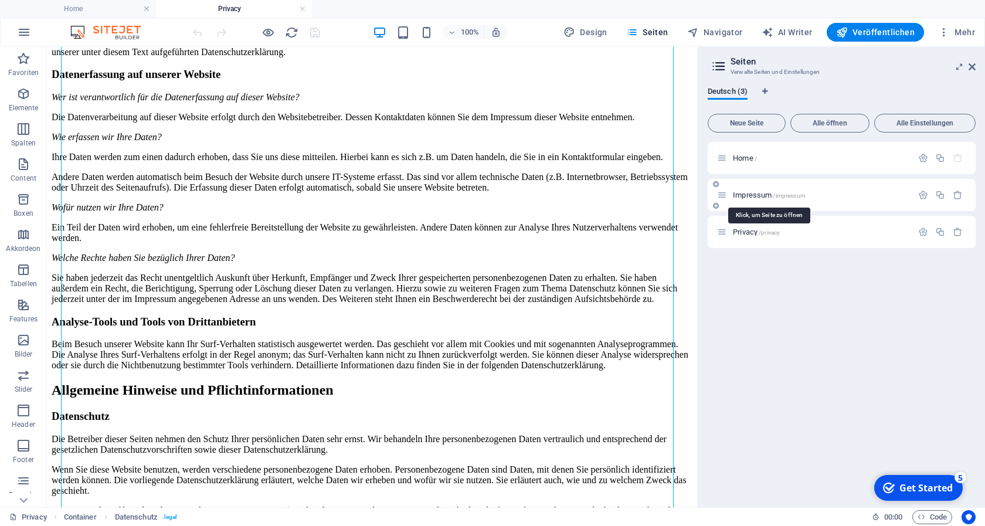
click at [750, 196] on span "Impressum /impressum" at bounding box center [769, 195] width 73 height 9
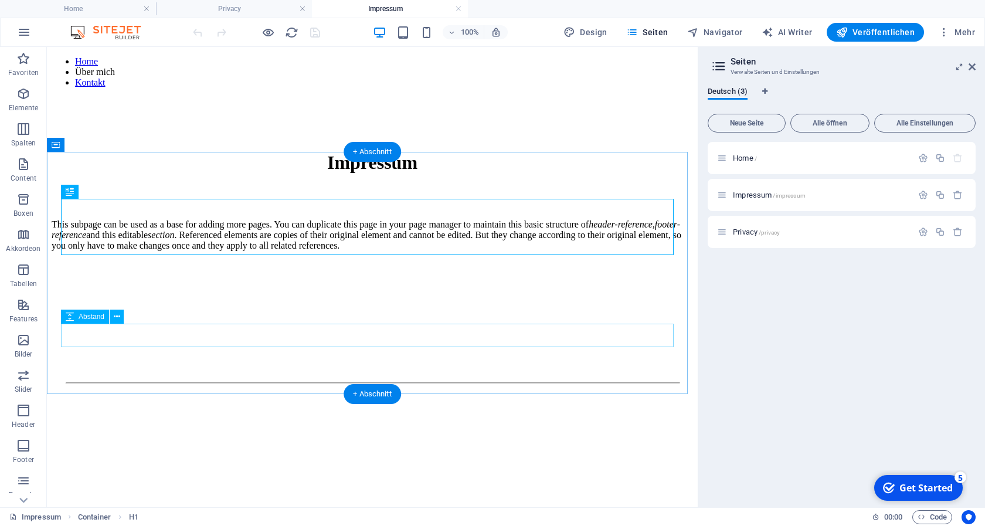
scroll to position [8, 0]
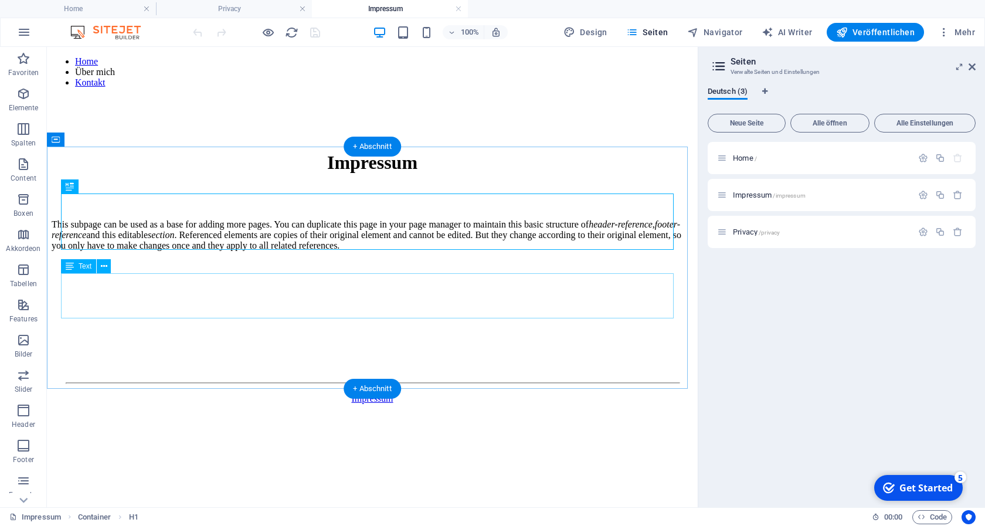
click at [510, 251] on div "This subpage can be used as a base for adding more pages. You can duplicate thi…" at bounding box center [372, 235] width 641 height 32
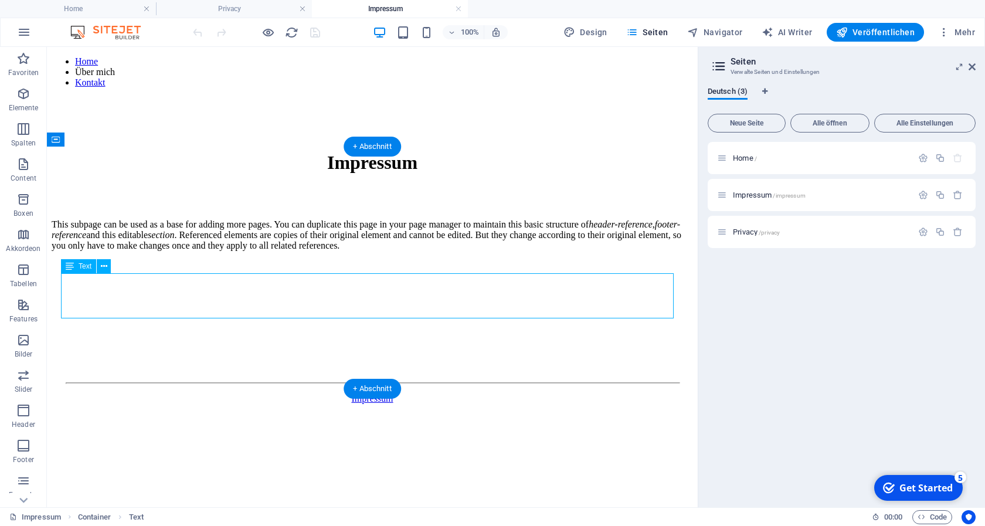
click at [504, 251] on div "This subpage can be used as a base for adding more pages. You can duplicate thi…" at bounding box center [372, 235] width 641 height 32
click at [380, 283] on div "Impressum This subpage can be used as a base for adding more pages. You can dup…" at bounding box center [372, 217] width 641 height 131
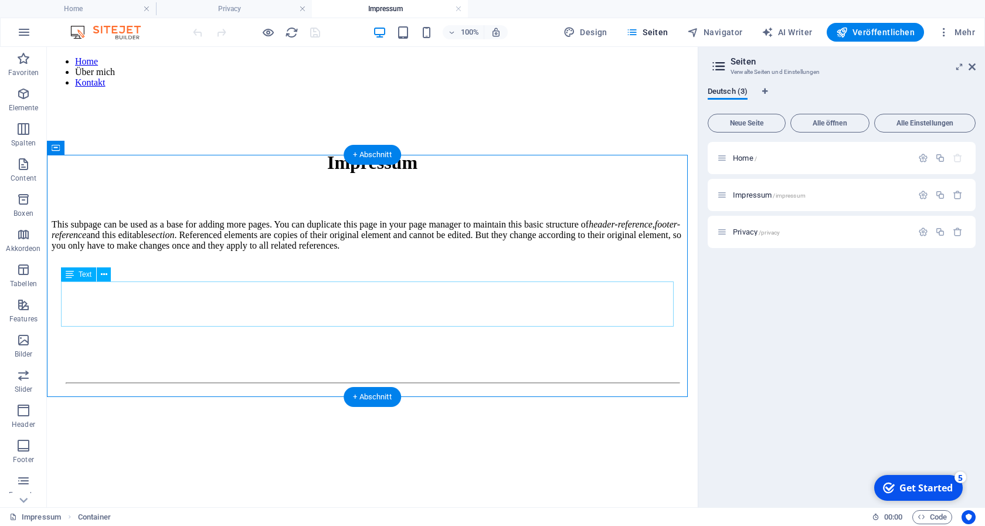
click at [436, 251] on div "This subpage can be used as a base for adding more pages. You can duplicate thi…" at bounding box center [372, 235] width 641 height 32
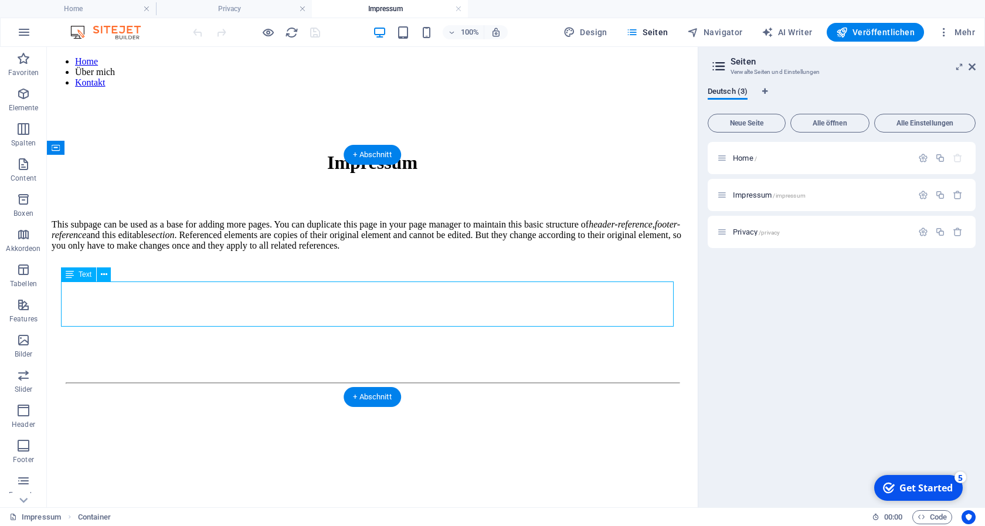
click at [436, 251] on div "This subpage can be used as a base for adding more pages. You can duplicate thi…" at bounding box center [372, 235] width 641 height 32
